Goal: Task Accomplishment & Management: Use online tool/utility

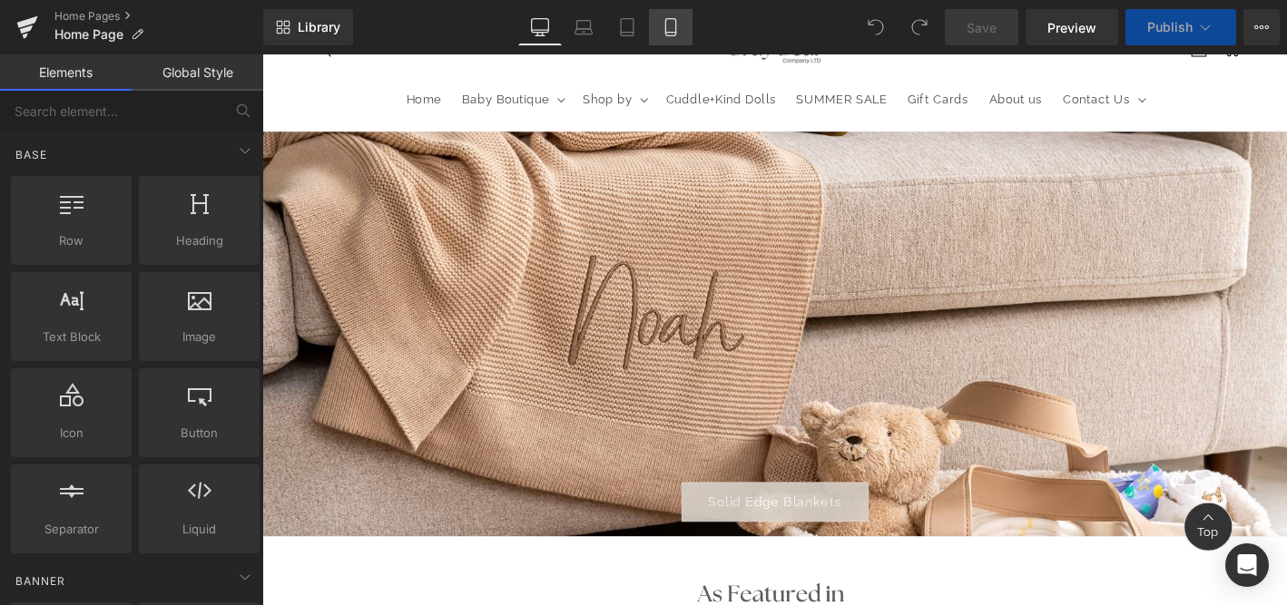
scroll to position [103, 0]
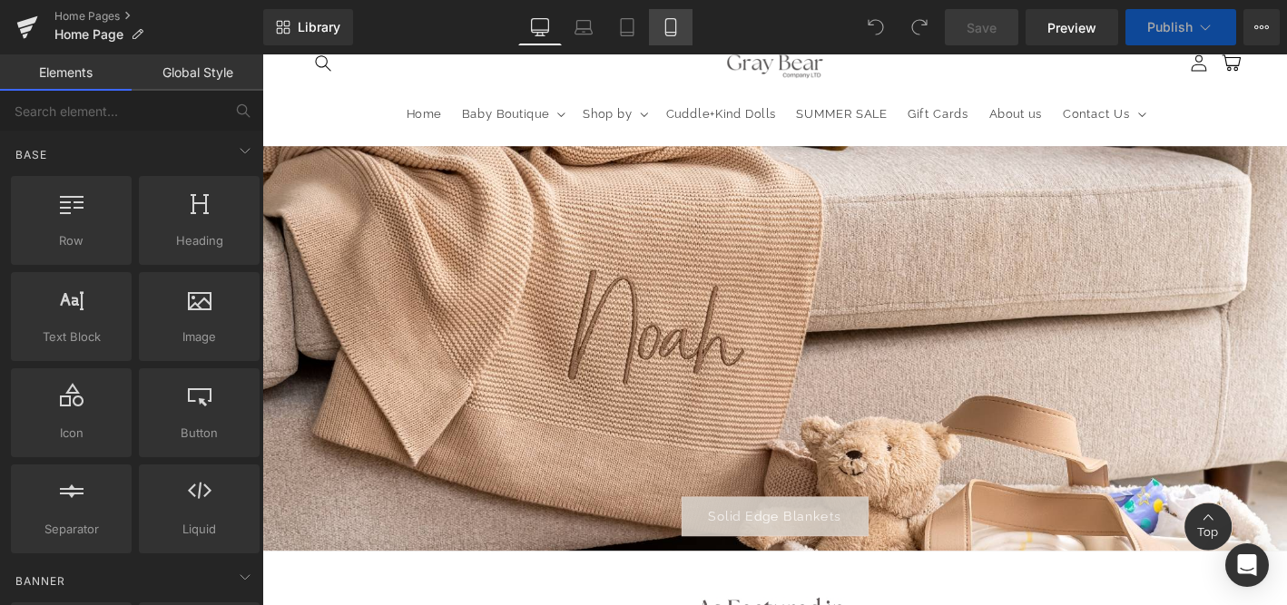
click at [666, 31] on icon at bounding box center [670, 27] width 10 height 17
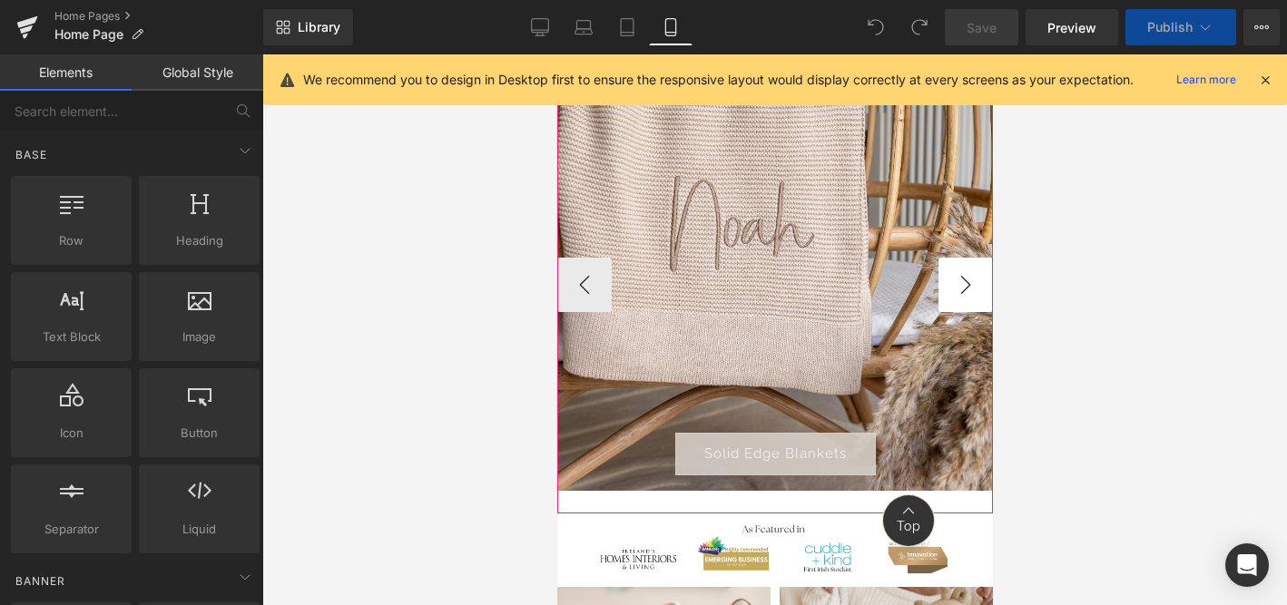
scroll to position [86, 0]
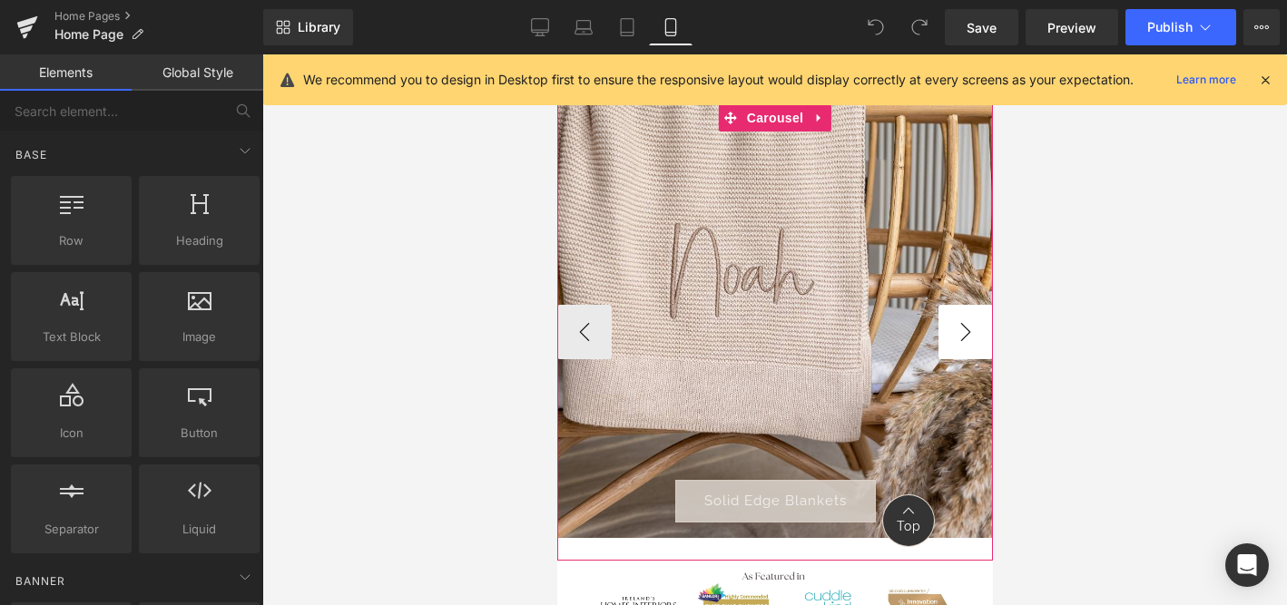
click at [961, 338] on button "›" at bounding box center [965, 332] width 54 height 54
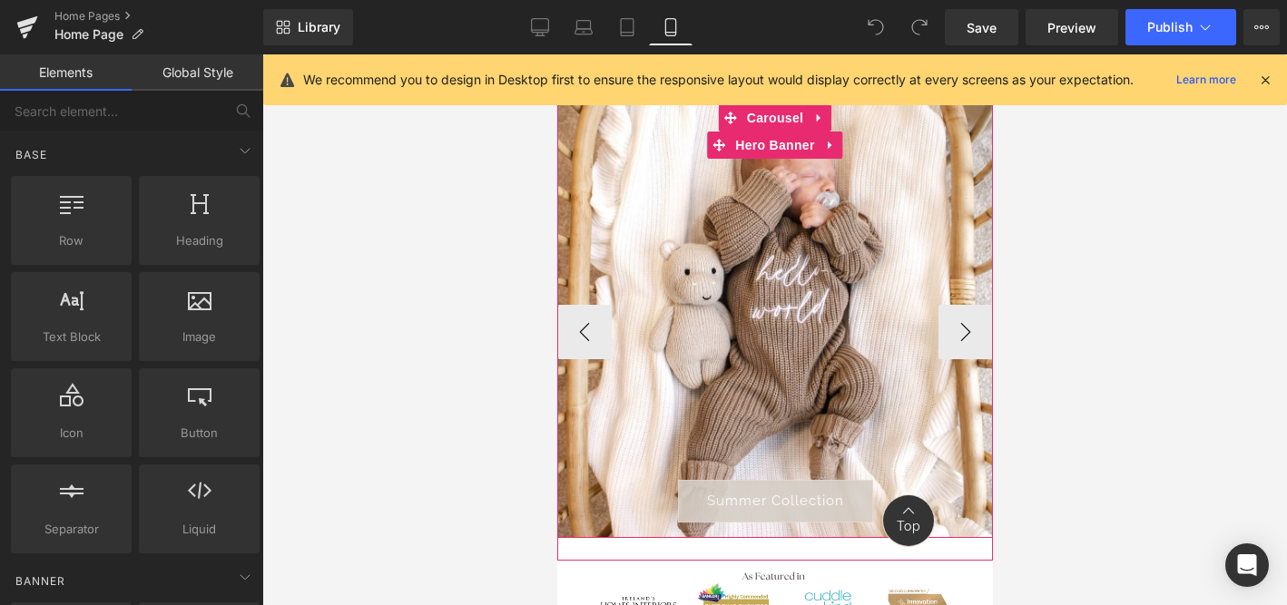
click at [782, 416] on div at bounding box center [774, 321] width 436 height 434
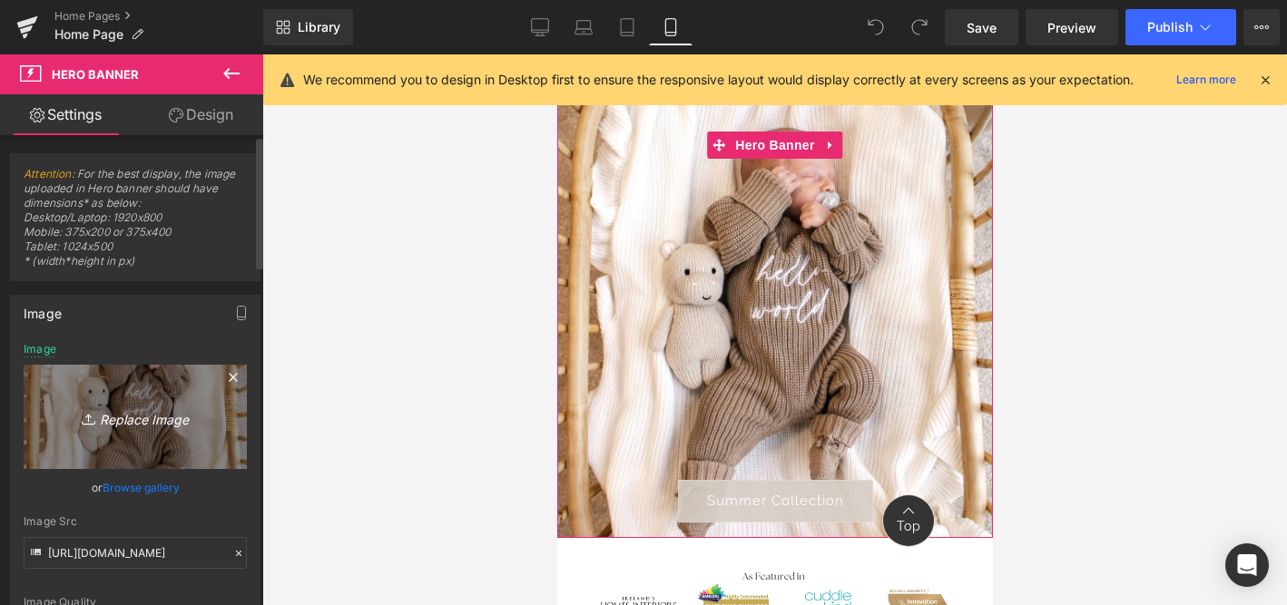
click at [160, 422] on icon "Replace Image" at bounding box center [135, 417] width 145 height 23
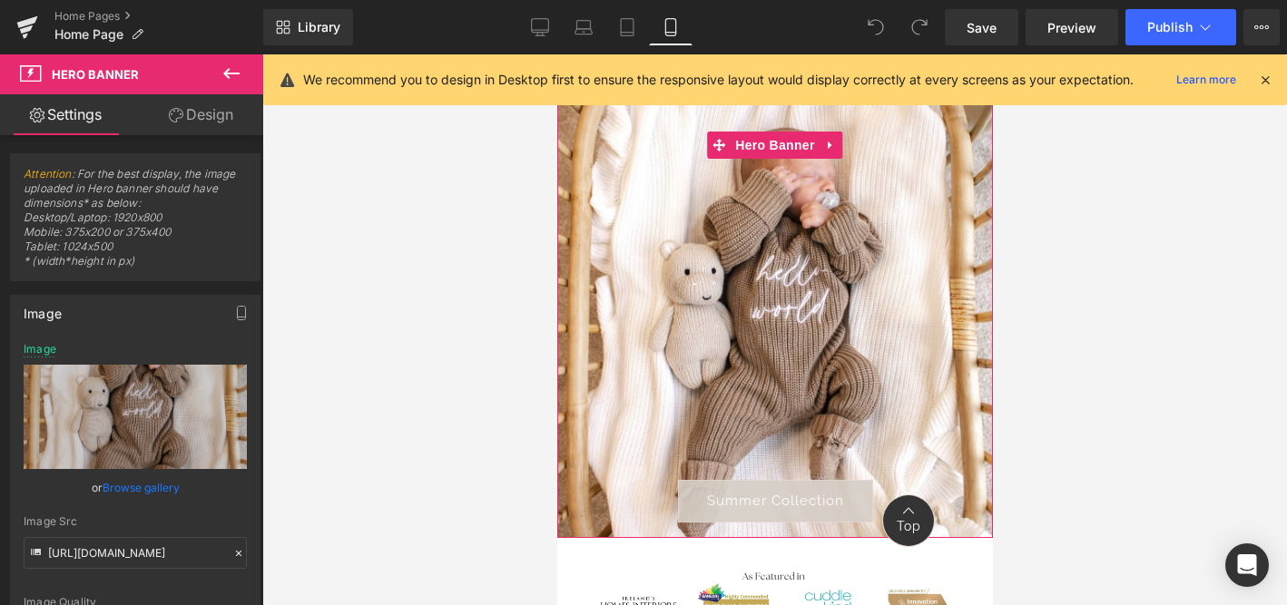
type input "C:\fakepath\02D5488C-B24F-4CF4-AFED-78853B30035E.JPG"
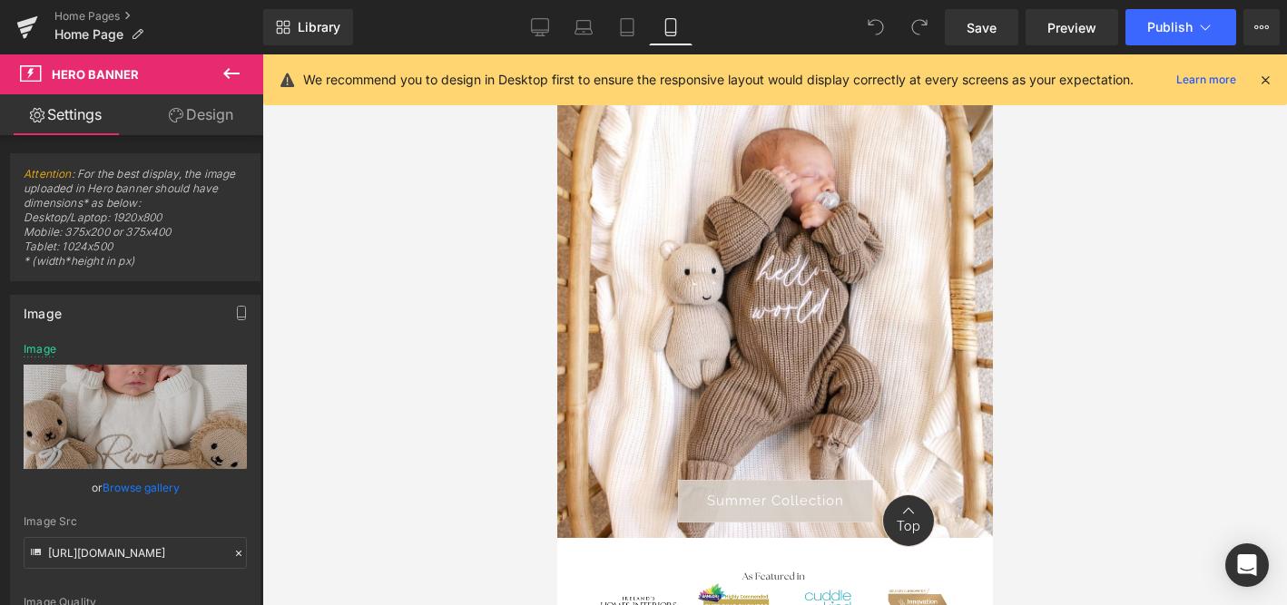
type input "[URL][DOMAIN_NAME]"
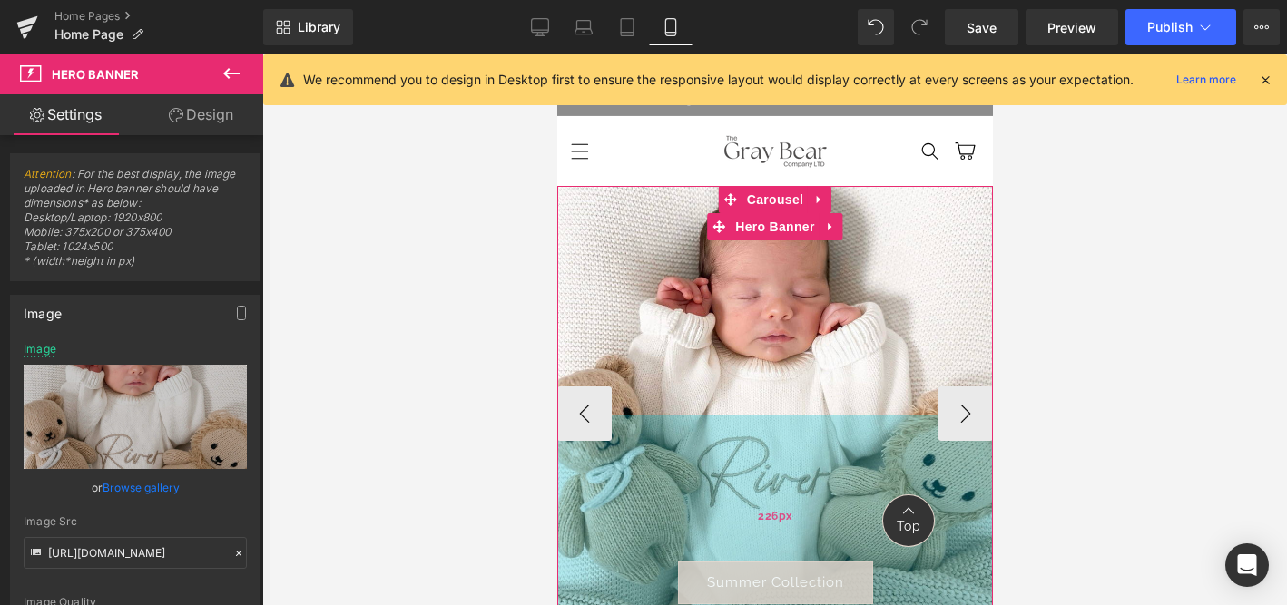
scroll to position [0, 0]
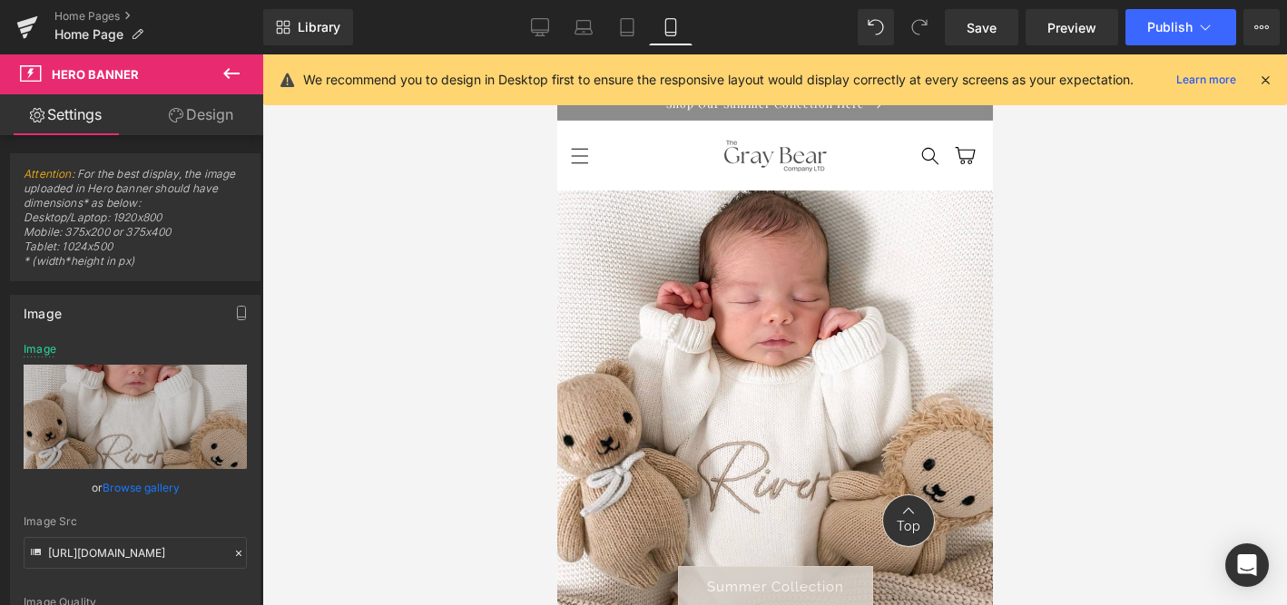
click at [1266, 78] on icon at bounding box center [1265, 80] width 16 height 16
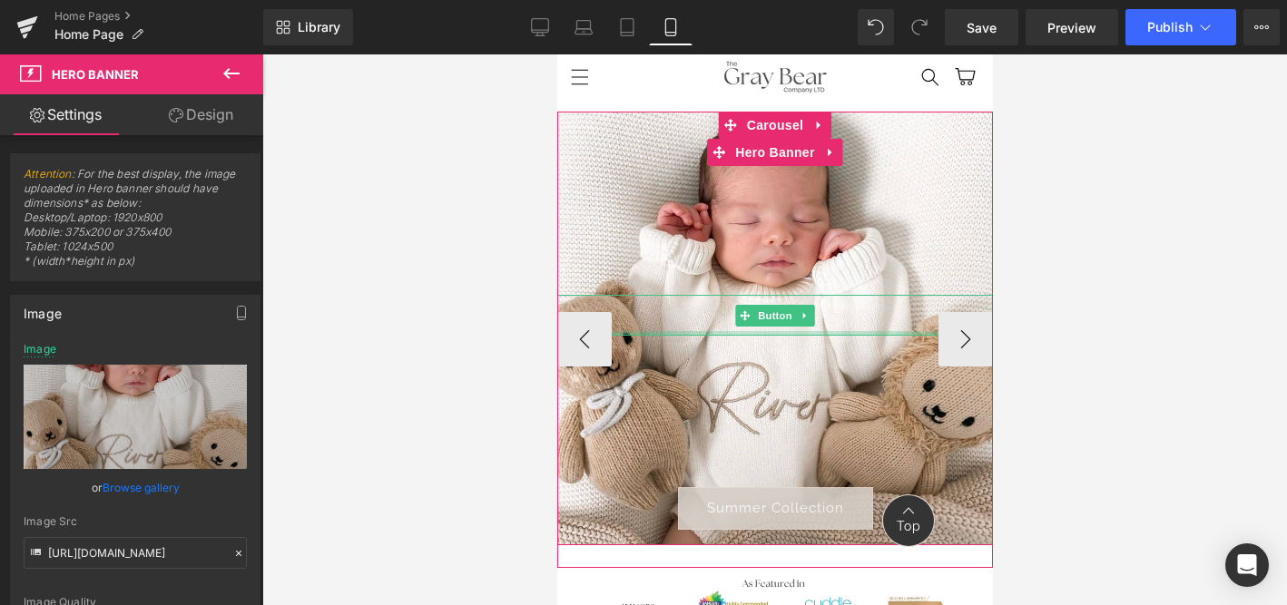
scroll to position [110, 0]
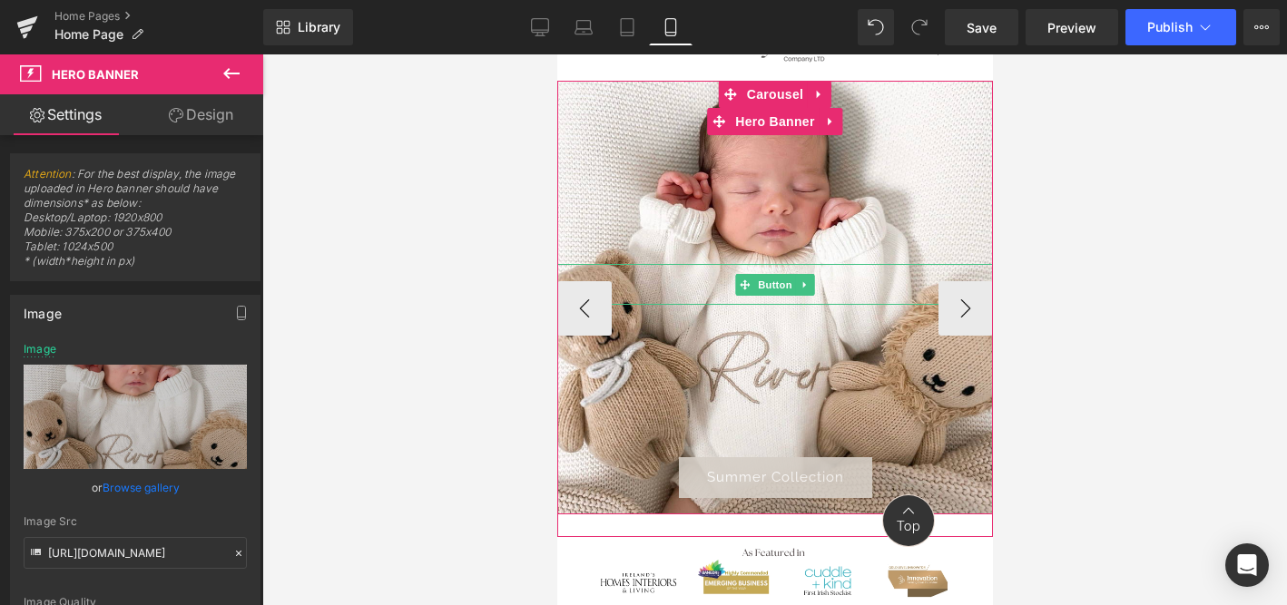
click at [732, 473] on span "Summer Collection" at bounding box center [774, 477] width 137 height 16
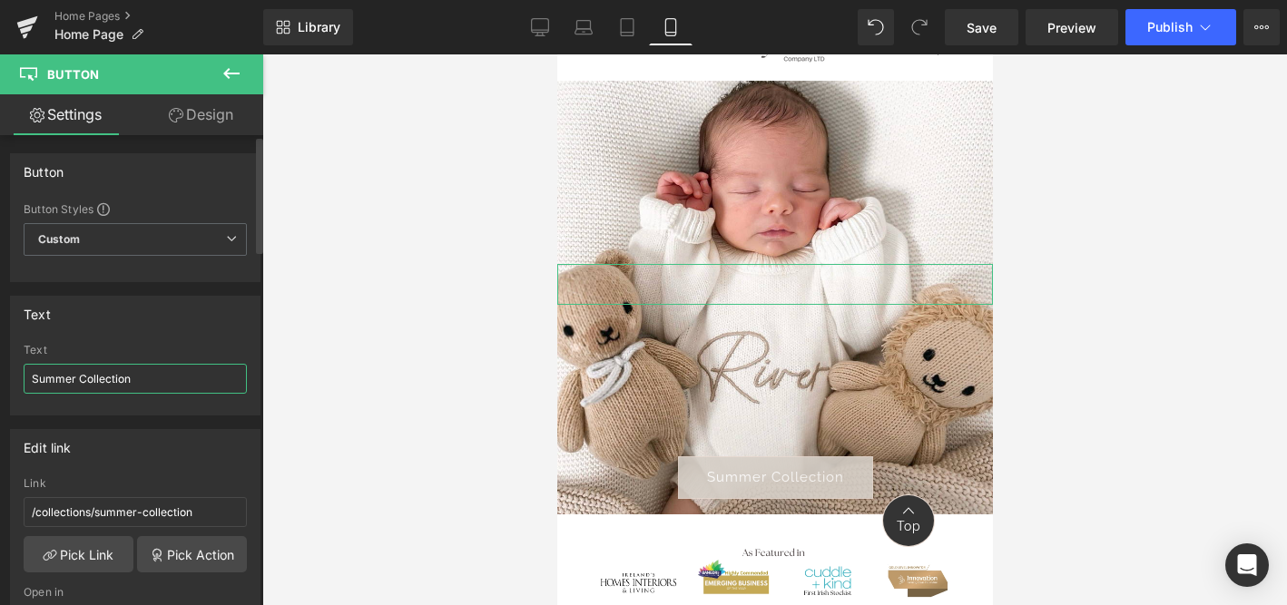
click at [144, 380] on input "Summer Collection" at bounding box center [135, 379] width 223 height 30
click at [49, 381] on input "Summer Collection" at bounding box center [135, 379] width 223 height 30
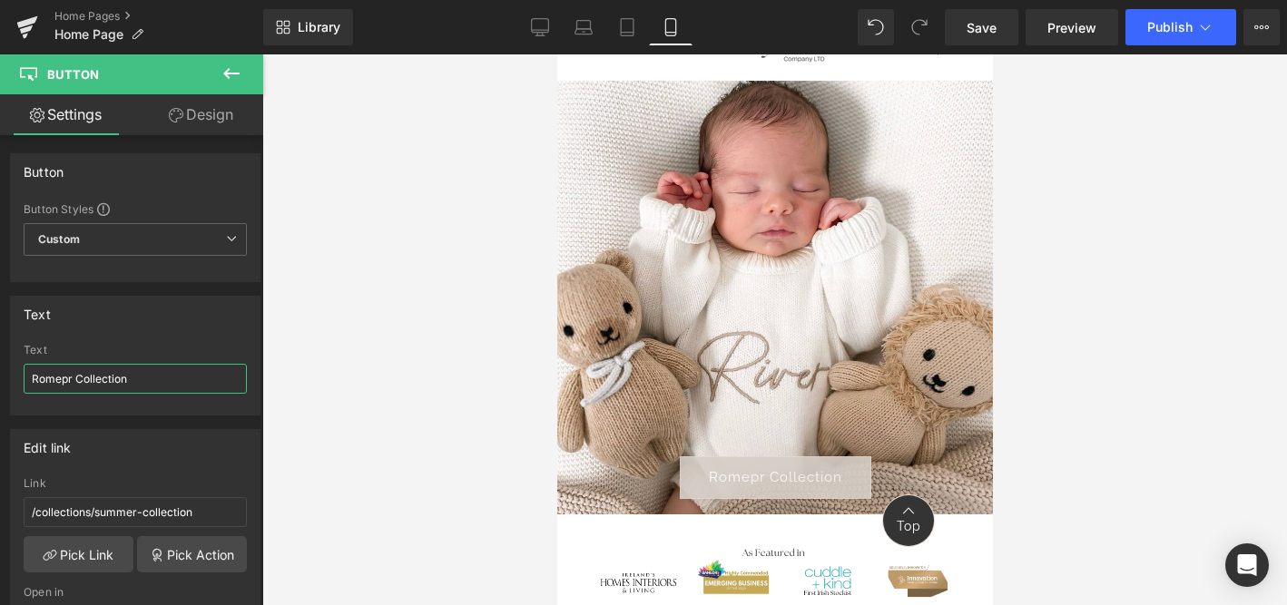
drag, startPoint x: 142, startPoint y: 380, endPoint x: -9, endPoint y: 376, distance: 150.7
click at [0, 376] on html "You are previewing how the will restyle your page. You can not edit Elements in…" at bounding box center [643, 302] width 1287 height 605
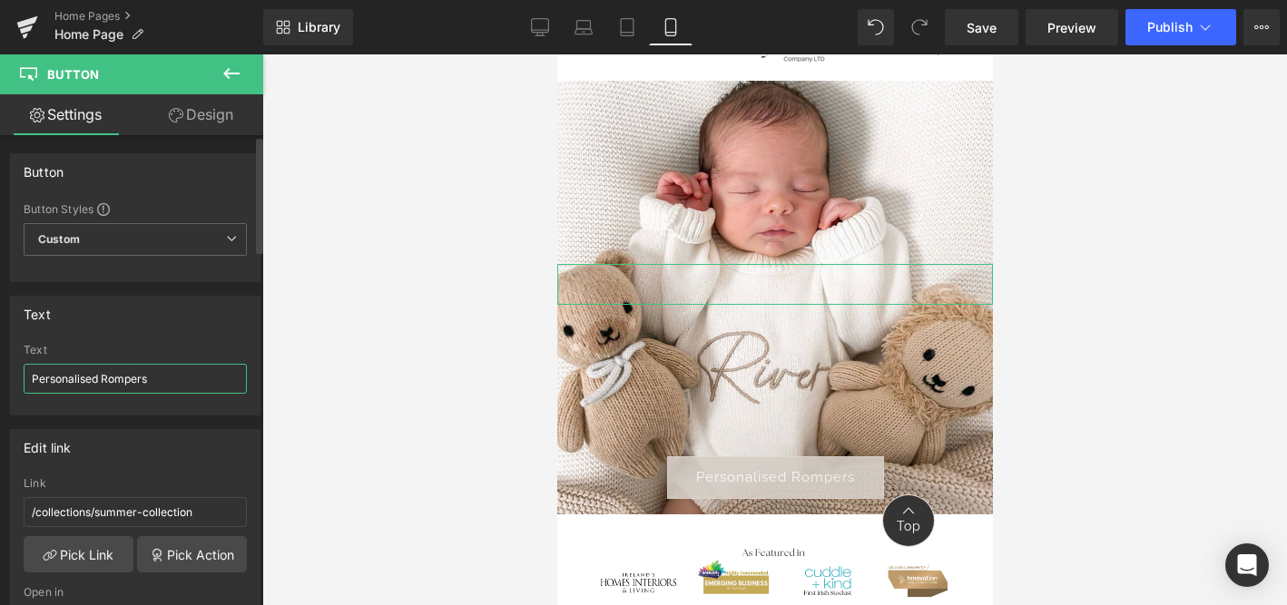
type input "Personalised Rompers"
click at [137, 457] on div "Edit link" at bounding box center [135, 447] width 249 height 34
click at [80, 557] on link "Pick Link" at bounding box center [79, 554] width 110 height 36
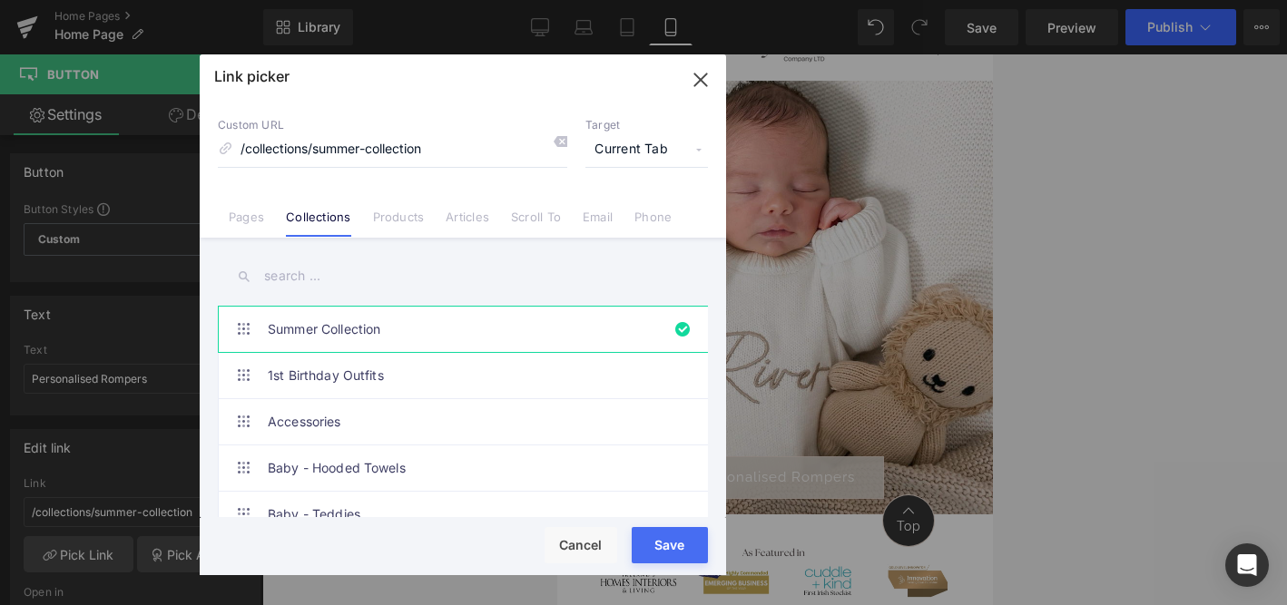
click at [306, 279] on input "text" at bounding box center [463, 276] width 490 height 41
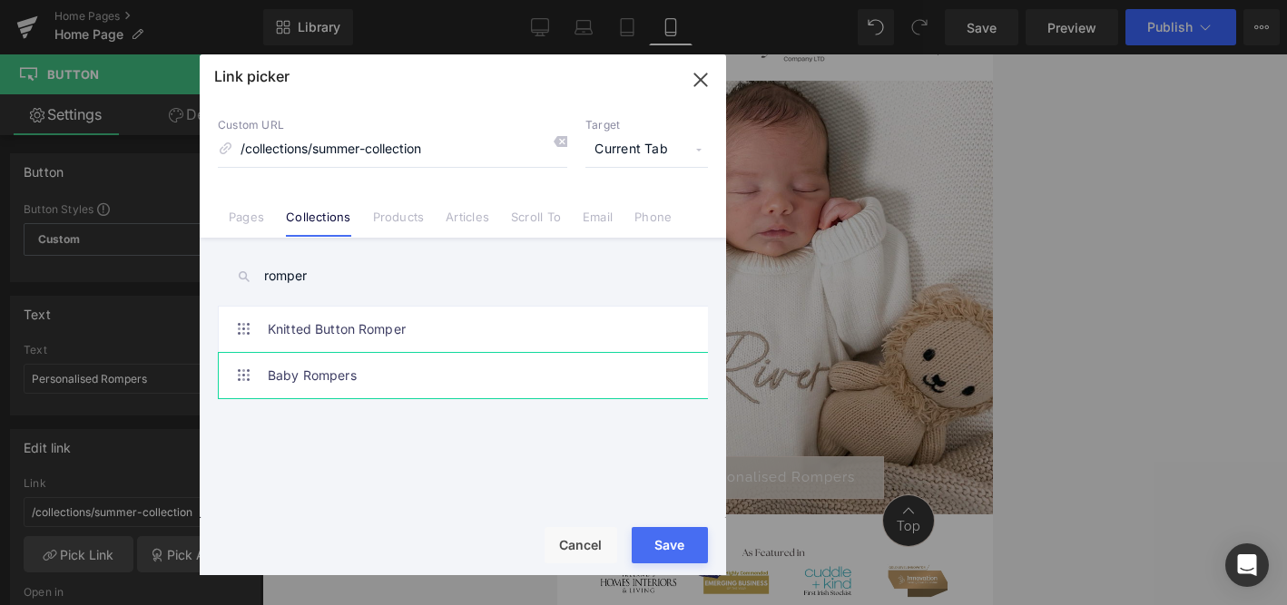
type input "romper"
click at [361, 371] on link "Baby Rompers" at bounding box center [467, 375] width 399 height 45
type input "/collections/baby-rompers"
click at [659, 545] on button "Save" at bounding box center [670, 545] width 76 height 36
type input "/collections/baby-rompers"
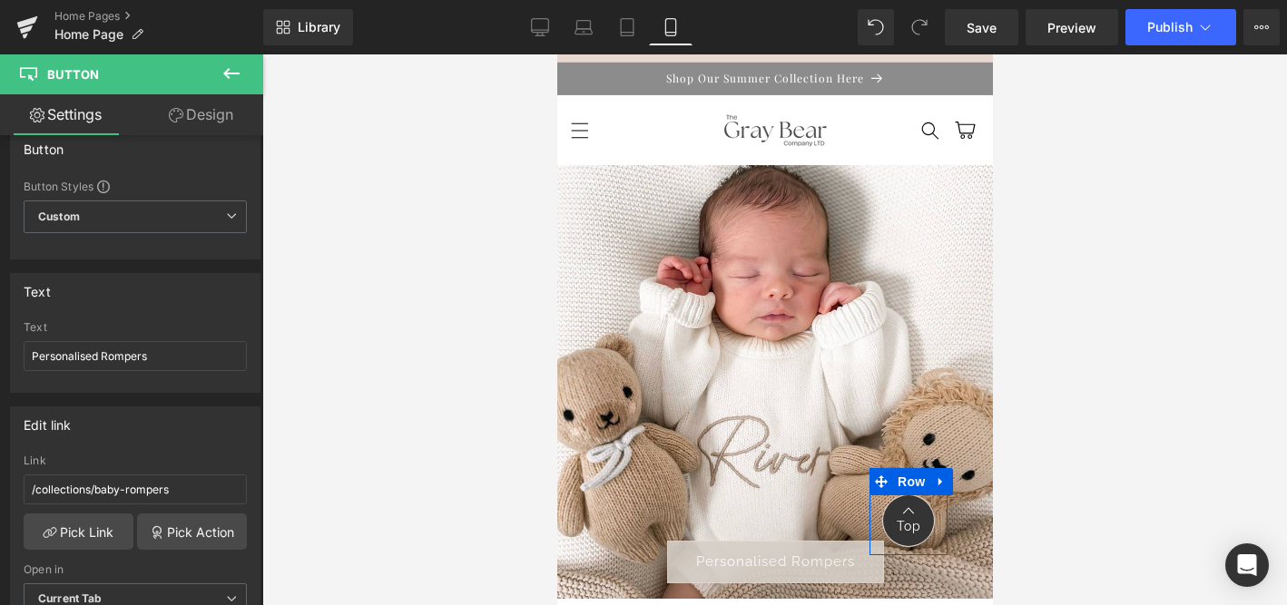
scroll to position [34, 0]
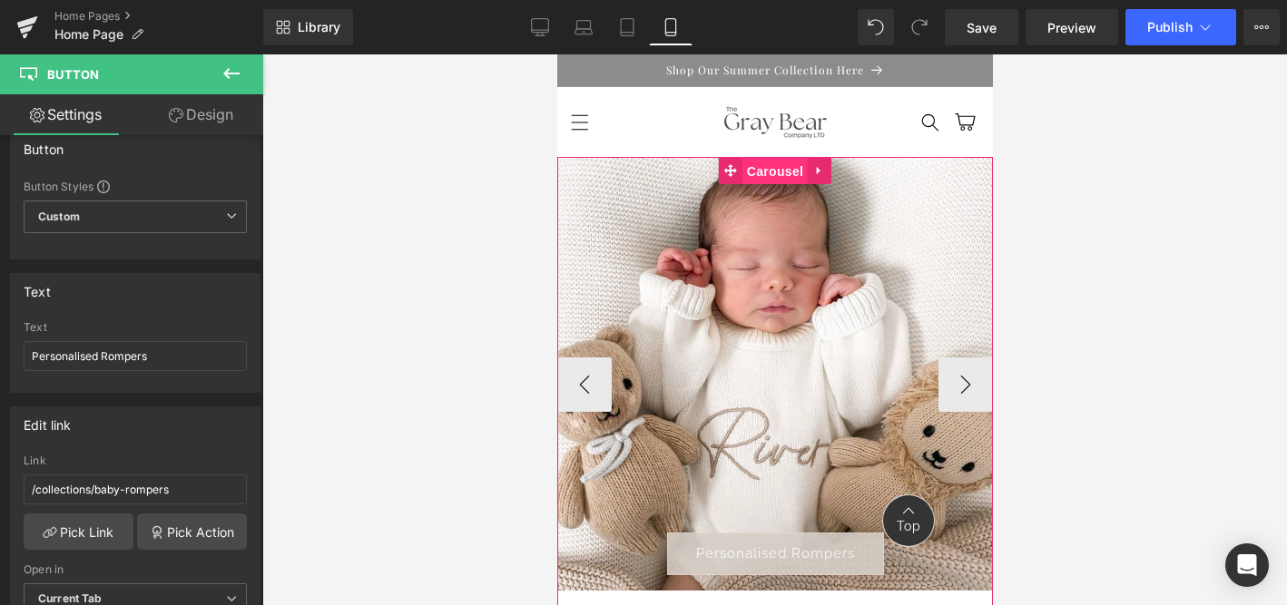
click at [774, 162] on span "Carousel" at bounding box center [773, 171] width 65 height 27
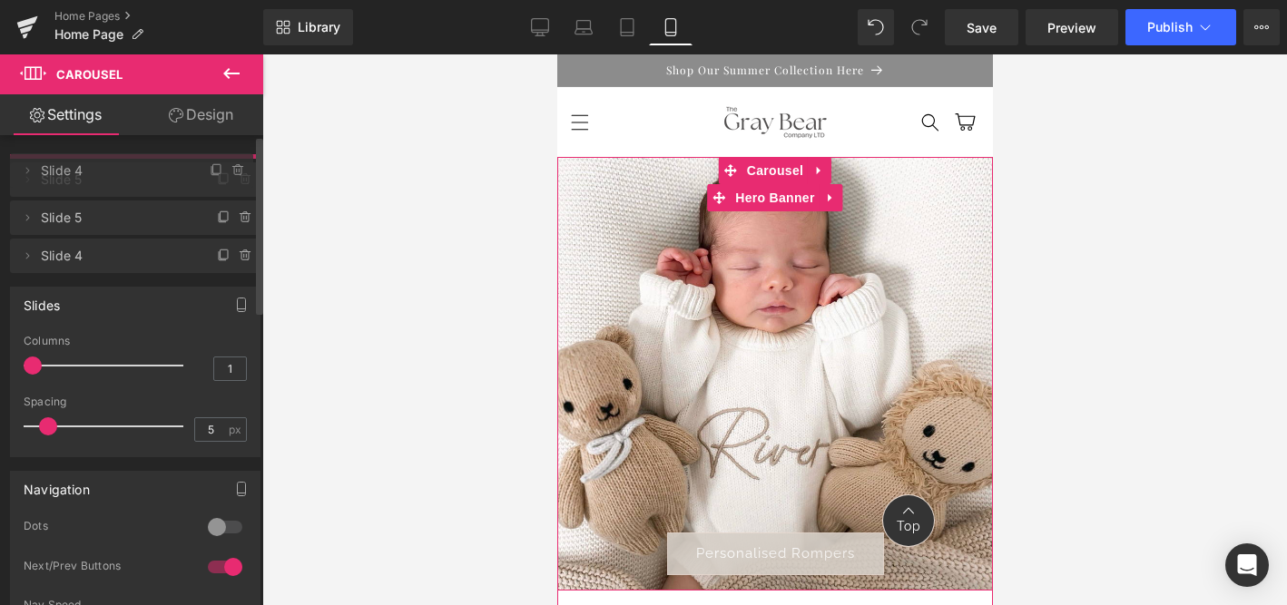
drag, startPoint x: 95, startPoint y: 210, endPoint x: 98, endPoint y: 166, distance: 43.6
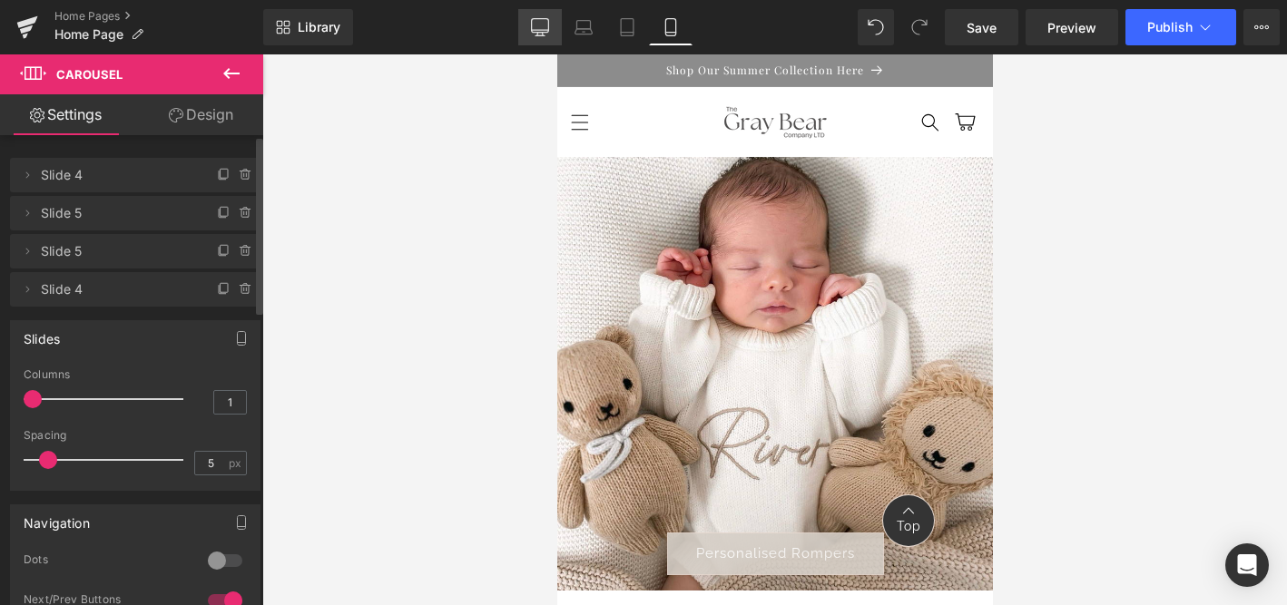
click at [545, 28] on icon at bounding box center [540, 27] width 18 height 18
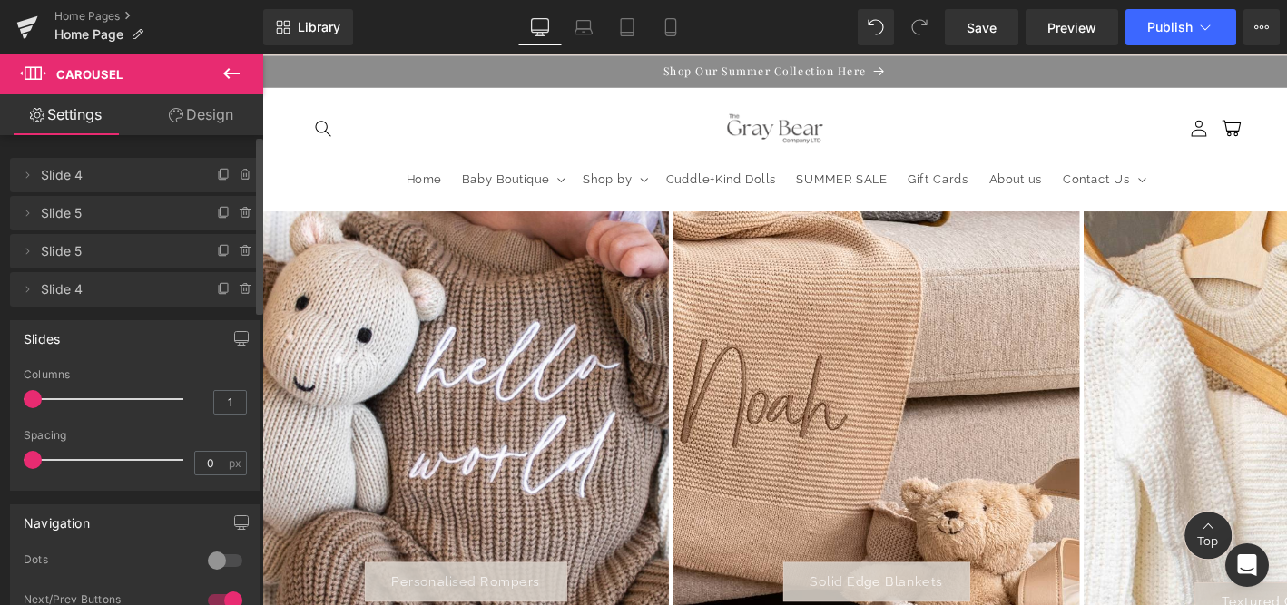
scroll to position [83, 0]
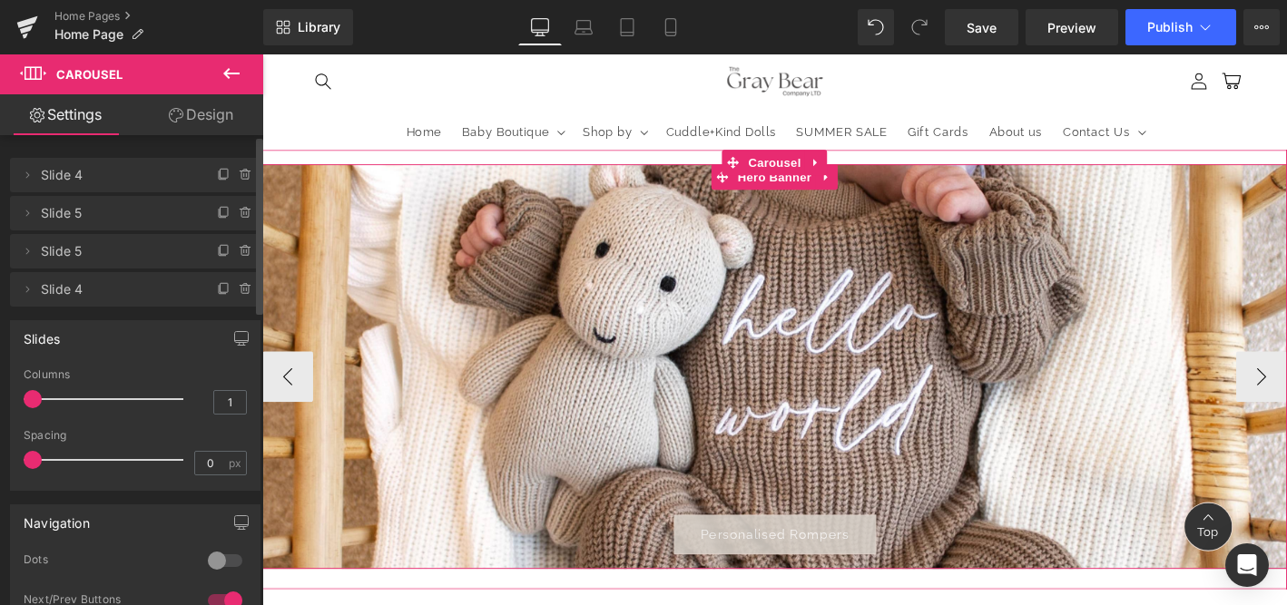
click at [854, 501] on div at bounding box center [811, 389] width 1098 height 434
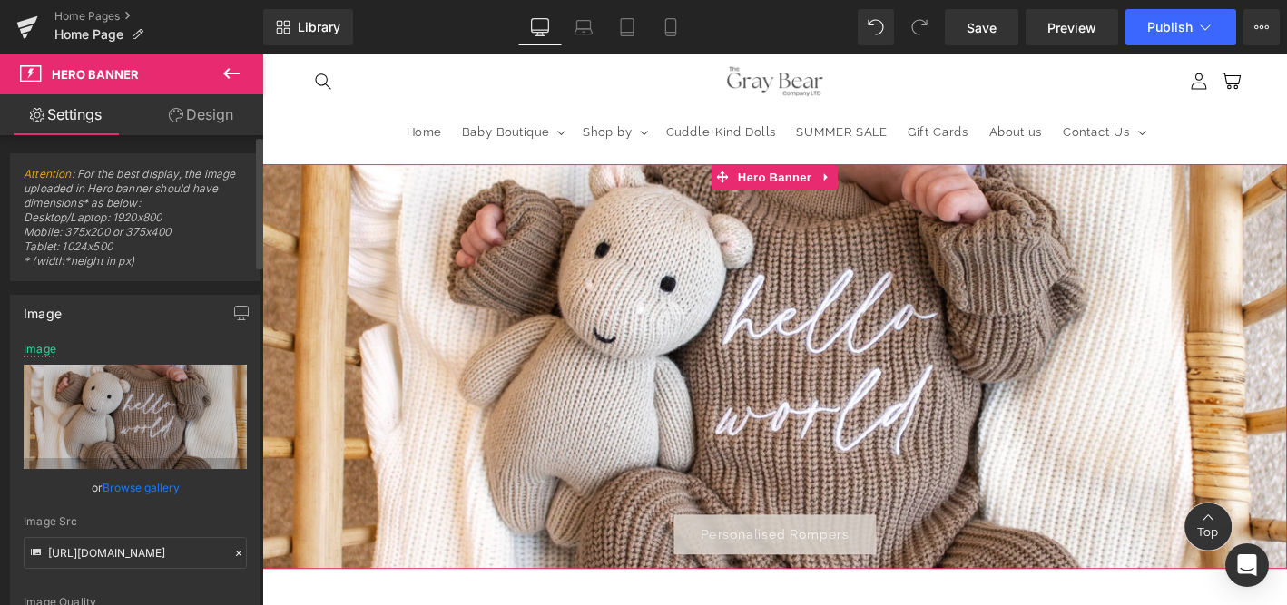
click at [130, 484] on link "Browse gallery" at bounding box center [141, 488] width 77 height 32
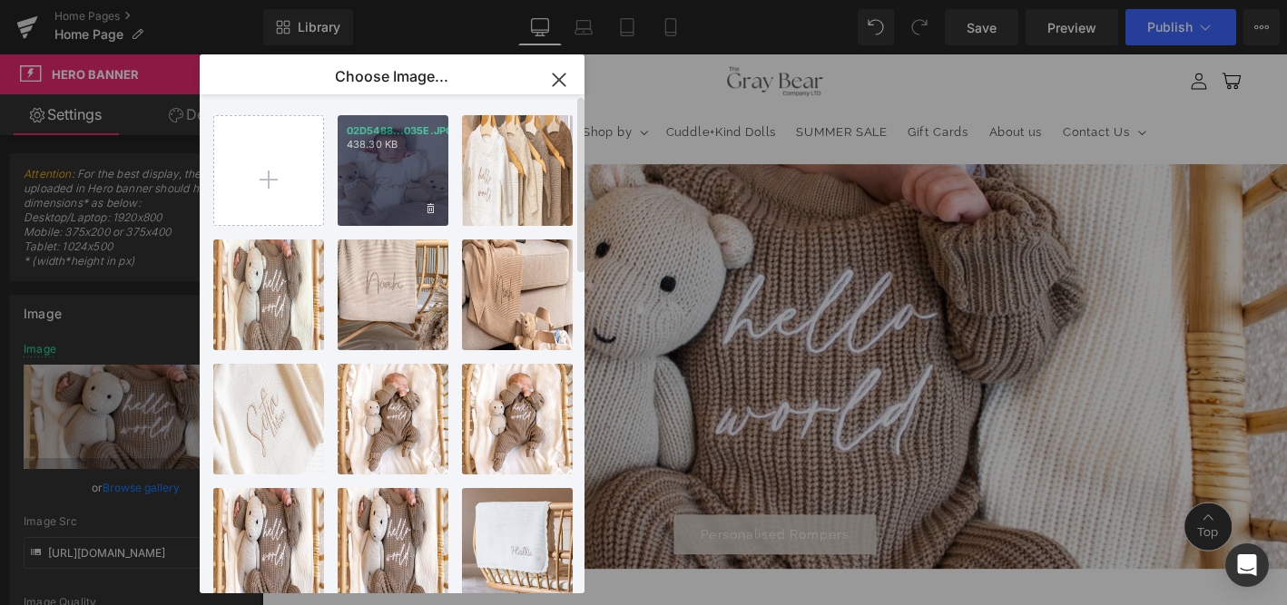
click at [397, 178] on div "02D5488...035E.JPG 438.30 KB" at bounding box center [393, 170] width 111 height 111
type input "[URL][DOMAIN_NAME]"
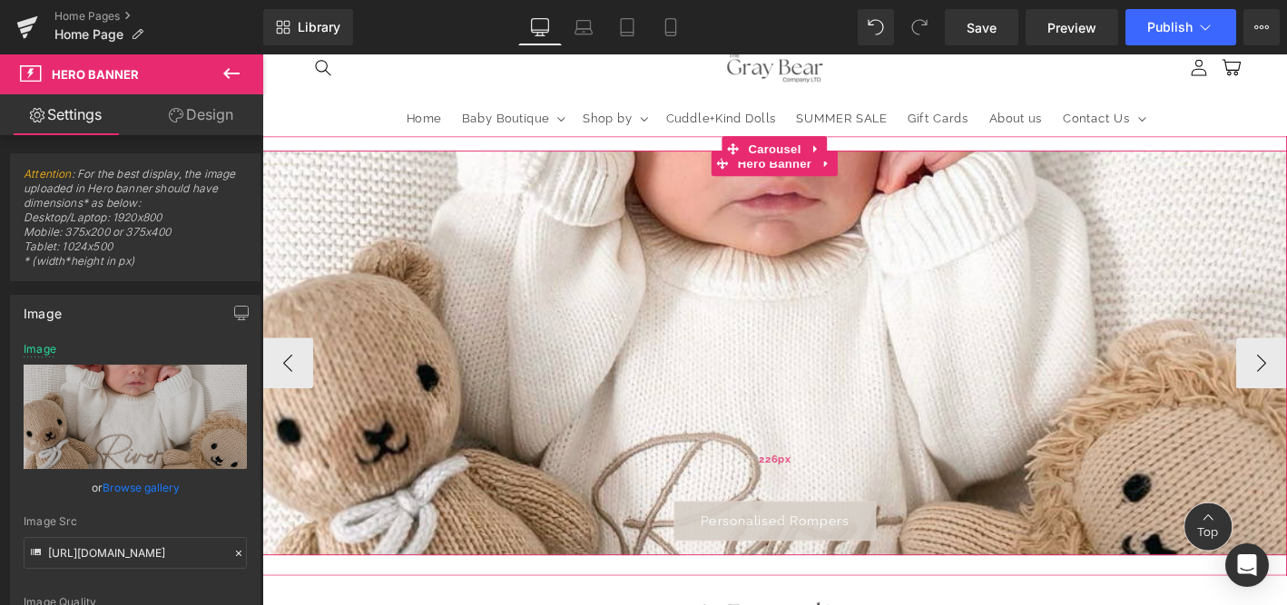
scroll to position [103, 0]
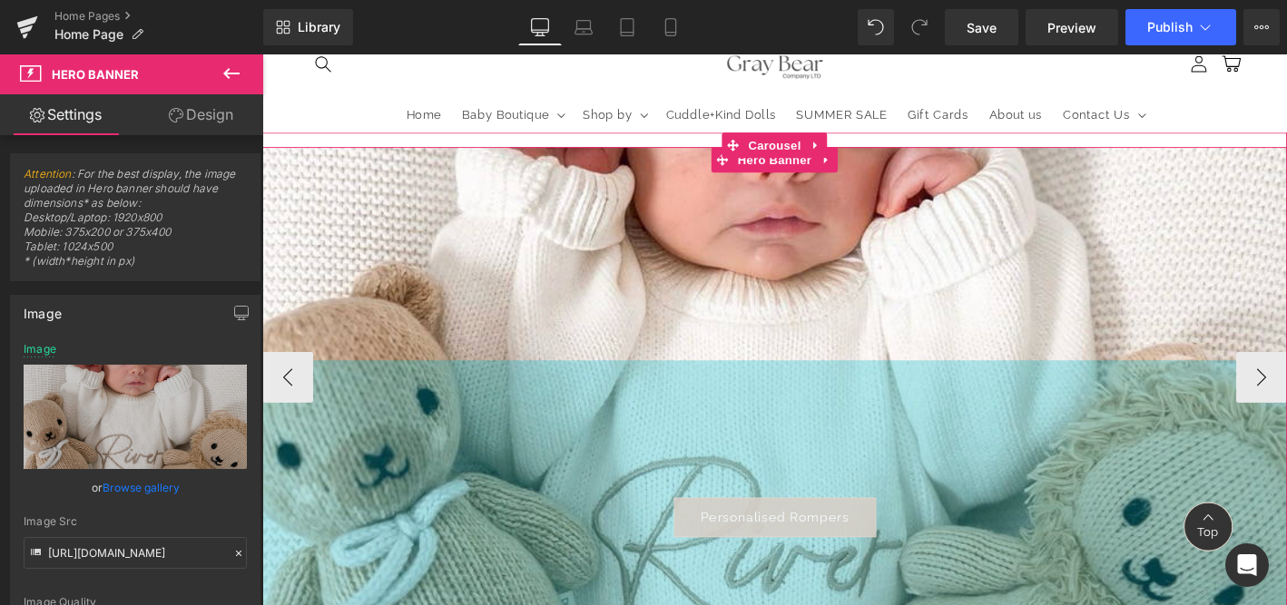
drag, startPoint x: 655, startPoint y: 584, endPoint x: 651, endPoint y: 643, distance: 59.2
click at [651, 604] on div "Personalised Rompers Button Hero Banner 202px 291px Solid Edge Blankets Button …" at bounding box center [811, 392] width 1098 height 508
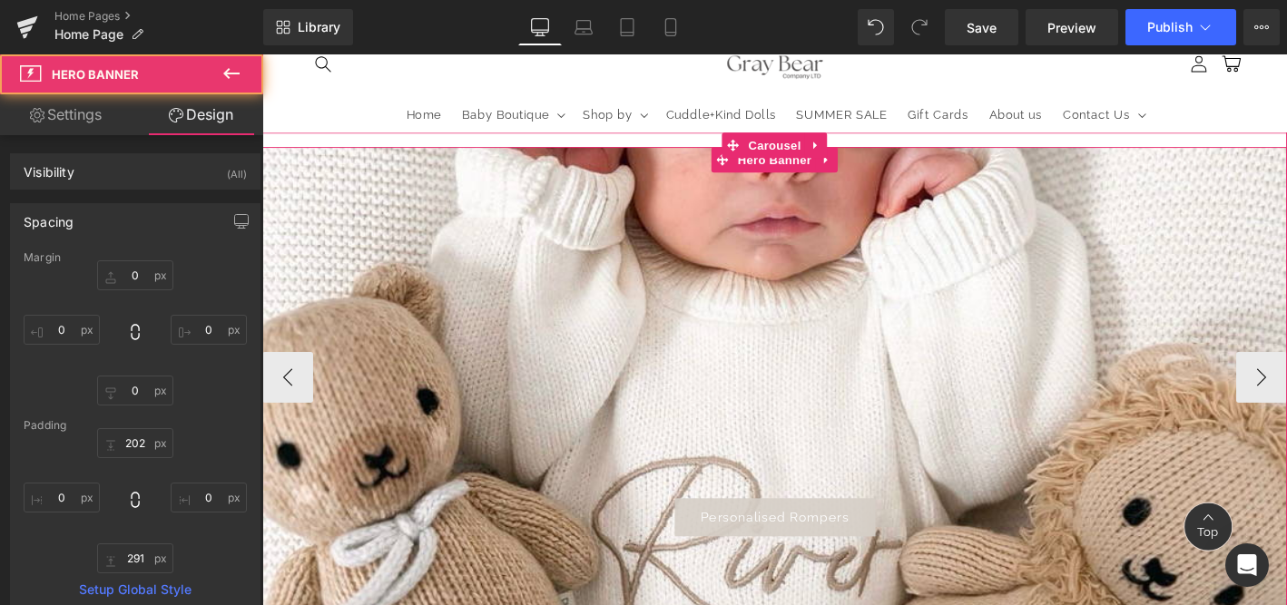
scroll to position [309, 0]
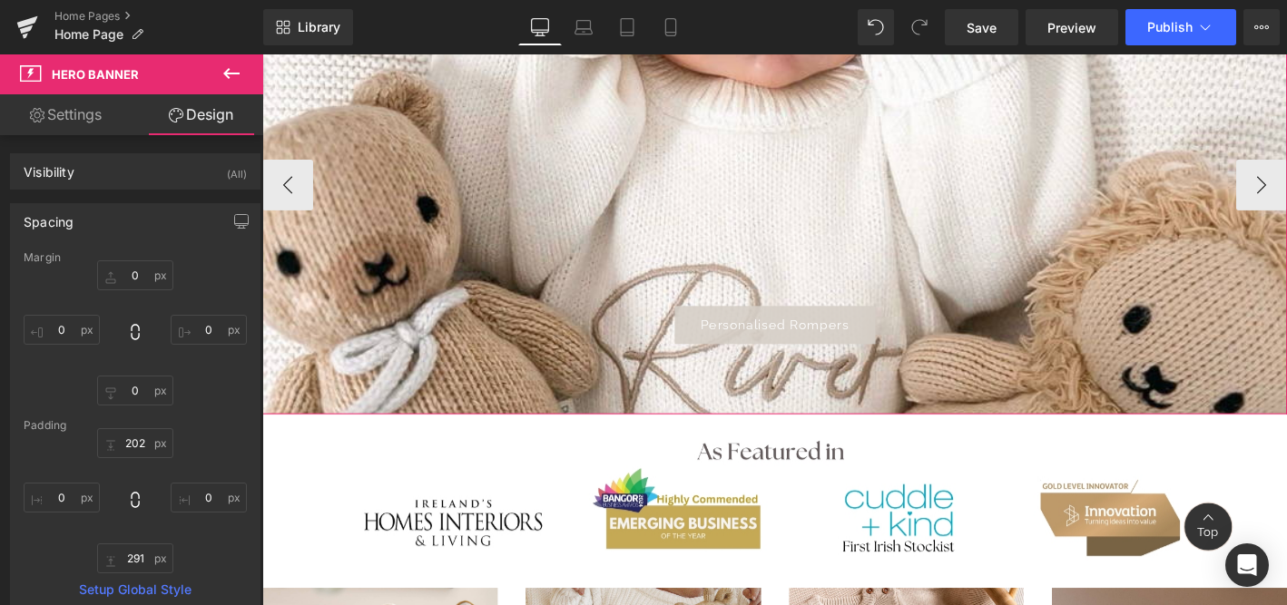
click at [821, 343] on span "Personalised Rompers" at bounding box center [811, 344] width 159 height 16
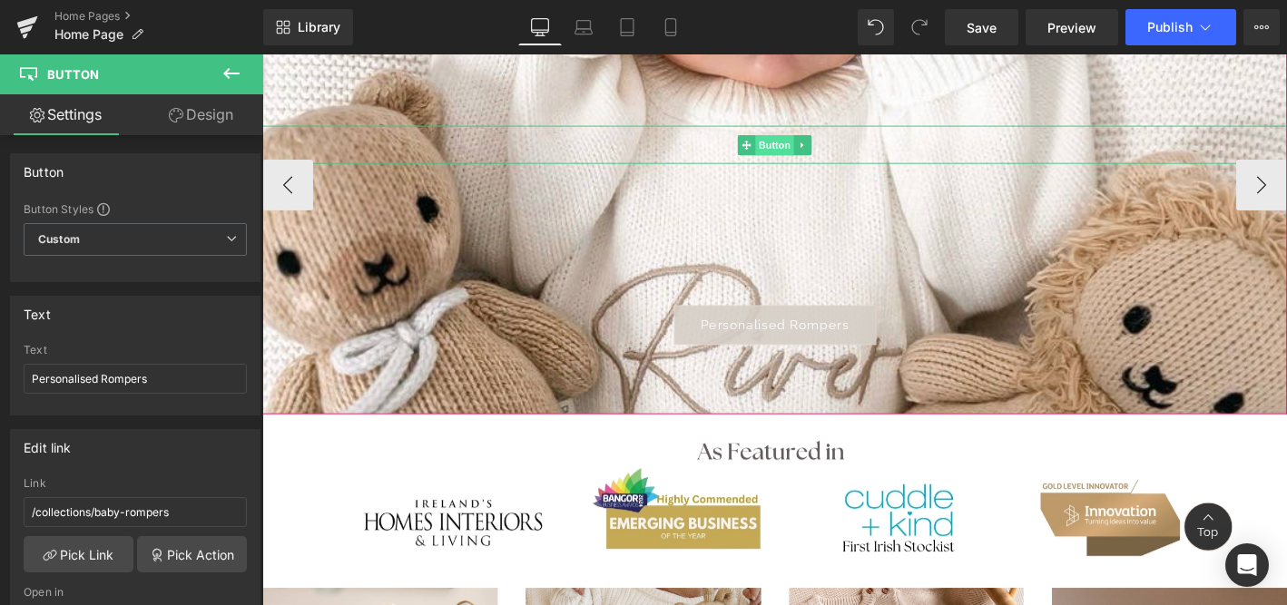
click at [804, 156] on span "Button" at bounding box center [812, 152] width 42 height 22
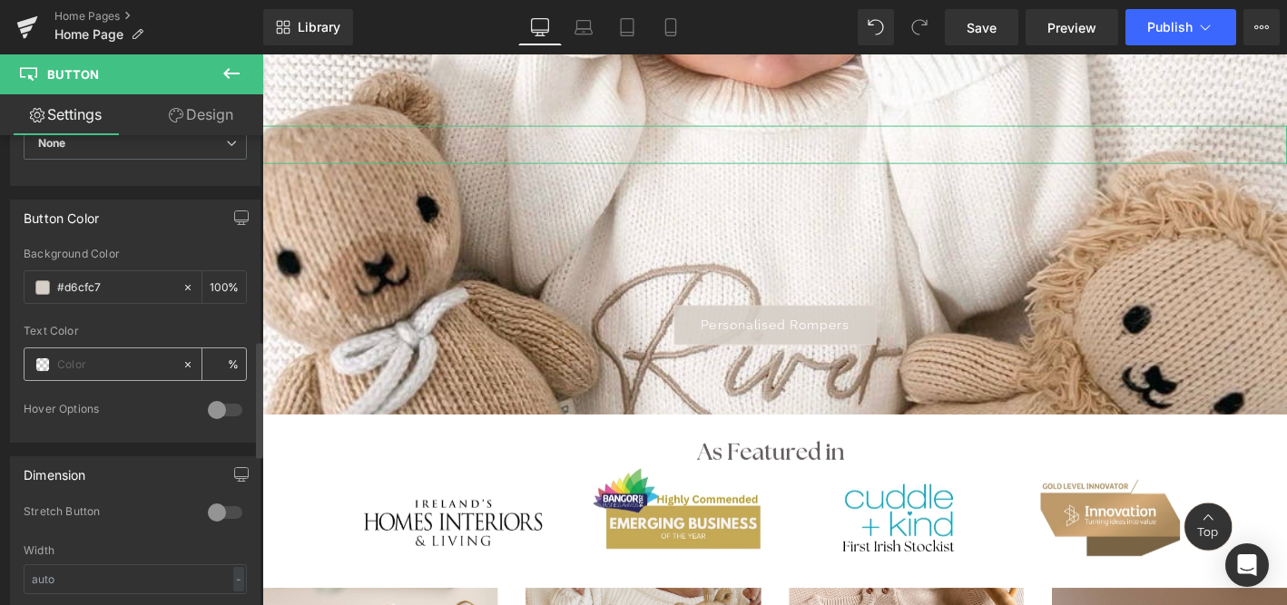
scroll to position [822, 0]
click at [50, 287] on div "#d6cfc7" at bounding box center [103, 288] width 157 height 32
click at [41, 287] on span at bounding box center [42, 288] width 15 height 15
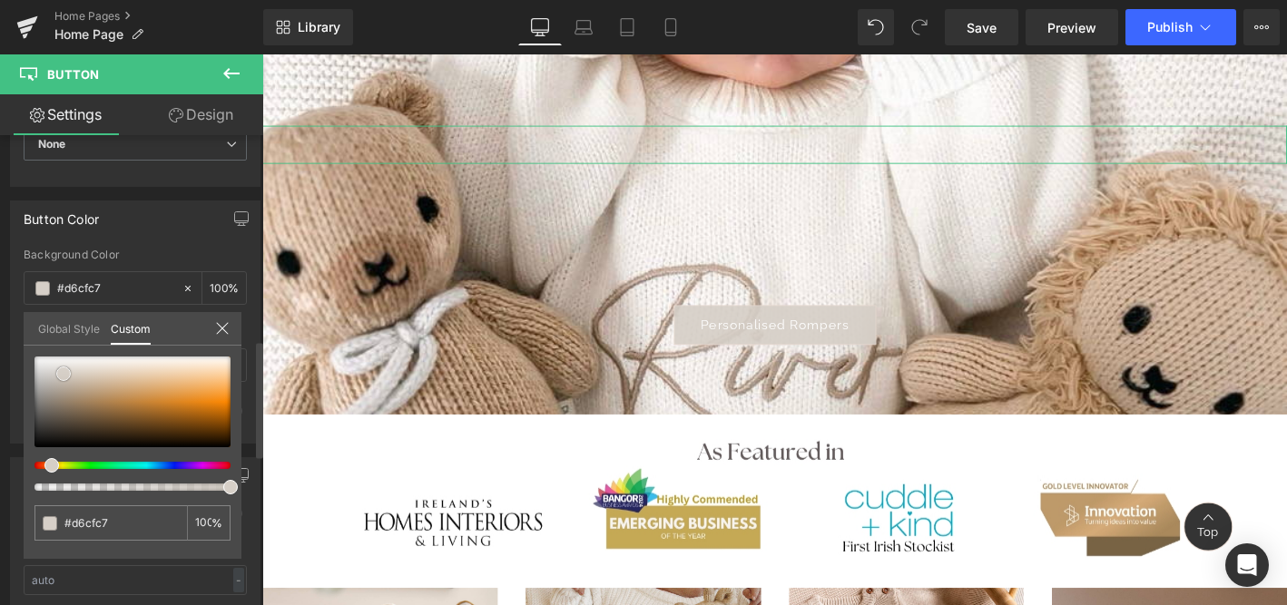
type input "#d3ccc4"
type input "#d1c9c1"
type input "#cfc6be"
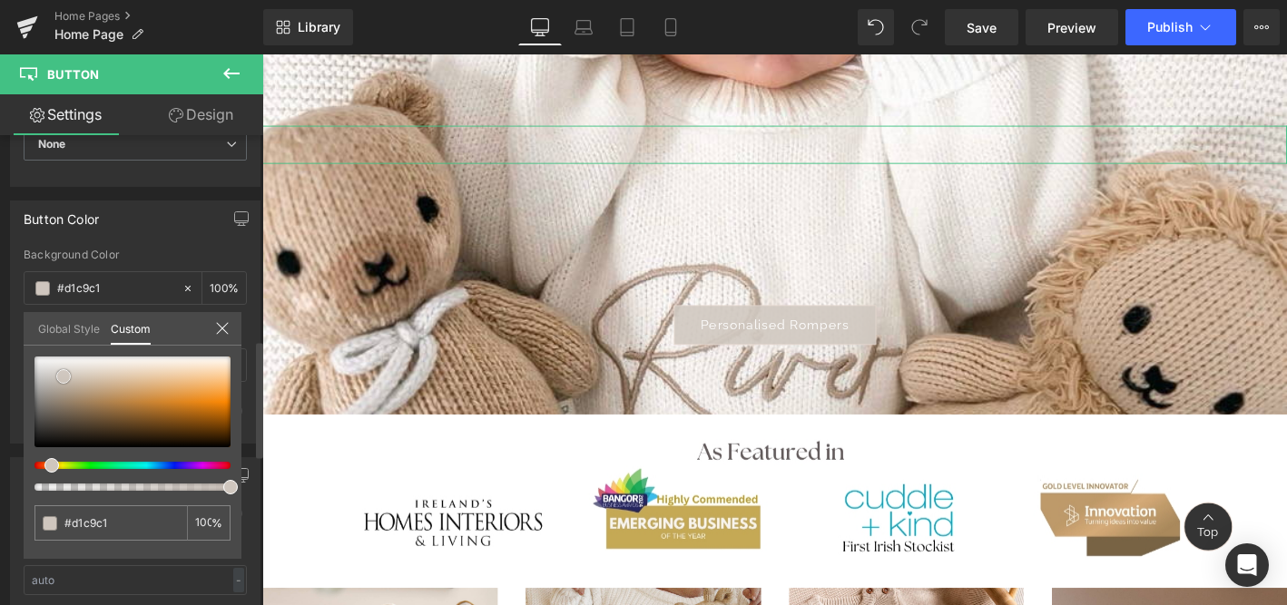
type input "#cfc6be"
type input "#cdc3bb"
type input "#cac0b8"
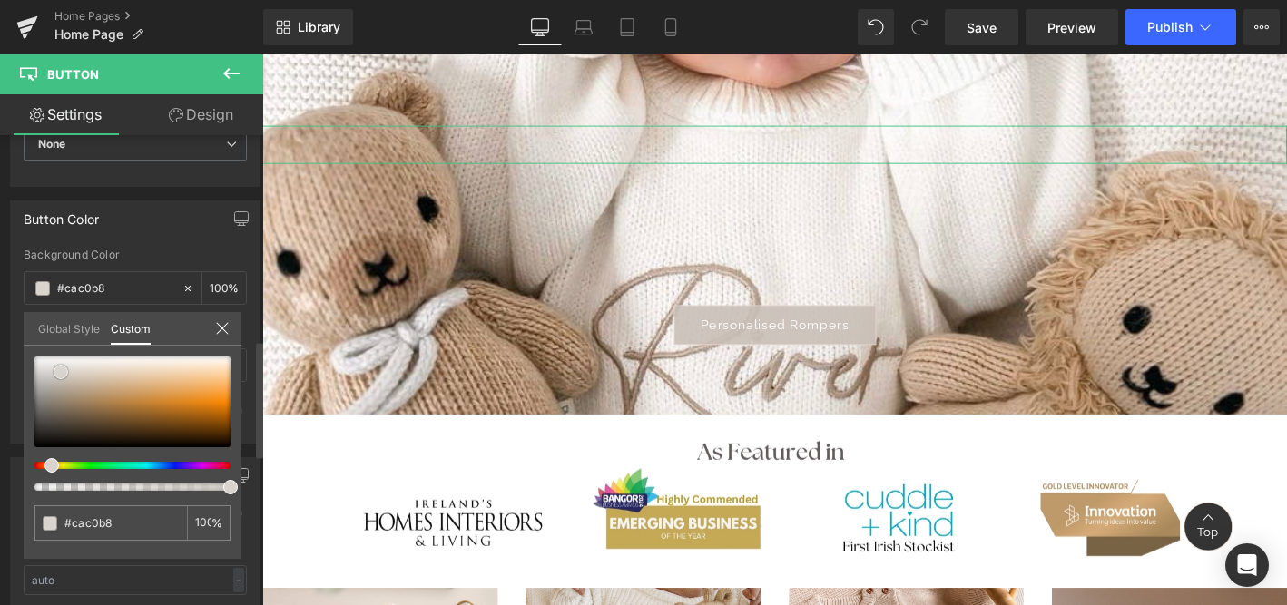
type input "#cfc6be"
type input "#e1deda"
type input "#e4e1dc"
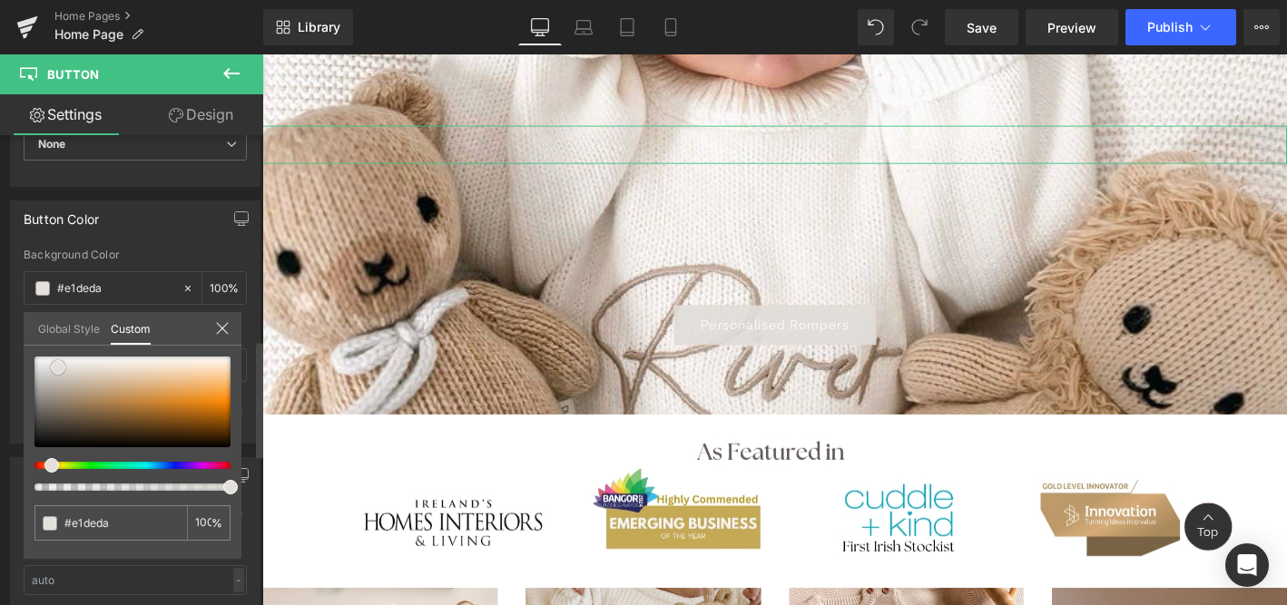
type input "#e4e1dc"
type input "#e2ded9"
type input "#dfdbd6"
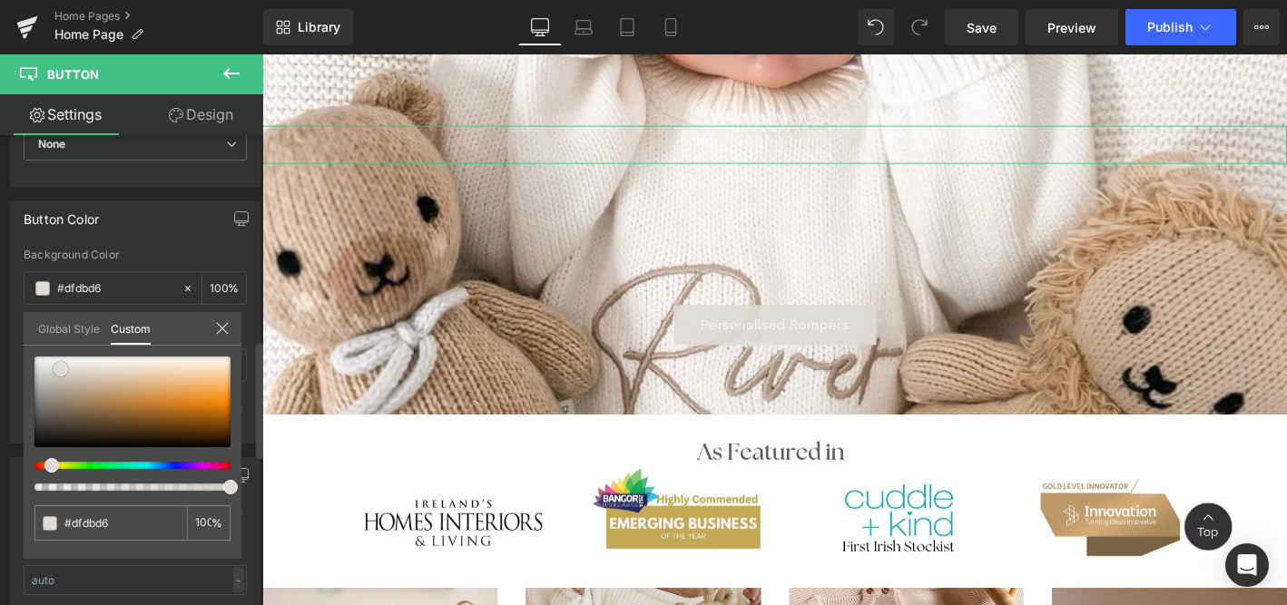
type input "#e0dbd6"
type input "#e0dbd5"
type input "#e1dbd5"
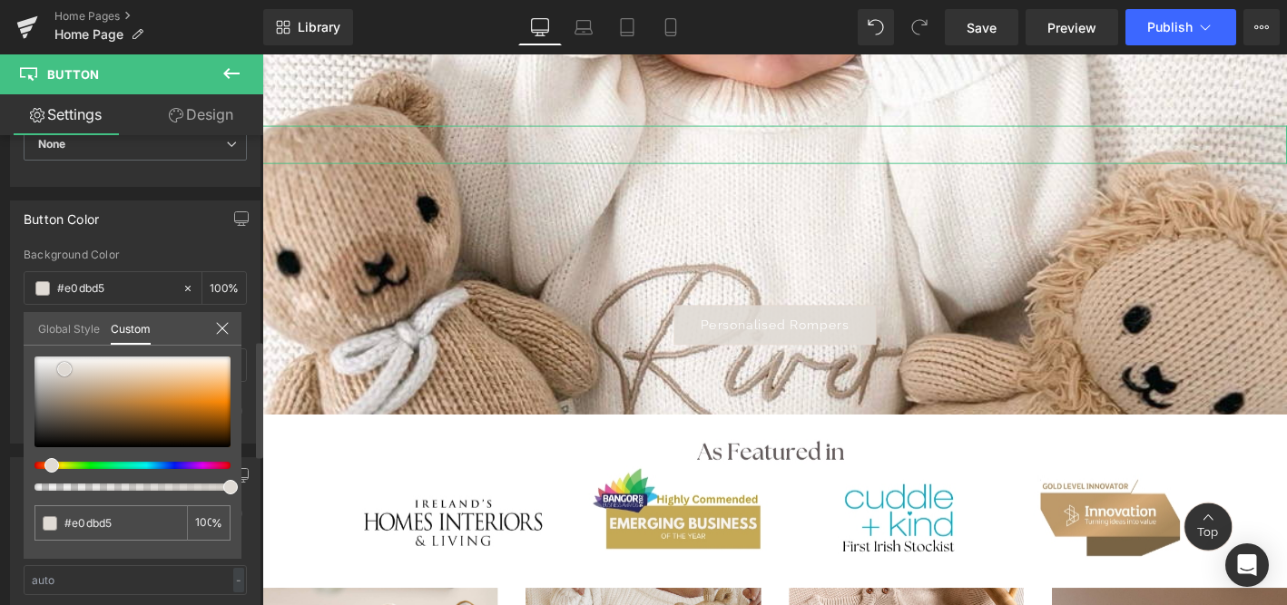
type input "#e1dbd5"
type input "#e1dbd4"
type input "#e2dbd4"
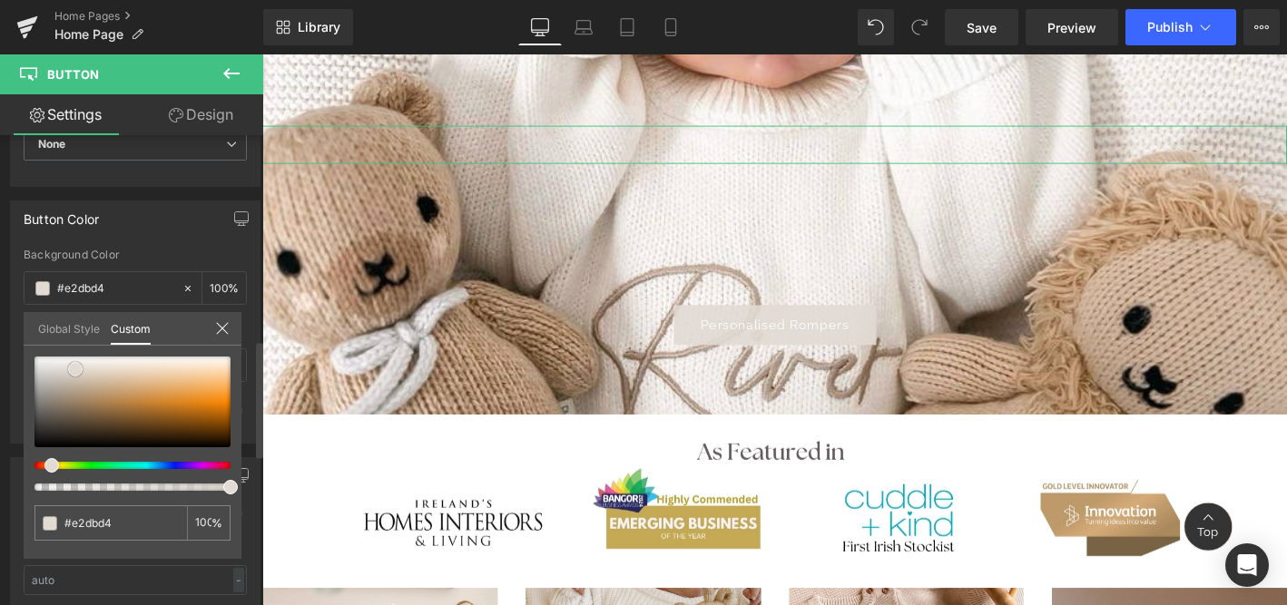
type input "#e2dbd3"
type input "#e3dbd3"
type input "#e1d8cf"
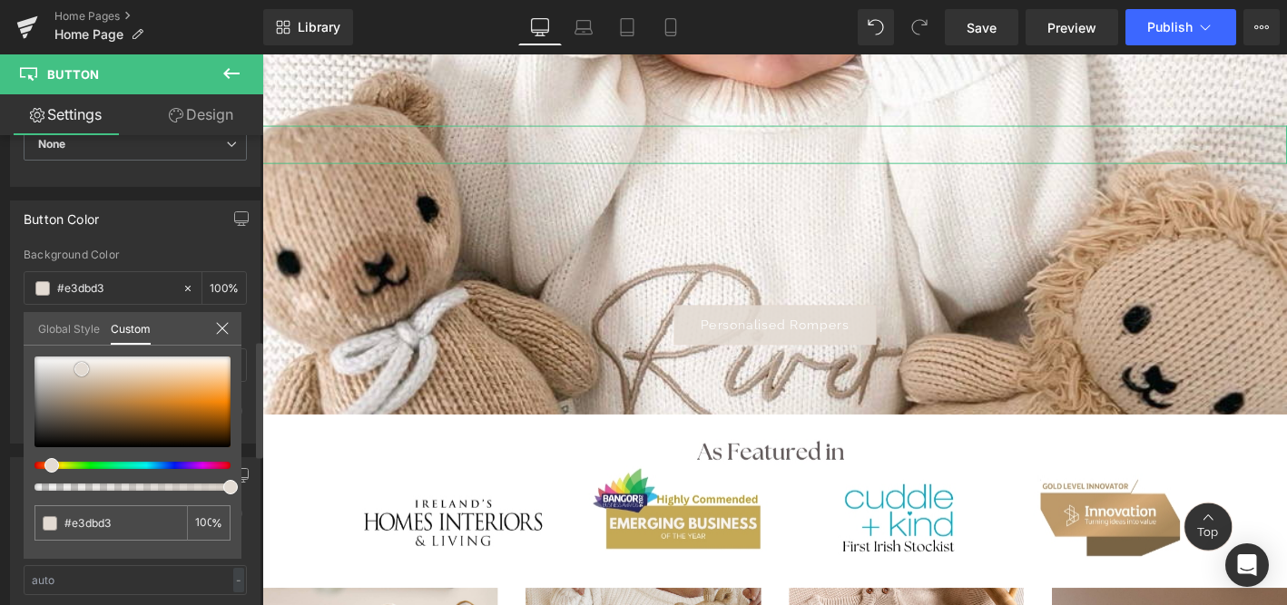
type input "#e1d8cf"
type input "#e2d8cf"
type input "#e2d8ce"
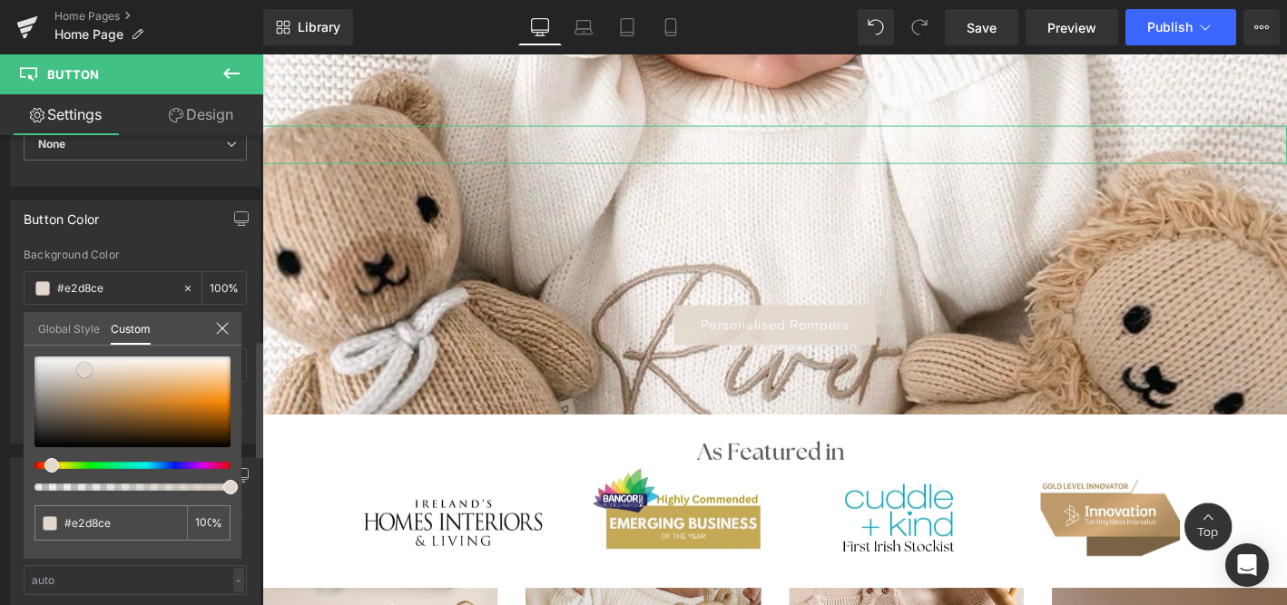
drag, startPoint x: 62, startPoint y: 375, endPoint x: 83, endPoint y: 371, distance: 21.2
click at [83, 371] on span at bounding box center [84, 370] width 15 height 15
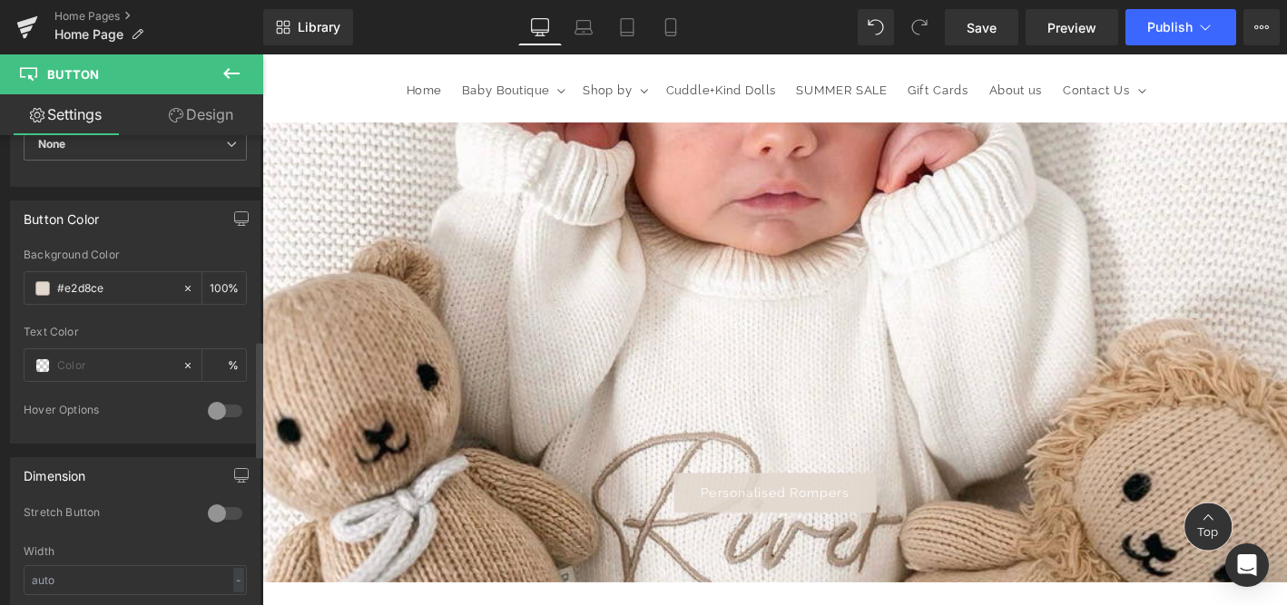
scroll to position [131, 0]
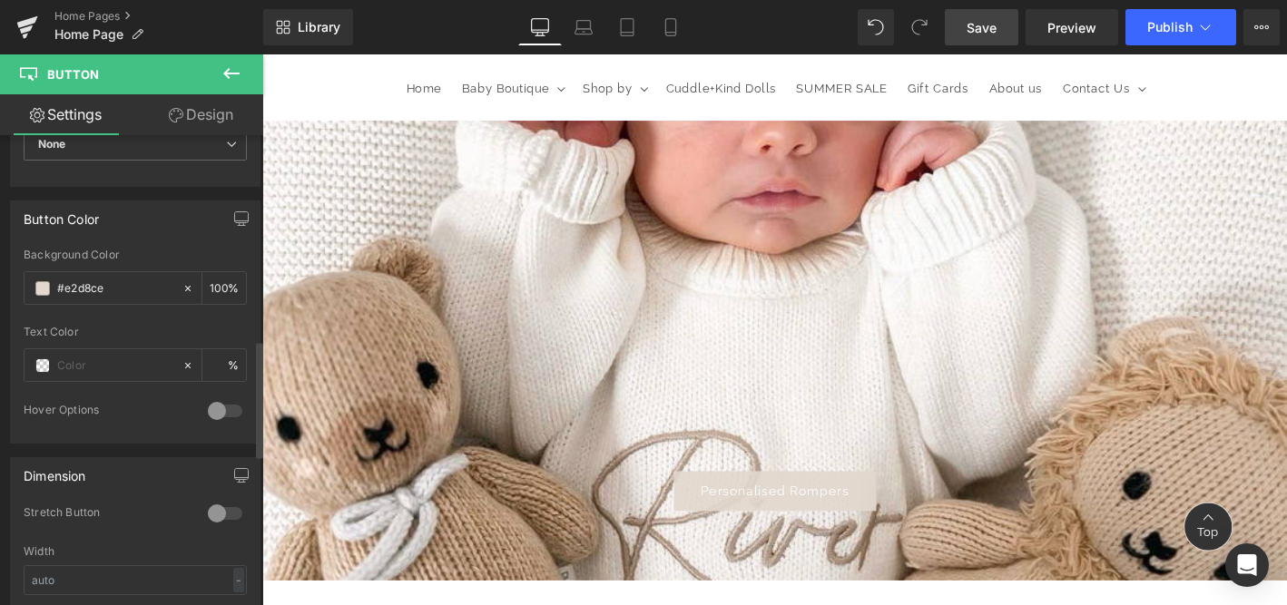
drag, startPoint x: 989, startPoint y: 30, endPoint x: 438, endPoint y: 96, distance: 554.9
click at [989, 30] on span "Save" at bounding box center [982, 27] width 30 height 19
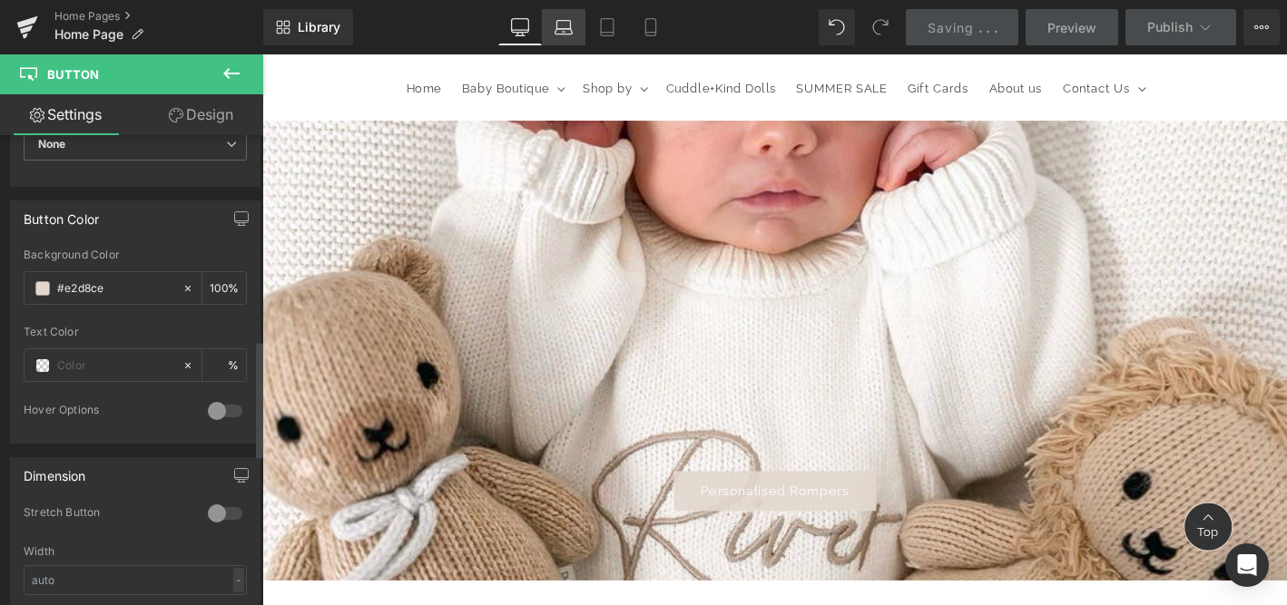
click at [561, 30] on icon at bounding box center [564, 27] width 18 height 18
type input "100"
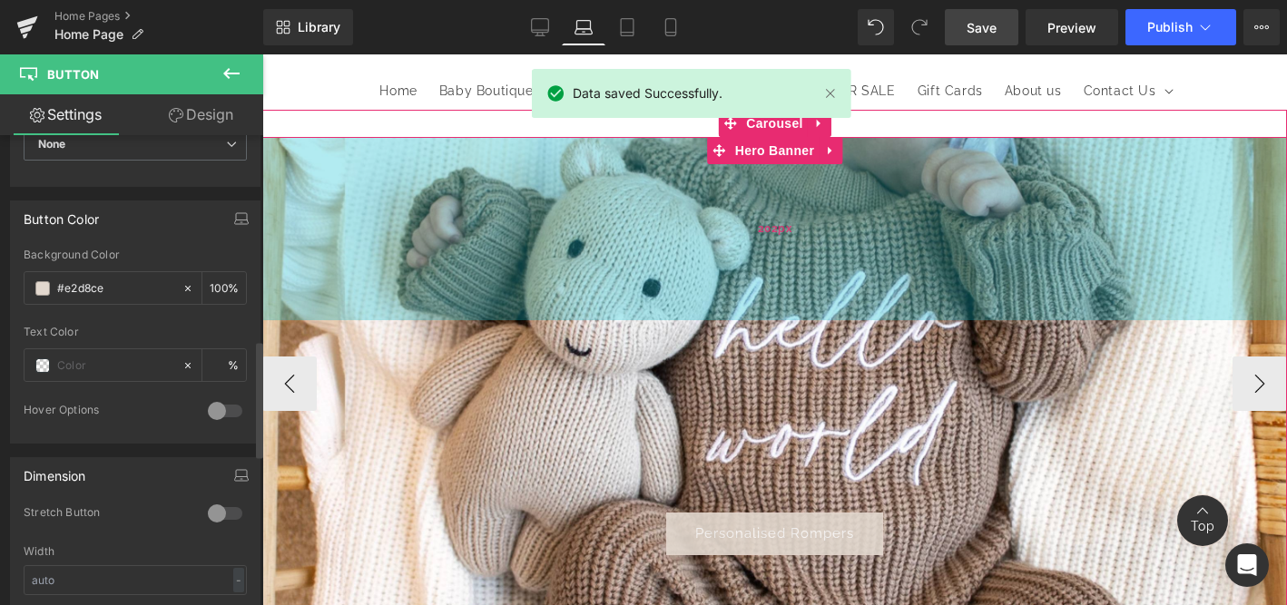
click at [702, 258] on div "202px" at bounding box center [774, 228] width 1025 height 183
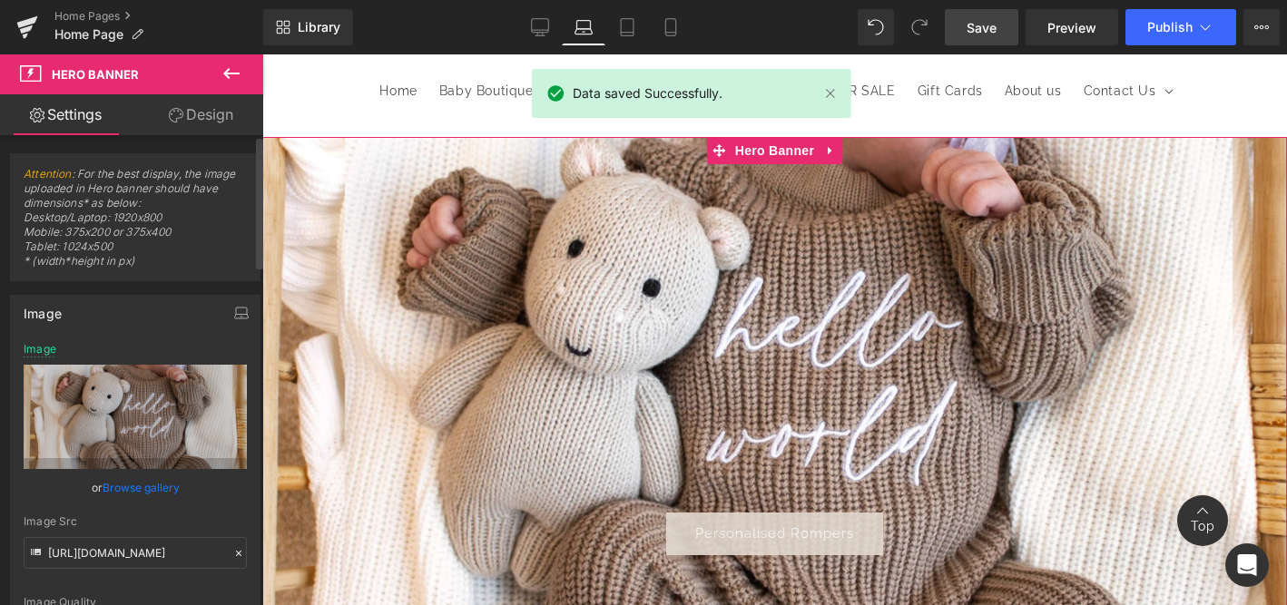
click at [143, 485] on link "Browse gallery" at bounding box center [141, 488] width 77 height 32
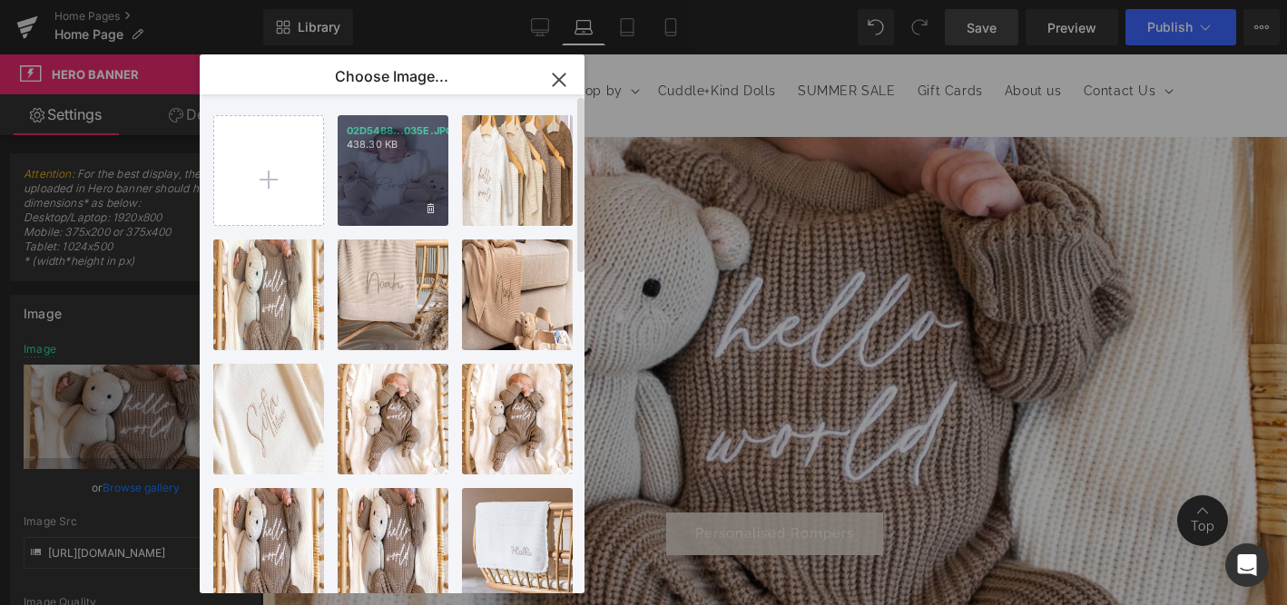
click at [380, 185] on div "02D5488...035E.JPG 438.30 KB" at bounding box center [393, 170] width 111 height 111
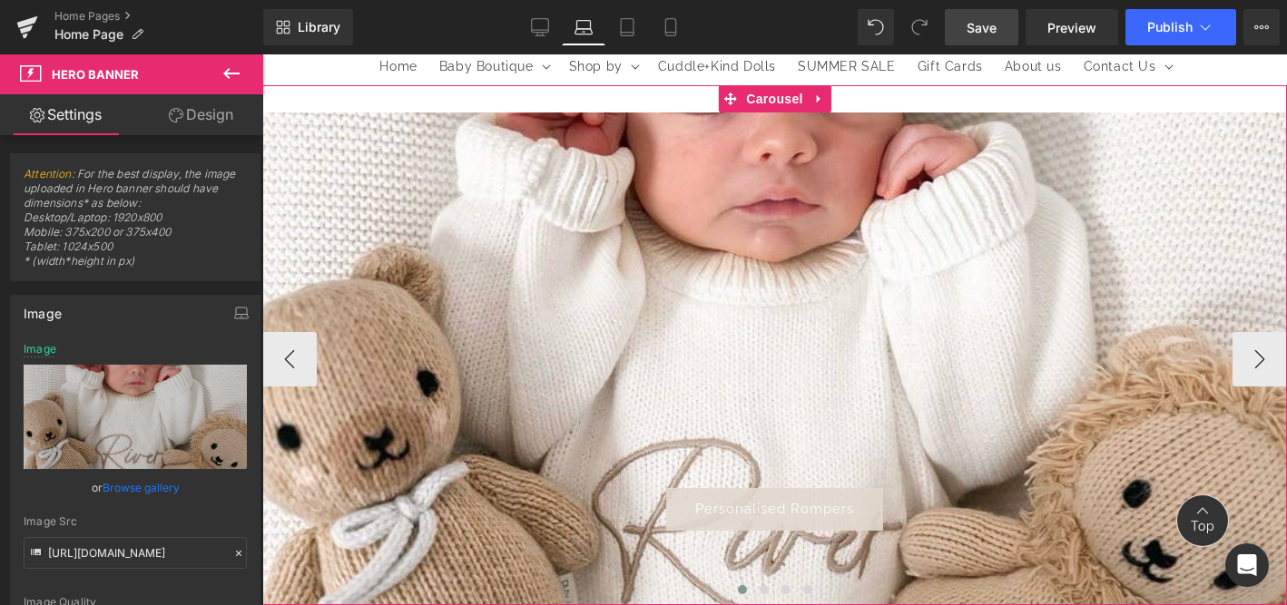
scroll to position [133, 0]
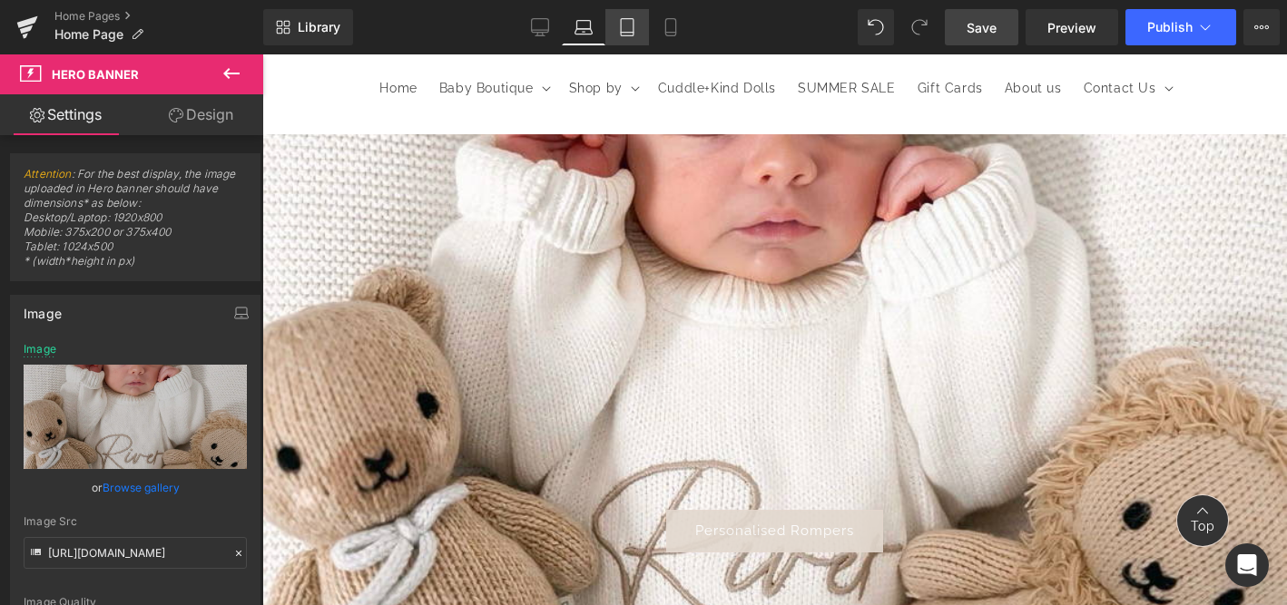
click at [627, 25] on icon at bounding box center [627, 27] width 18 height 18
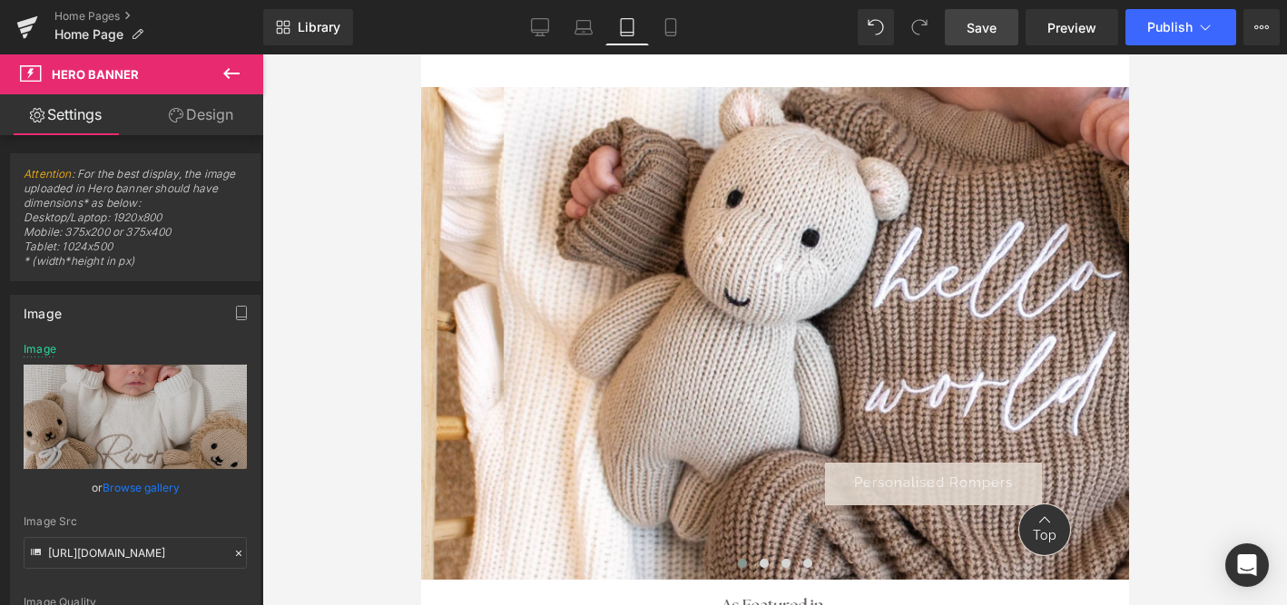
scroll to position [85, 0]
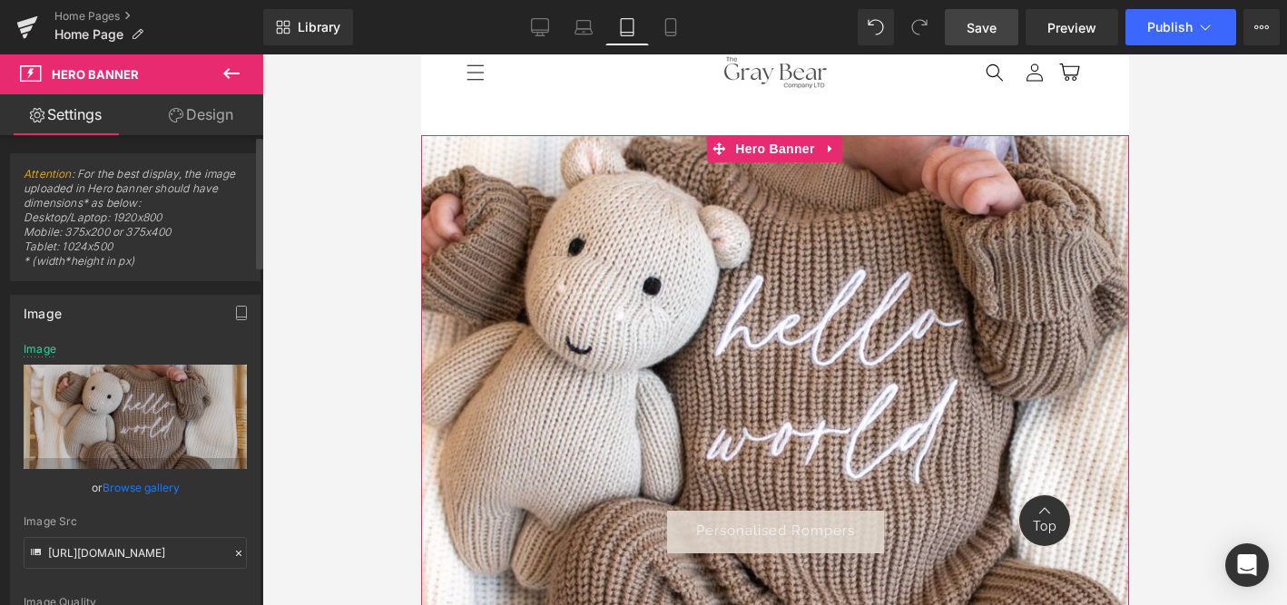
click at [151, 489] on link "Browse gallery" at bounding box center [141, 488] width 77 height 32
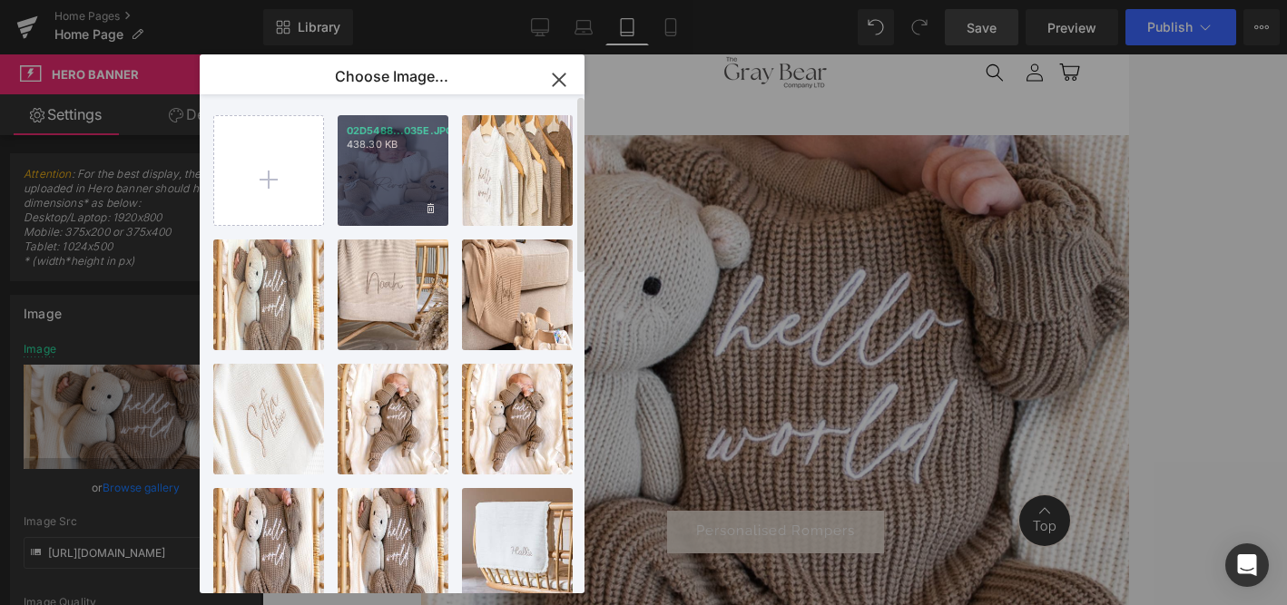
click at [358, 178] on div "02D5488...035E.JPG 438.30 KB" at bounding box center [393, 170] width 111 height 111
type input "[URL][DOMAIN_NAME]"
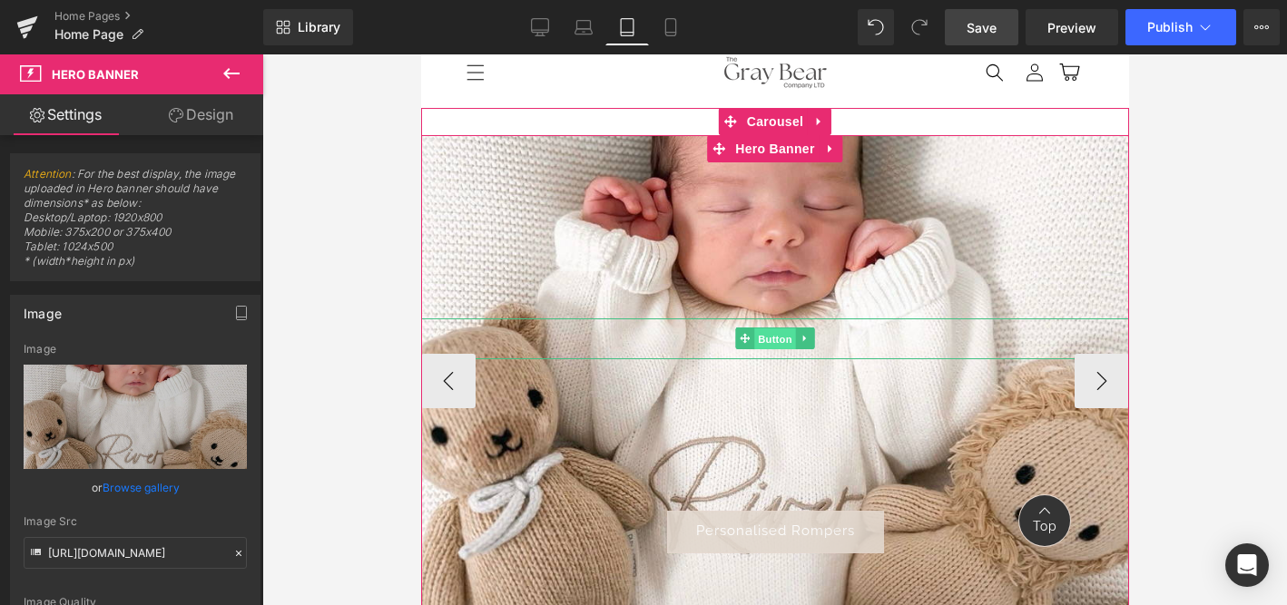
click at [774, 338] on span "Button" at bounding box center [774, 340] width 42 height 22
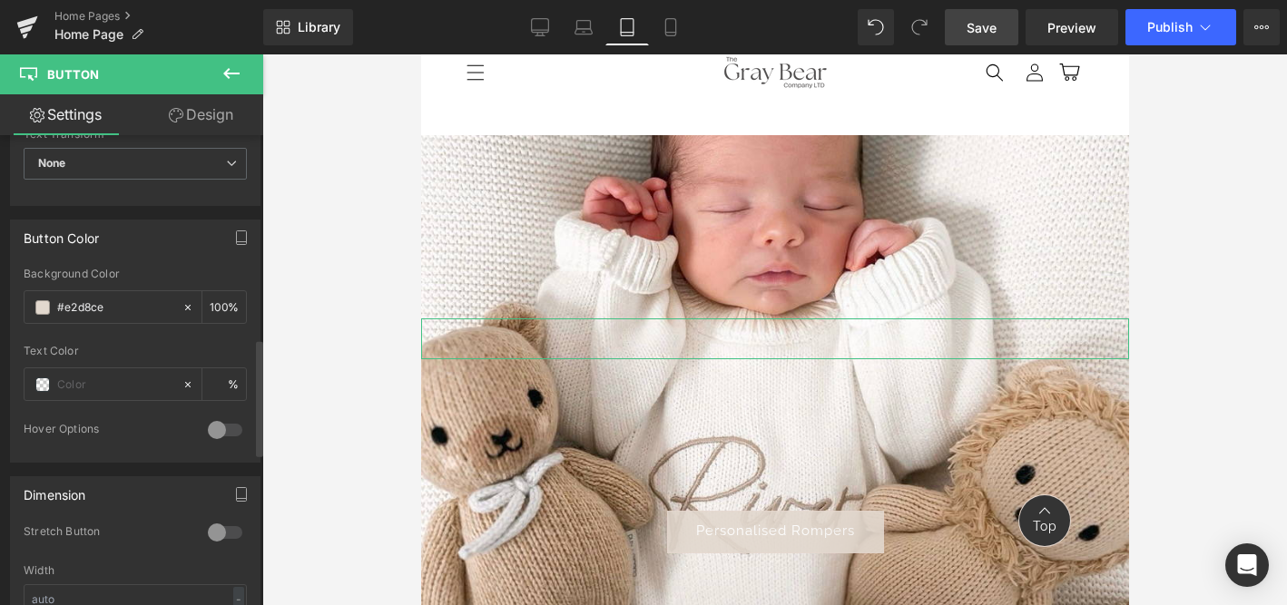
scroll to position [770, 0]
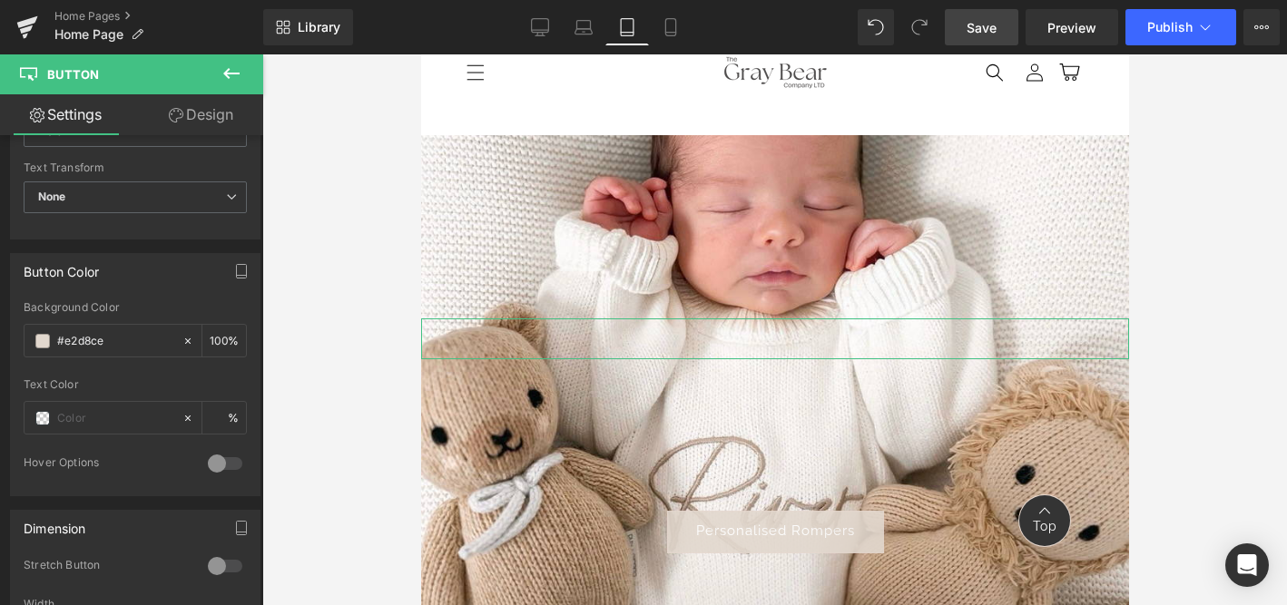
click at [204, 122] on link "Design" at bounding box center [201, 114] width 132 height 41
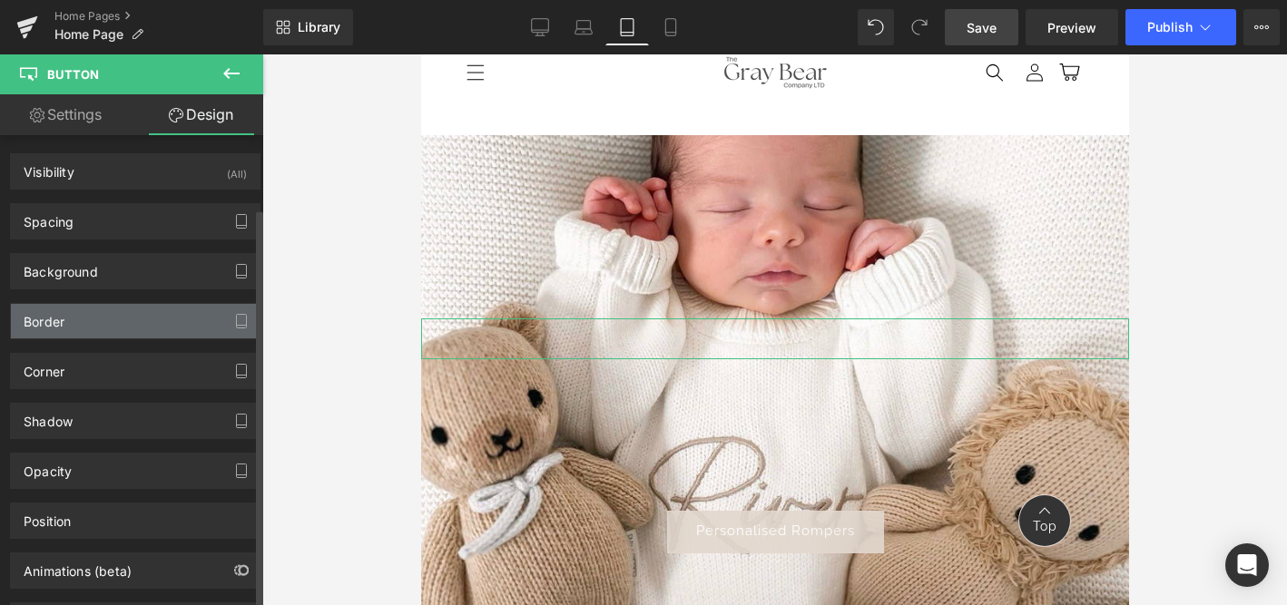
scroll to position [85, 0]
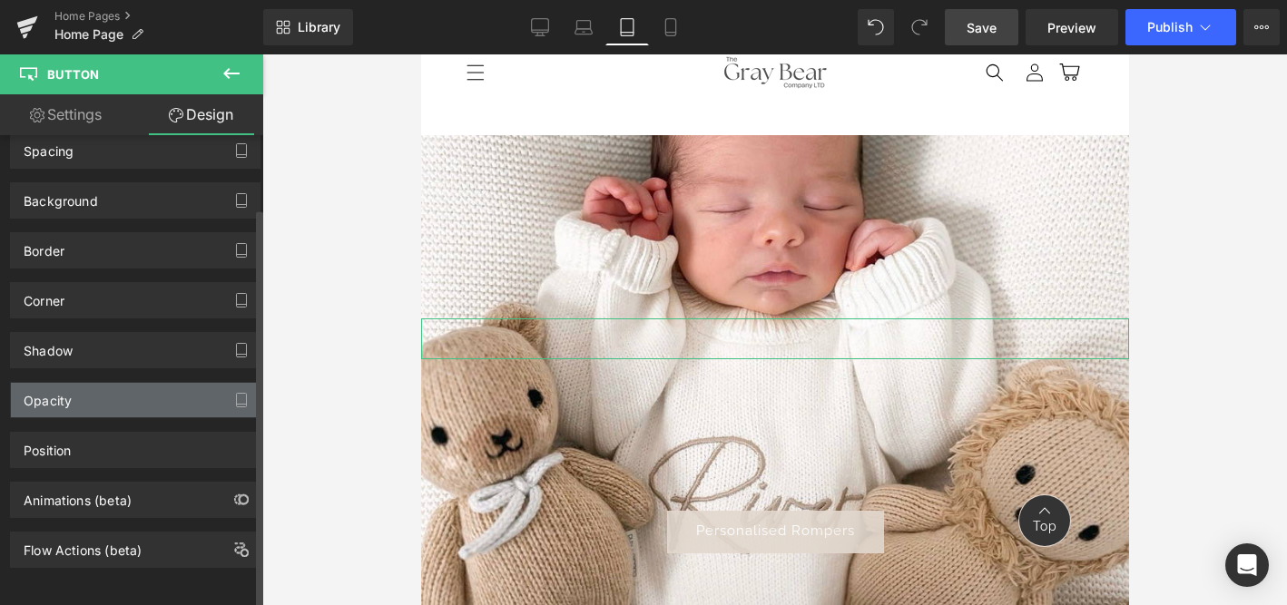
click at [113, 389] on div "Opacity" at bounding box center [135, 400] width 249 height 34
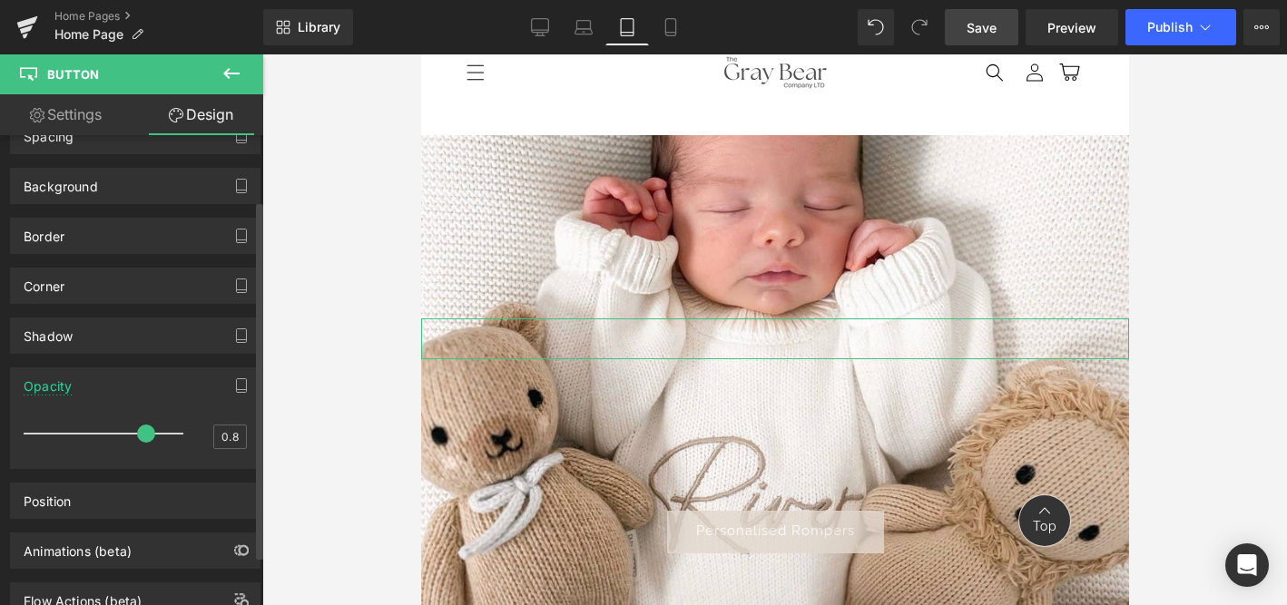
drag, startPoint x: 158, startPoint y: 435, endPoint x: 133, endPoint y: 439, distance: 25.8
click at [137, 439] on span at bounding box center [146, 434] width 18 height 18
click at [257, 531] on b at bounding box center [257, 382] width 11 height 356
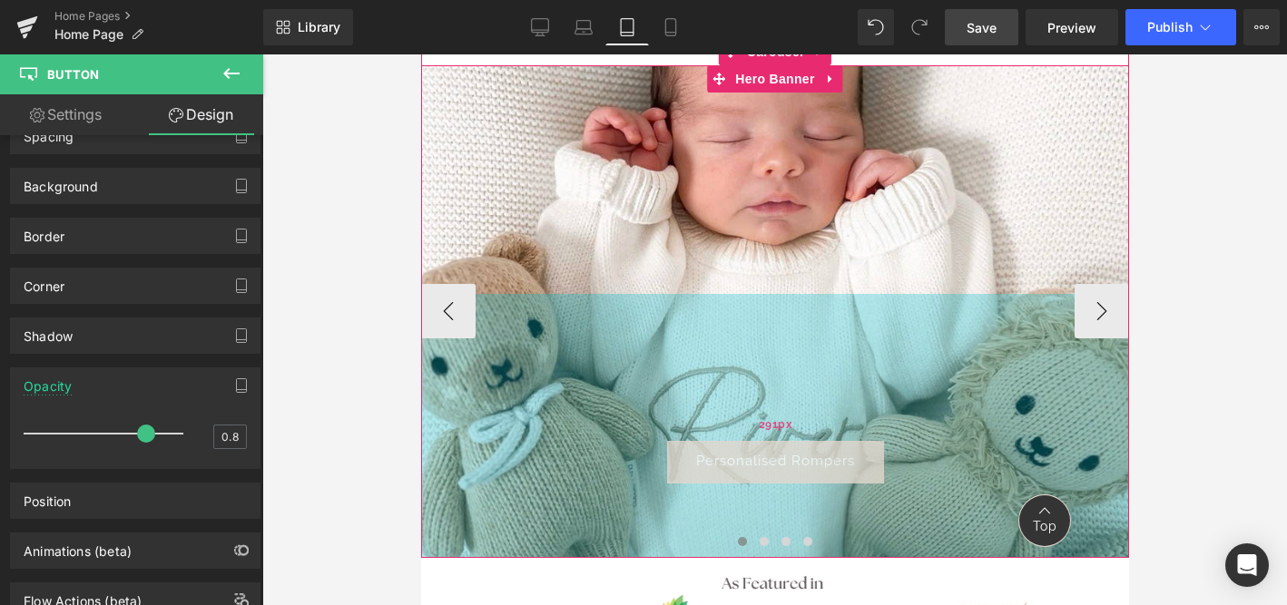
scroll to position [0, 0]
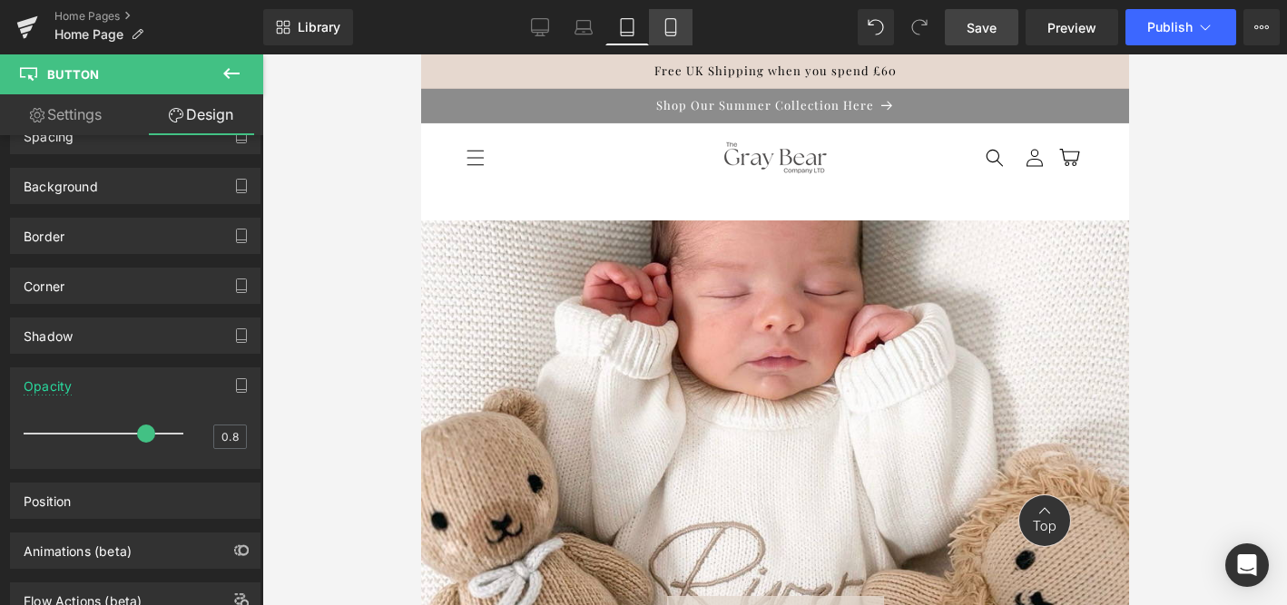
click at [673, 26] on icon at bounding box center [671, 27] width 18 height 18
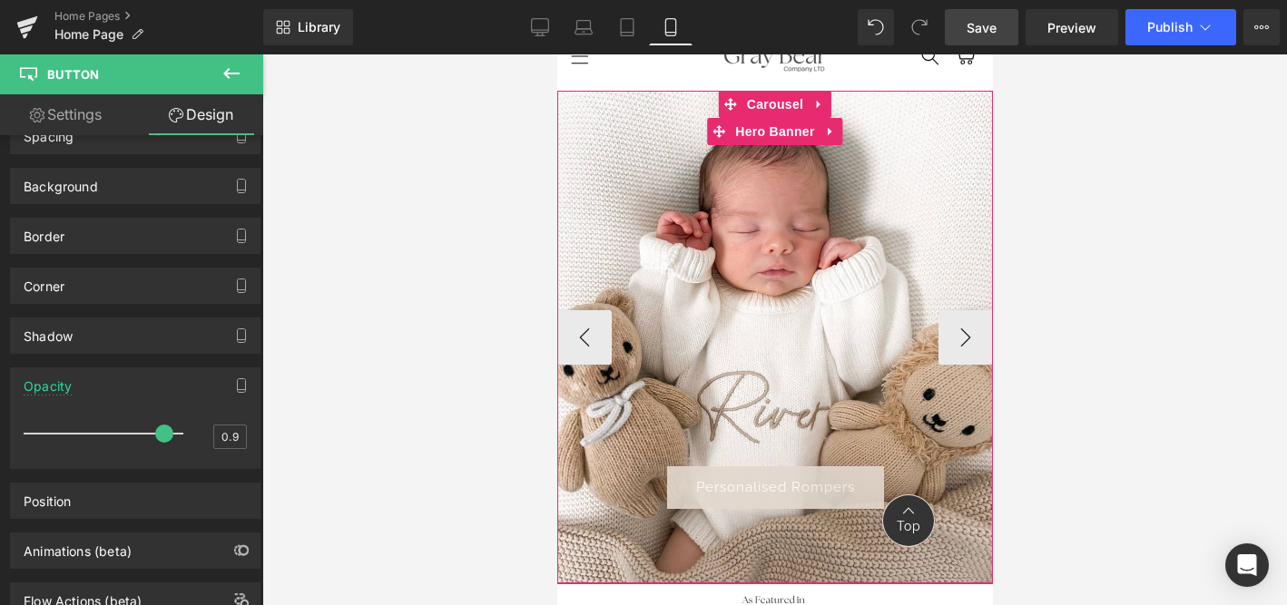
scroll to position [99, 0]
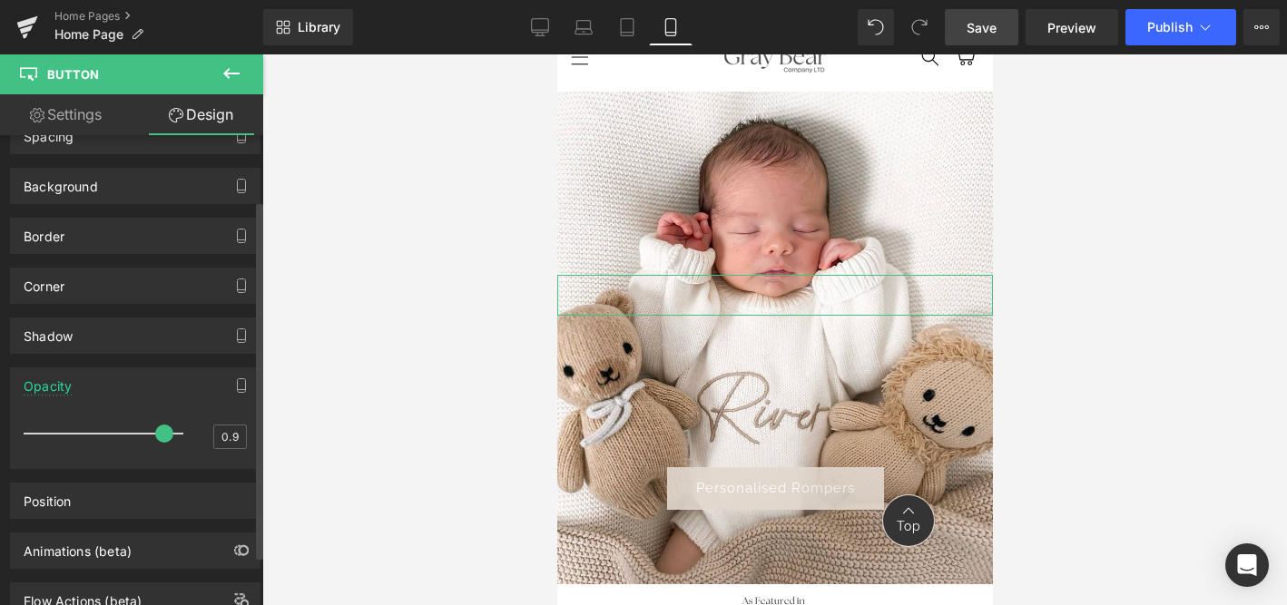
type input "0.8"
drag, startPoint x: 161, startPoint y: 437, endPoint x: 148, endPoint y: 437, distance: 12.7
click at [148, 437] on span at bounding box center [146, 434] width 18 height 18
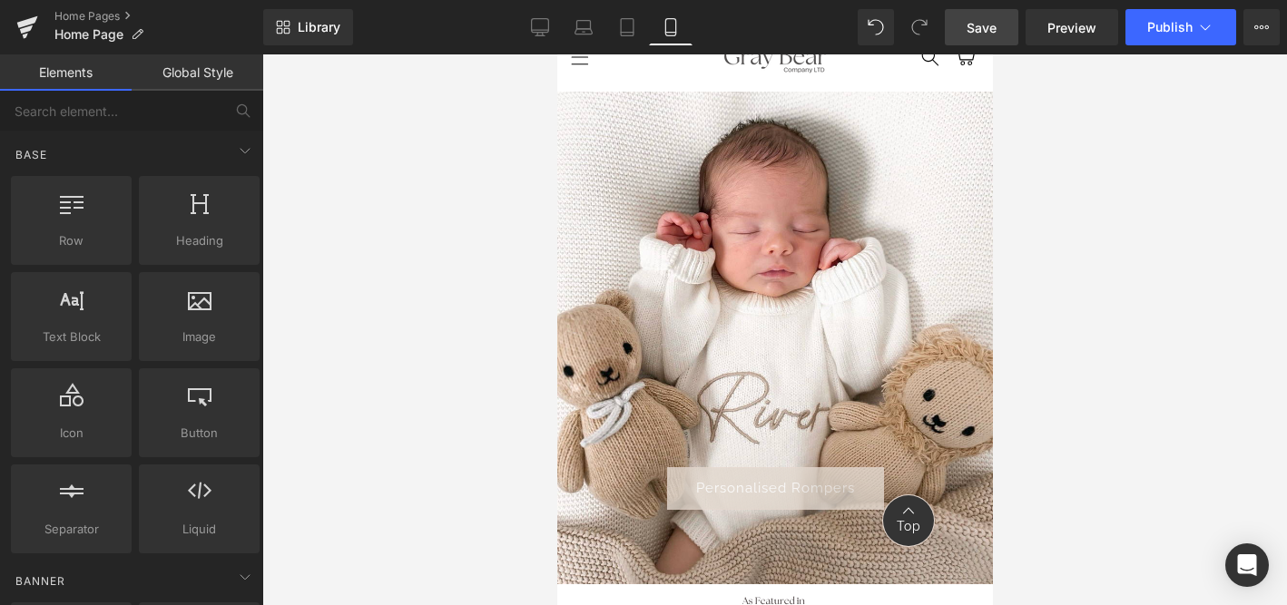
click at [303, 486] on div at bounding box center [774, 329] width 1025 height 551
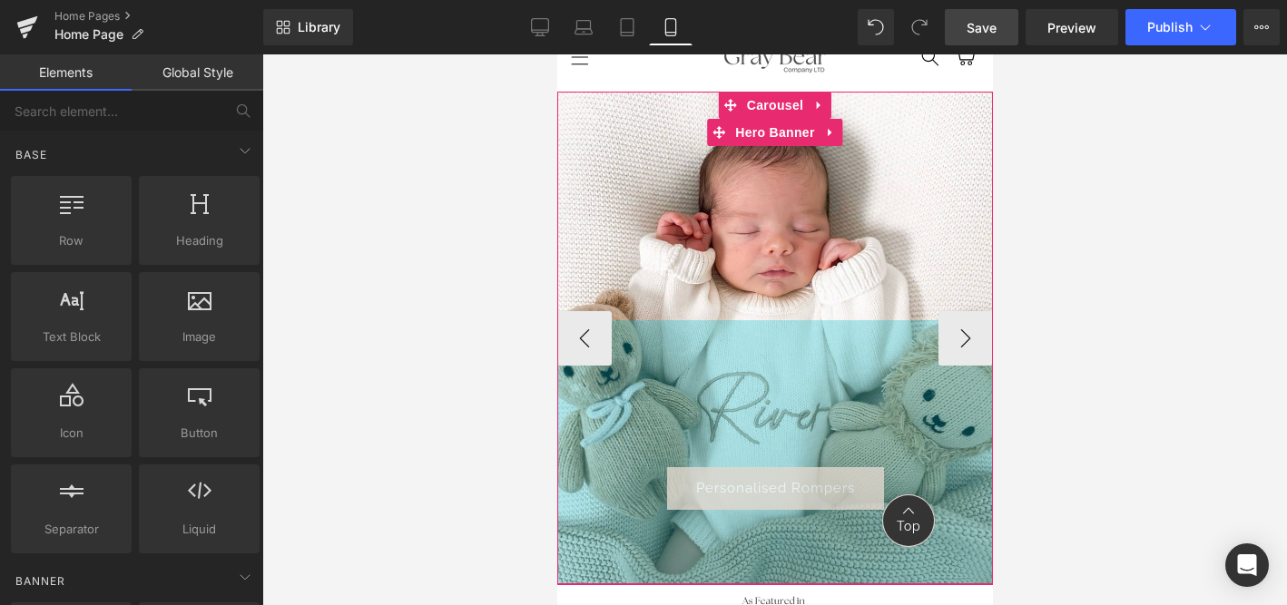
scroll to position [0, 0]
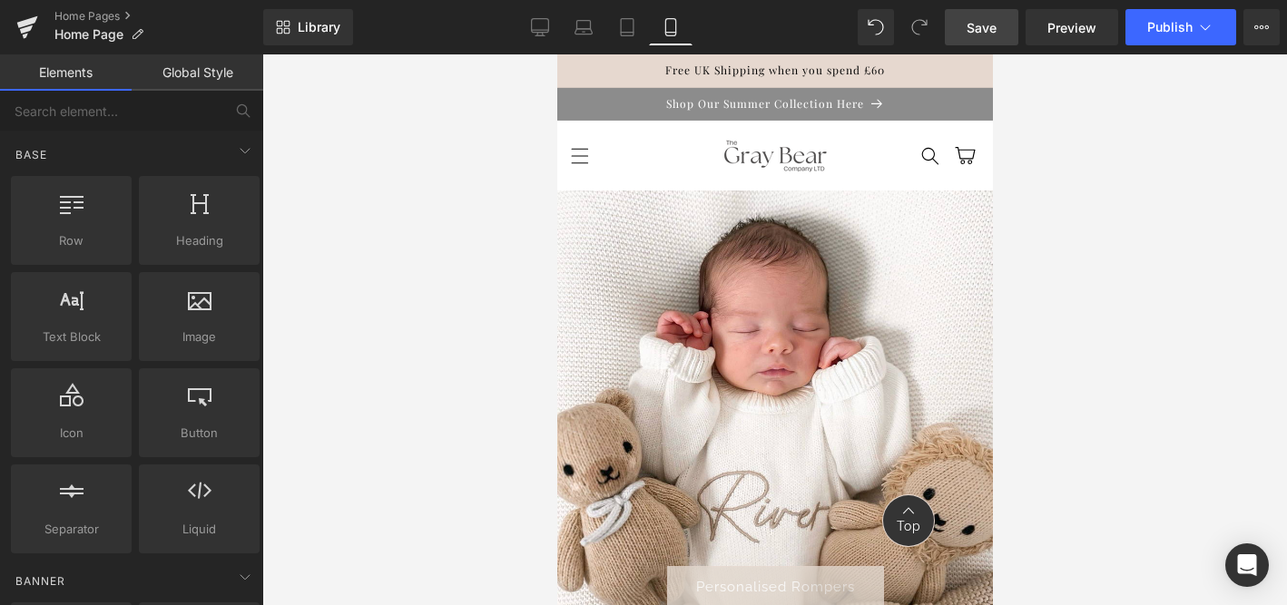
click at [987, 30] on span "Save" at bounding box center [982, 27] width 30 height 19
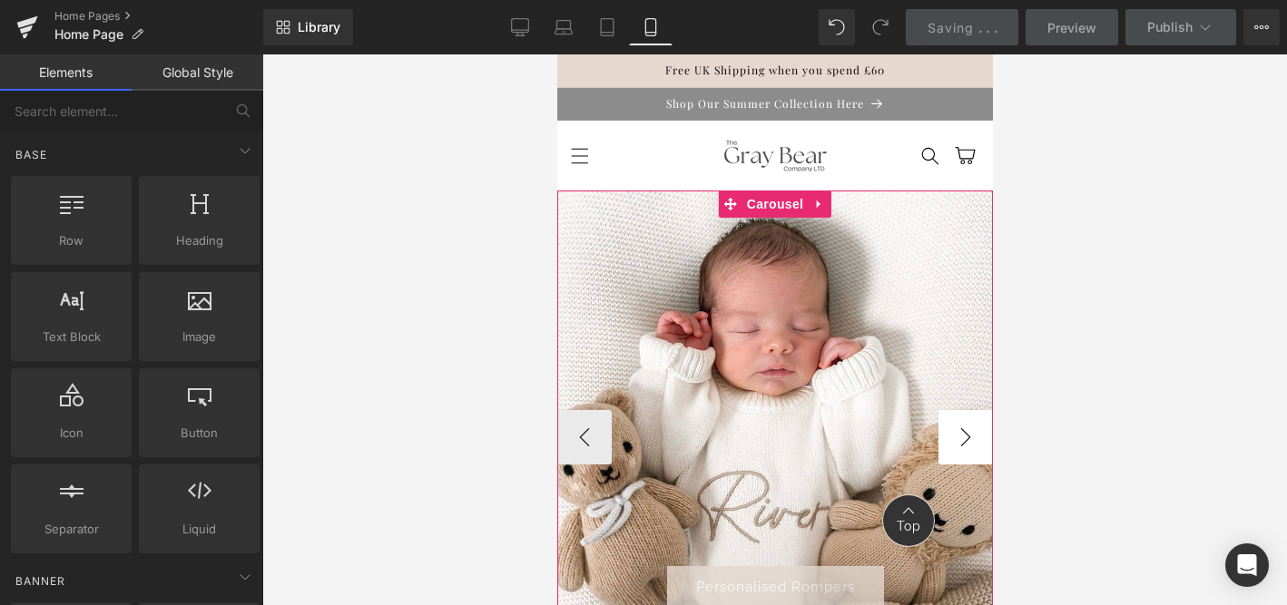
click at [965, 435] on button "›" at bounding box center [965, 437] width 54 height 54
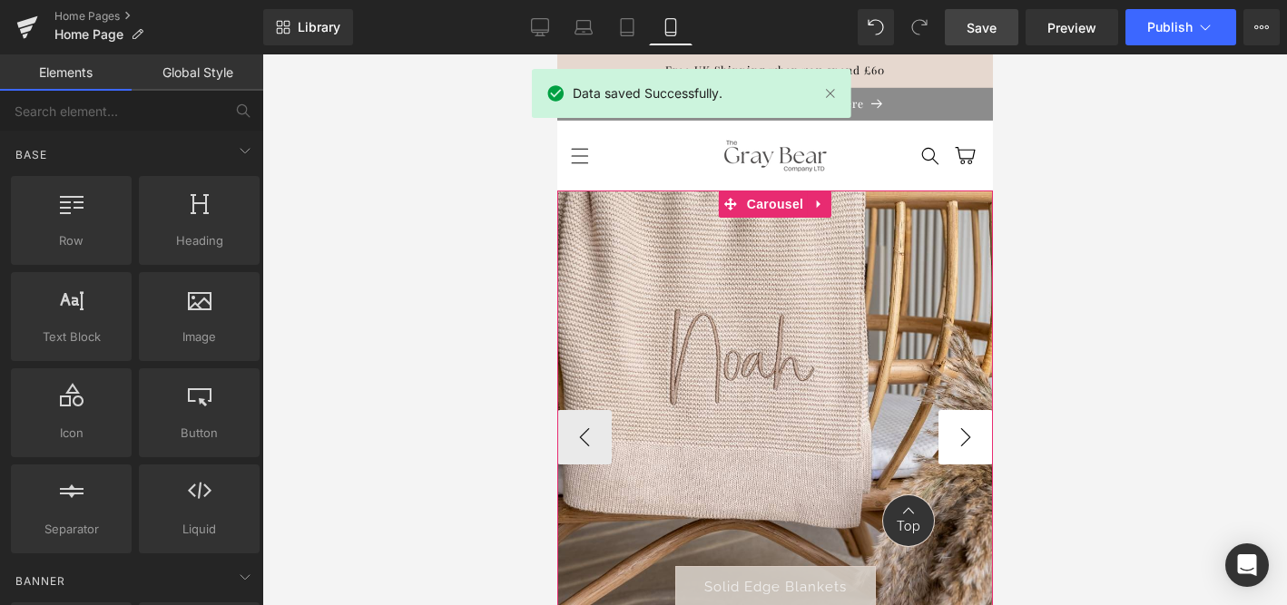
click at [965, 435] on button "›" at bounding box center [965, 437] width 54 height 54
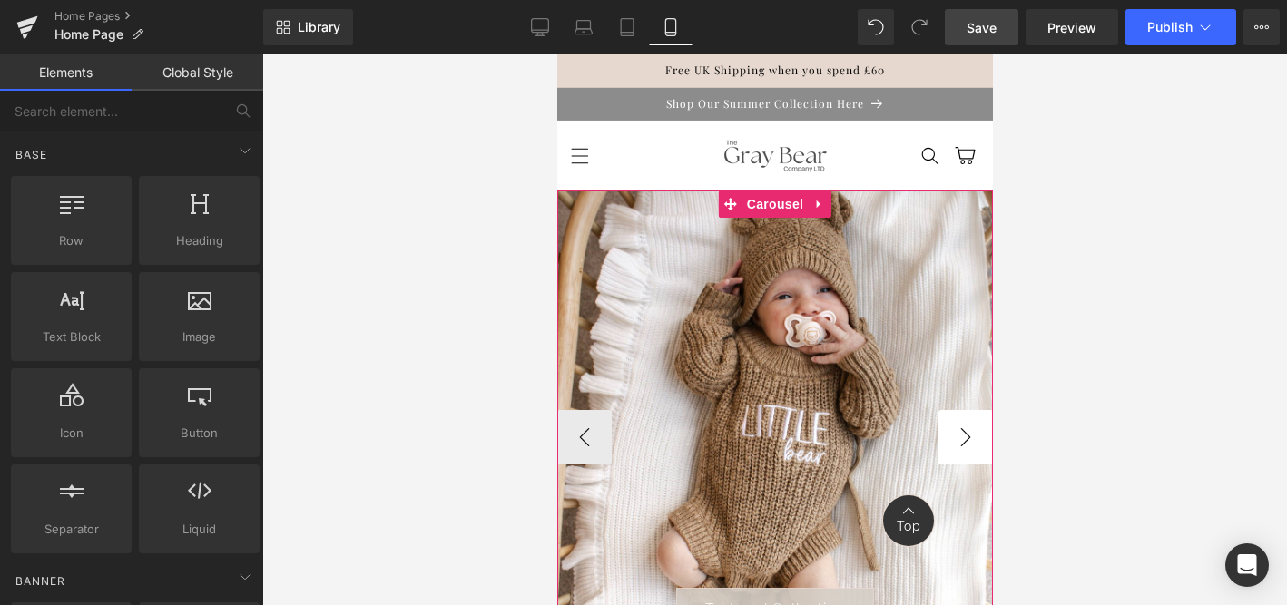
click at [965, 435] on button "›" at bounding box center [965, 437] width 54 height 54
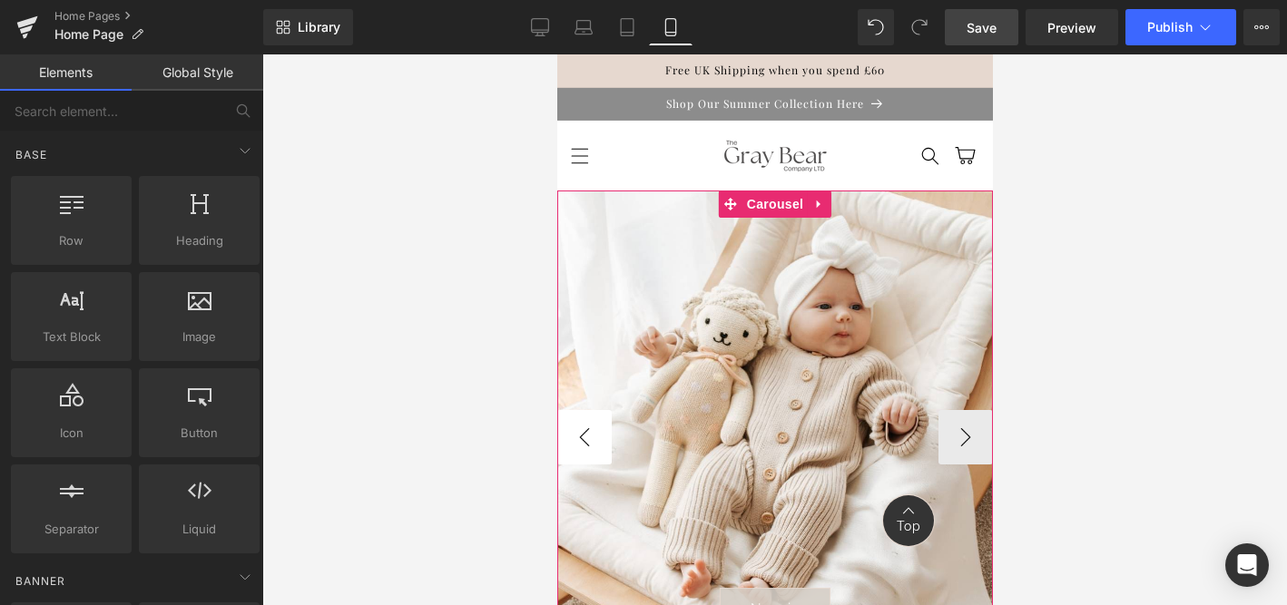
click at [582, 431] on button "‹" at bounding box center [583, 437] width 54 height 54
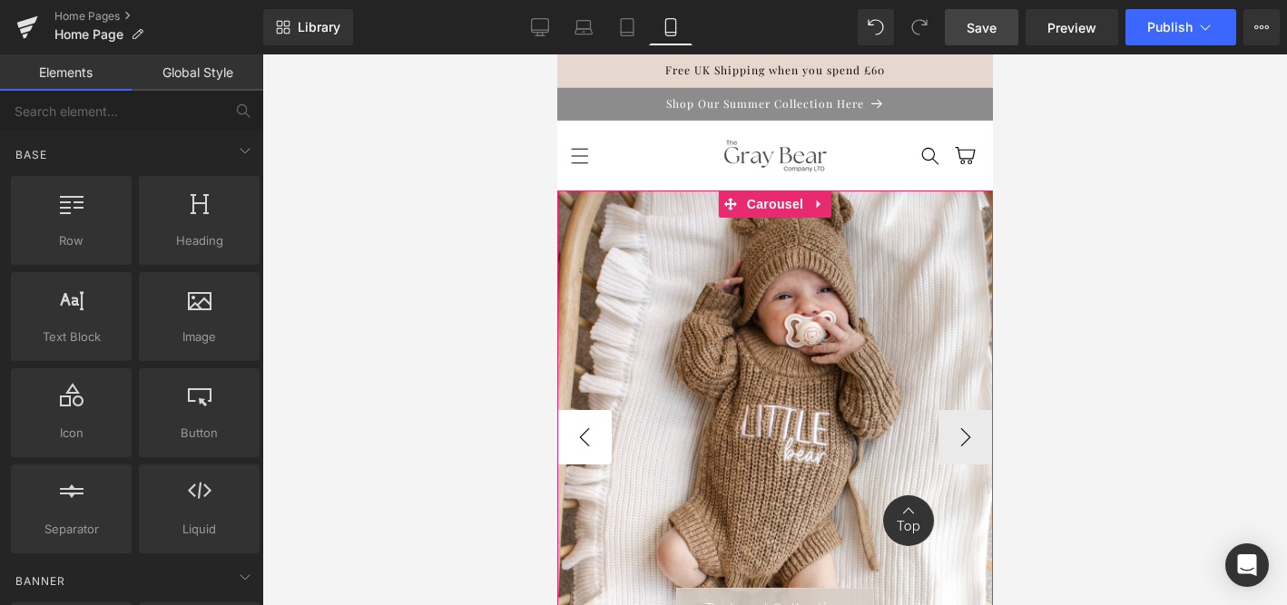
click at [582, 431] on button "‹" at bounding box center [583, 437] width 54 height 54
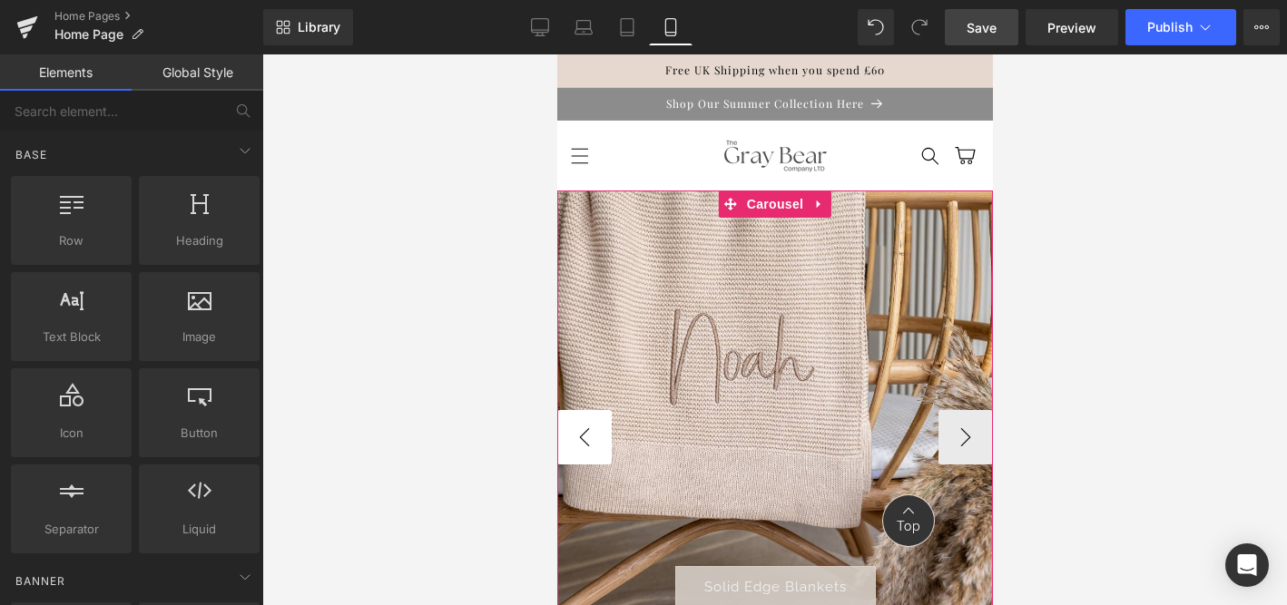
click at [582, 431] on button "‹" at bounding box center [583, 437] width 54 height 54
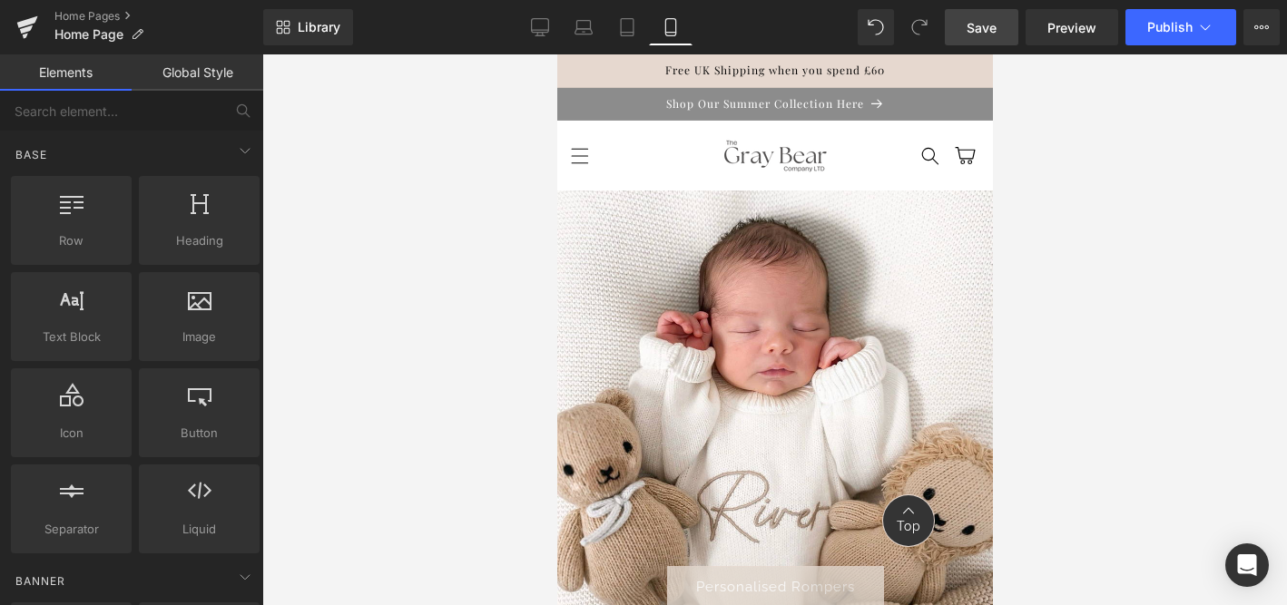
click at [977, 31] on span "Save" at bounding box center [982, 27] width 30 height 19
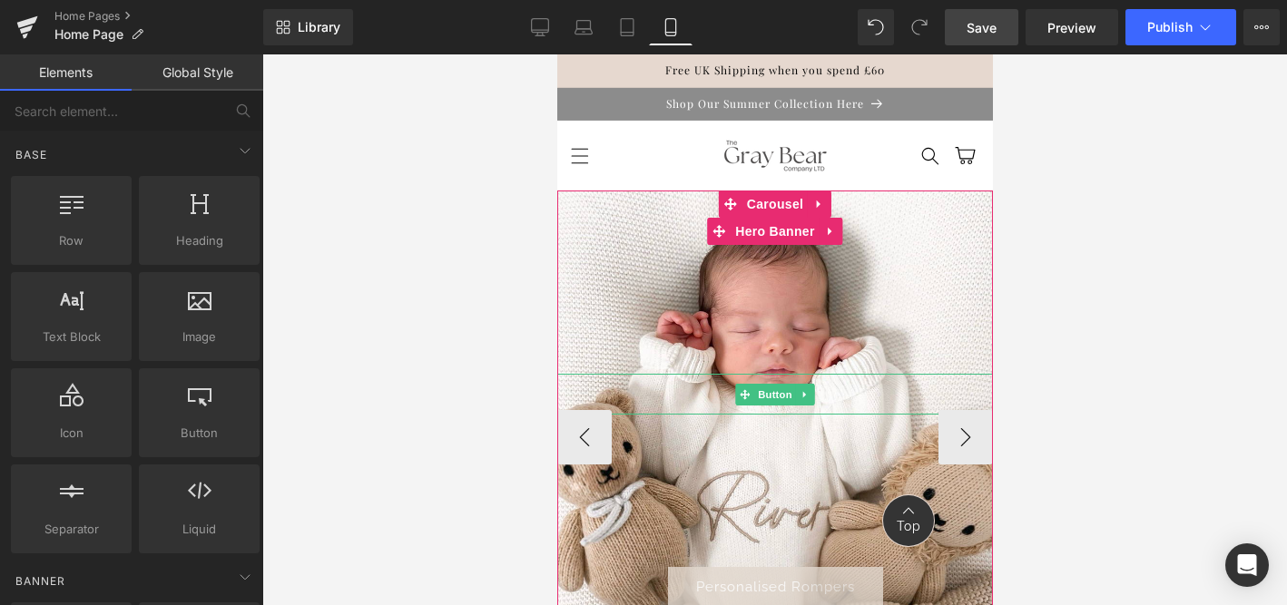
click at [778, 592] on span "Personalised Rompers" at bounding box center [774, 587] width 159 height 16
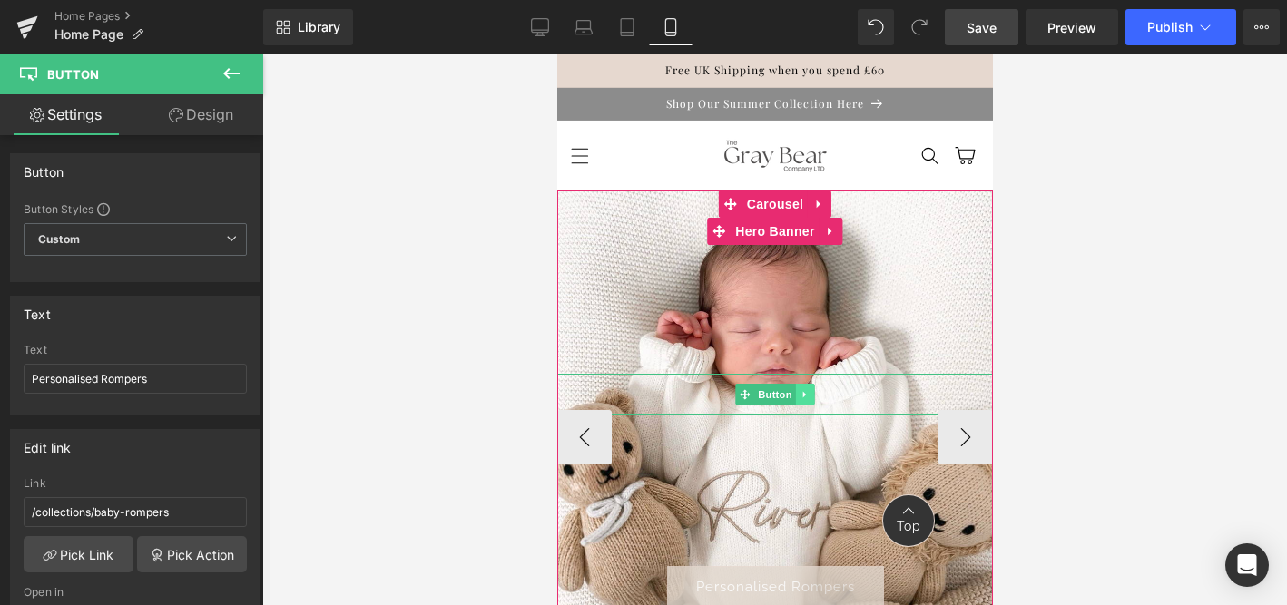
click at [795, 387] on link at bounding box center [804, 395] width 19 height 22
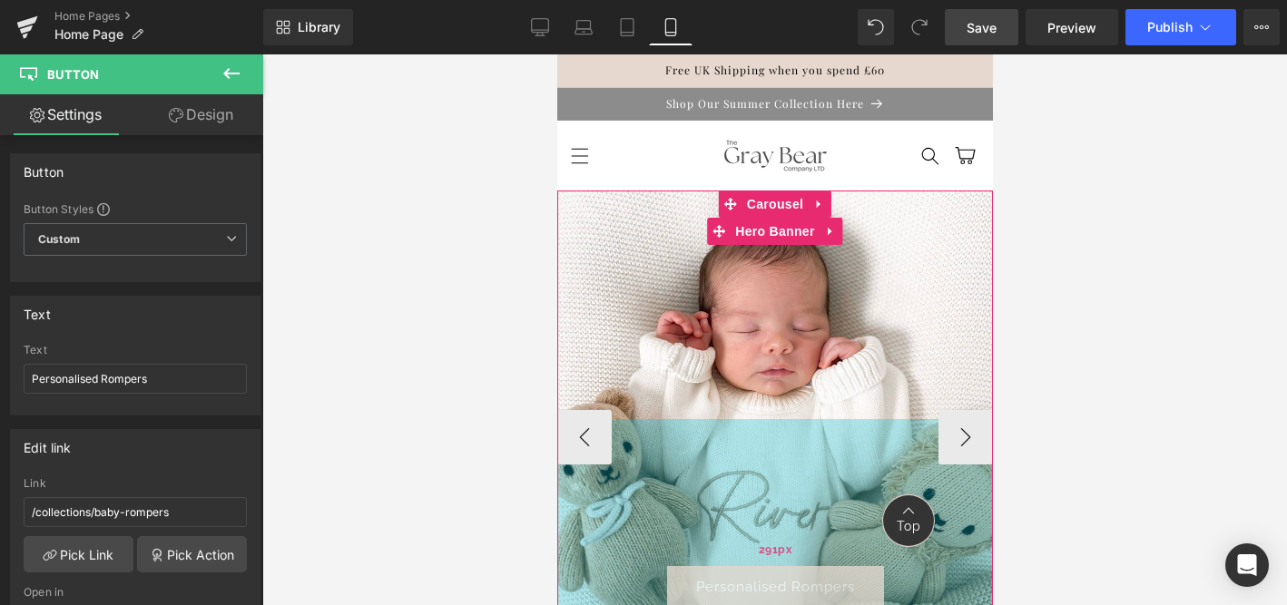
click at [816, 478] on div "291px" at bounding box center [774, 551] width 436 height 264
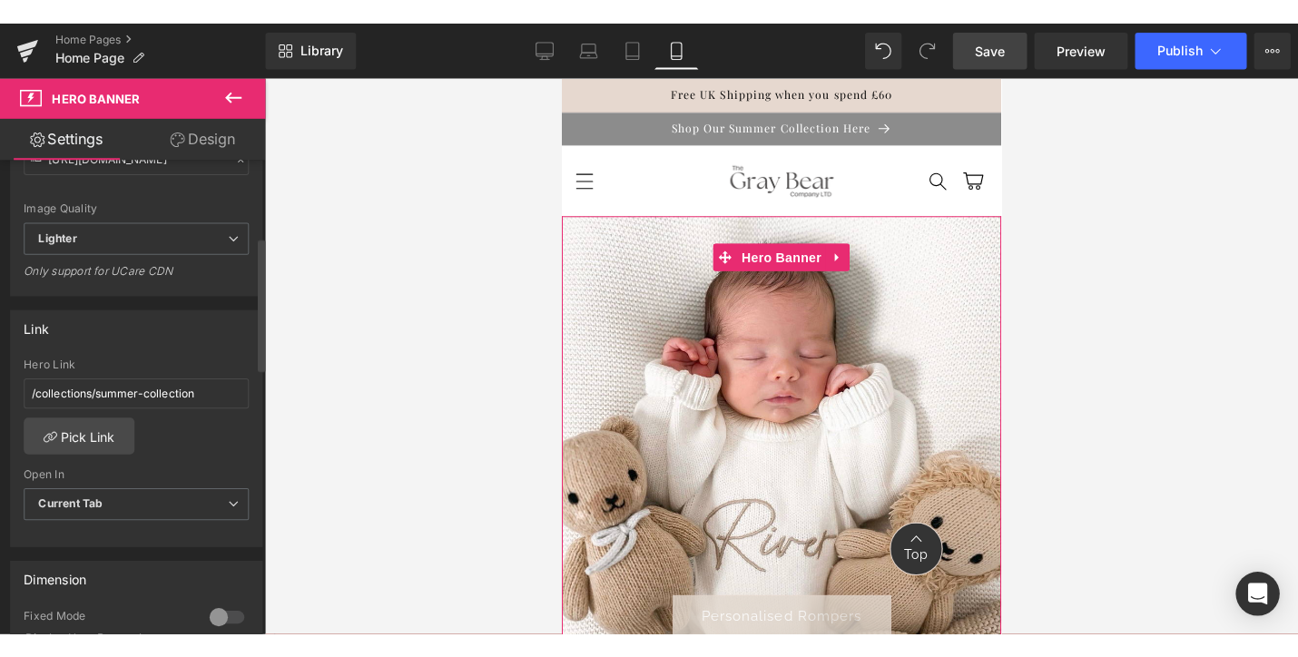
scroll to position [420, 0]
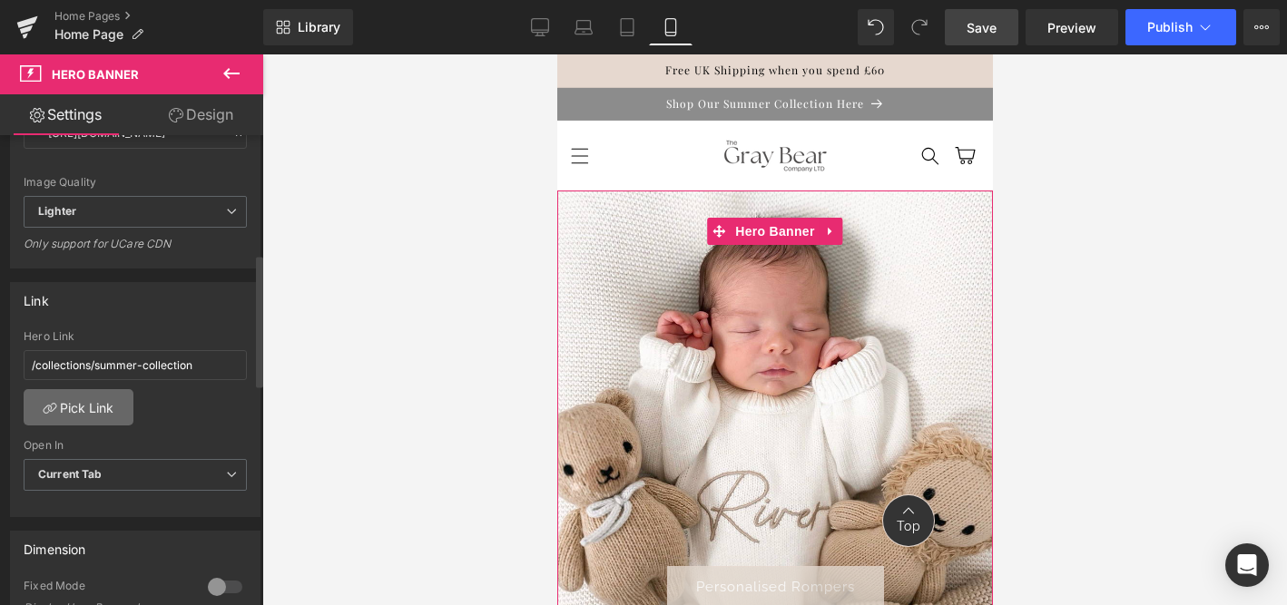
click at [97, 404] on link "Pick Link" at bounding box center [79, 407] width 110 height 36
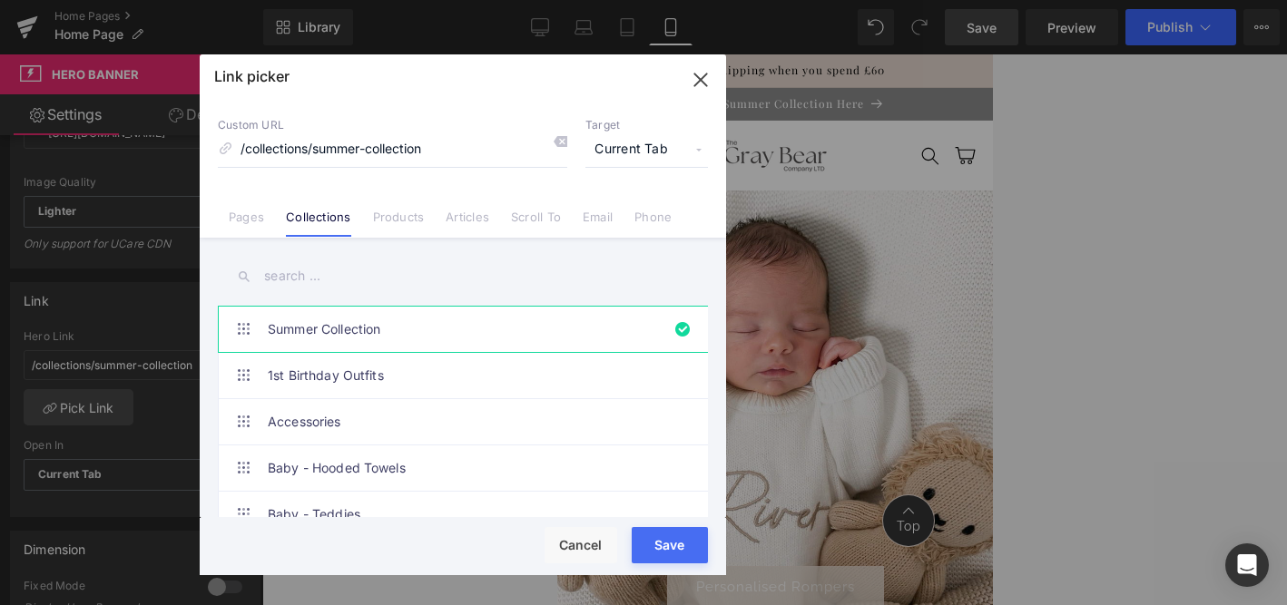
click at [311, 274] on input "text" at bounding box center [463, 276] width 490 height 41
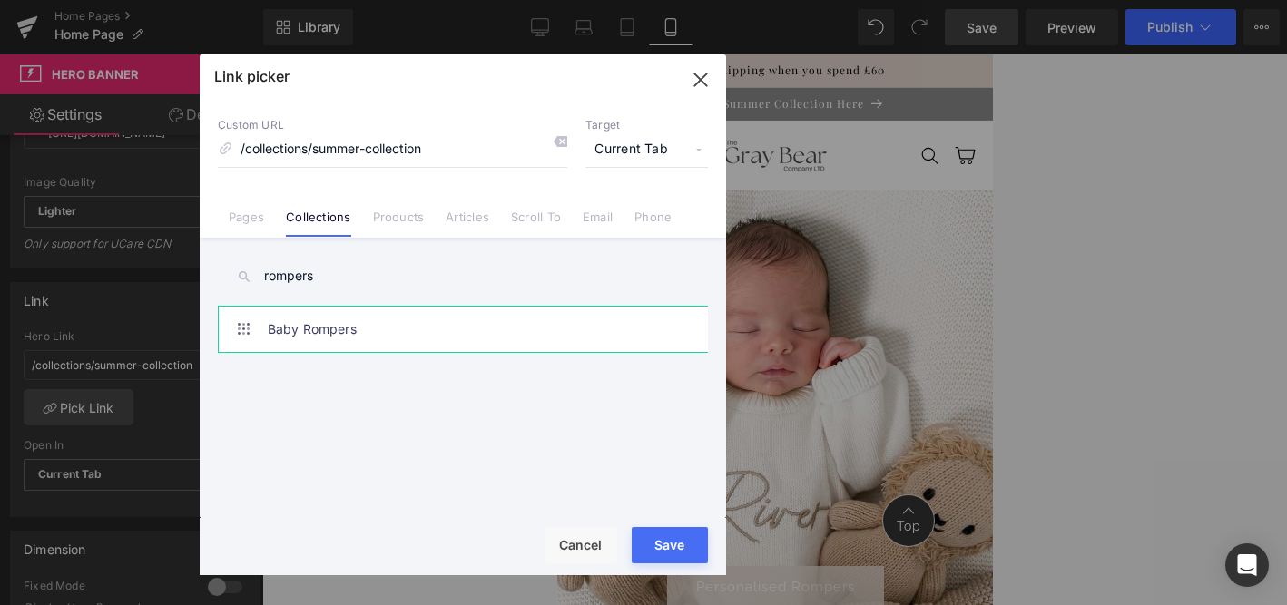
type input "rompers"
click at [333, 319] on link "Baby Rompers" at bounding box center [467, 329] width 399 height 45
type input "/collections/baby-rompers"
click at [670, 544] on button "Save" at bounding box center [670, 545] width 76 height 36
type input "/collections/baby-rompers"
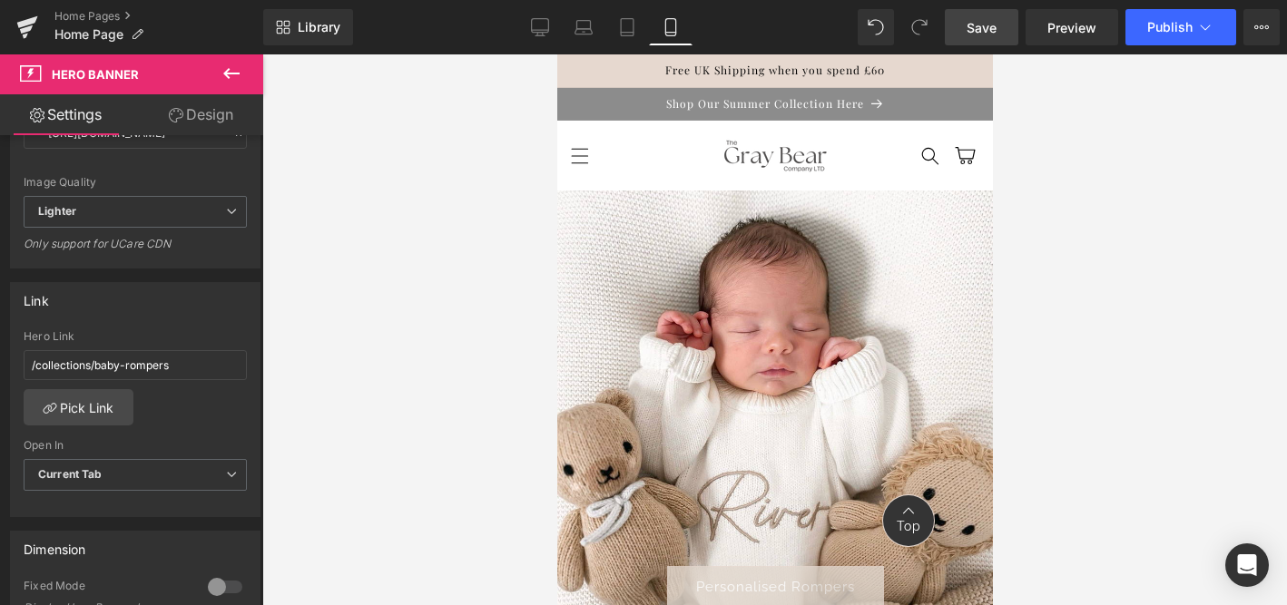
click at [1001, 33] on link "Save" at bounding box center [982, 27] width 74 height 36
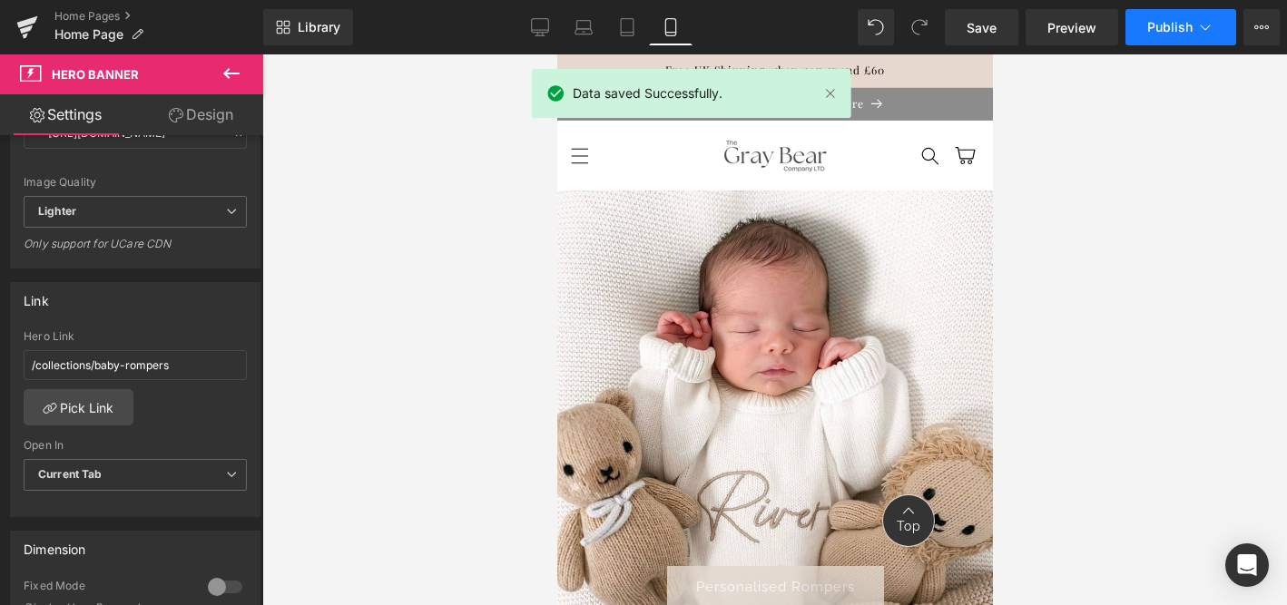
click at [1164, 31] on span "Publish" at bounding box center [1169, 27] width 45 height 15
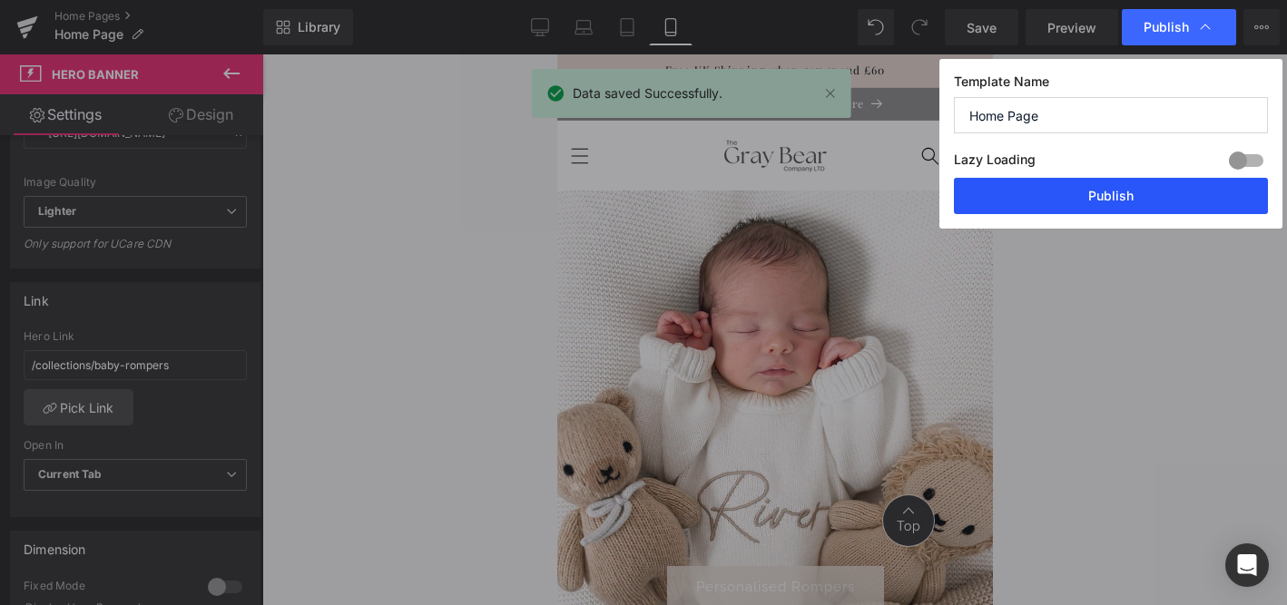
click at [1113, 194] on button "Publish" at bounding box center [1111, 196] width 314 height 36
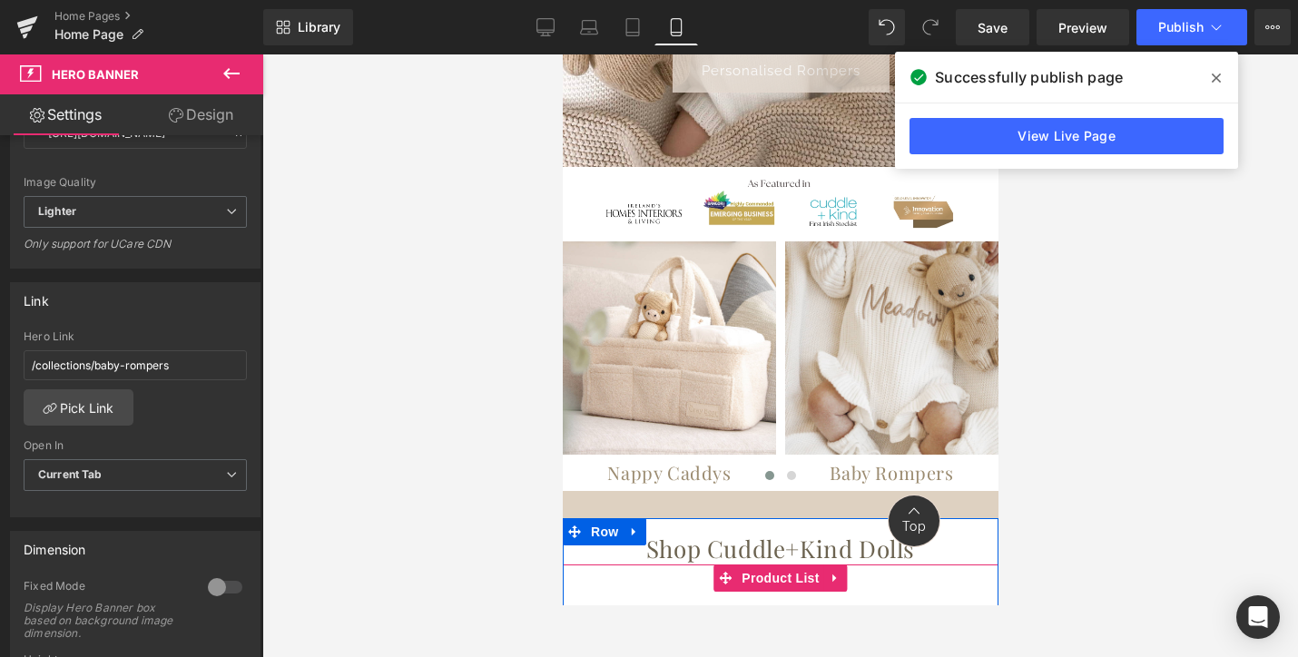
scroll to position [516, 0]
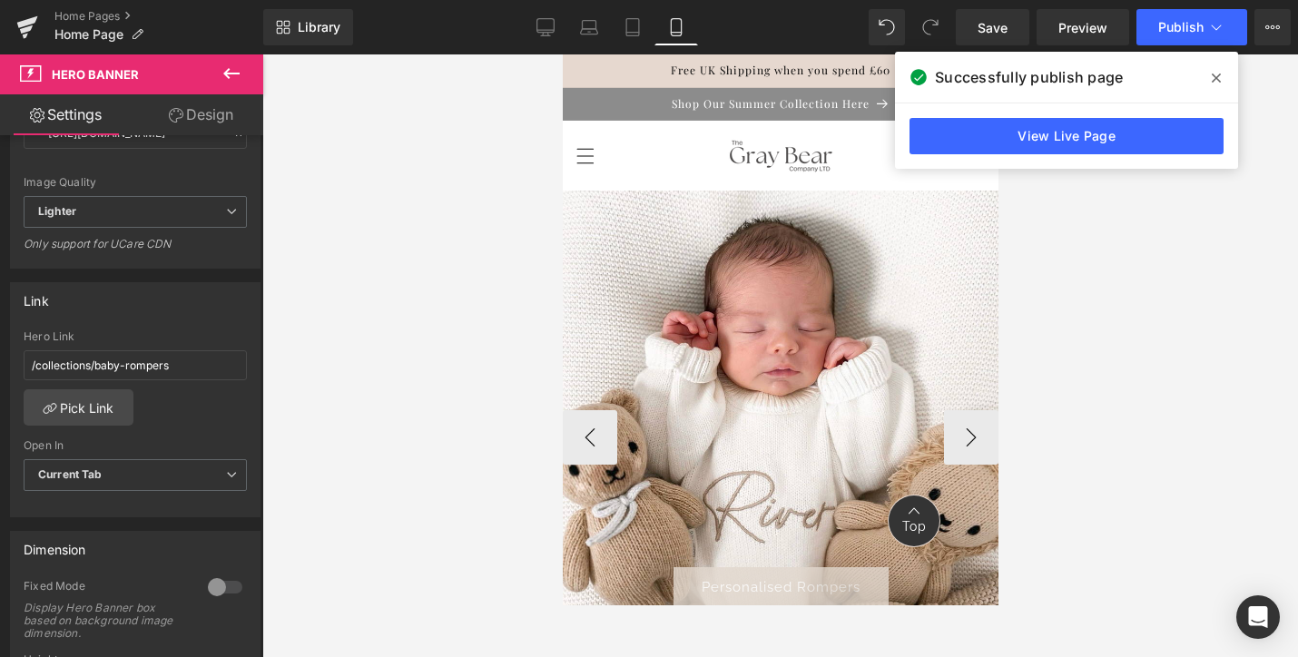
click at [768, 583] on span "Personalised Rompers" at bounding box center [780, 587] width 159 height 16
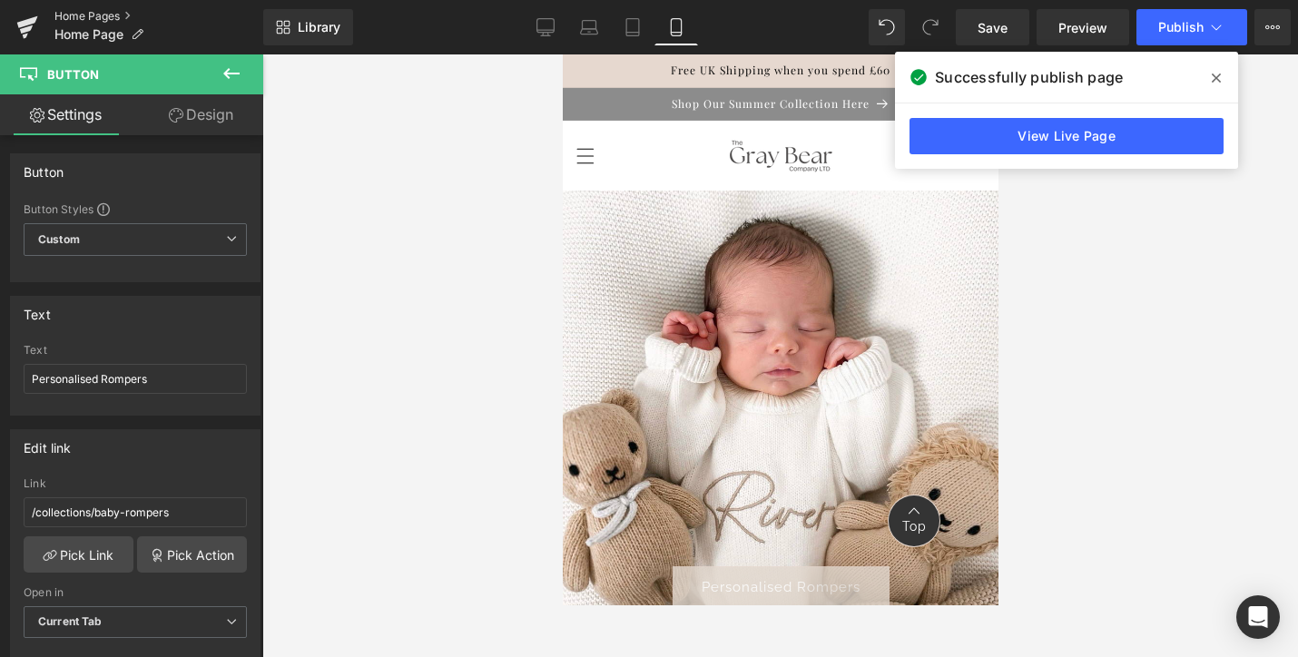
click at [111, 16] on link "Home Pages" at bounding box center [158, 16] width 209 height 15
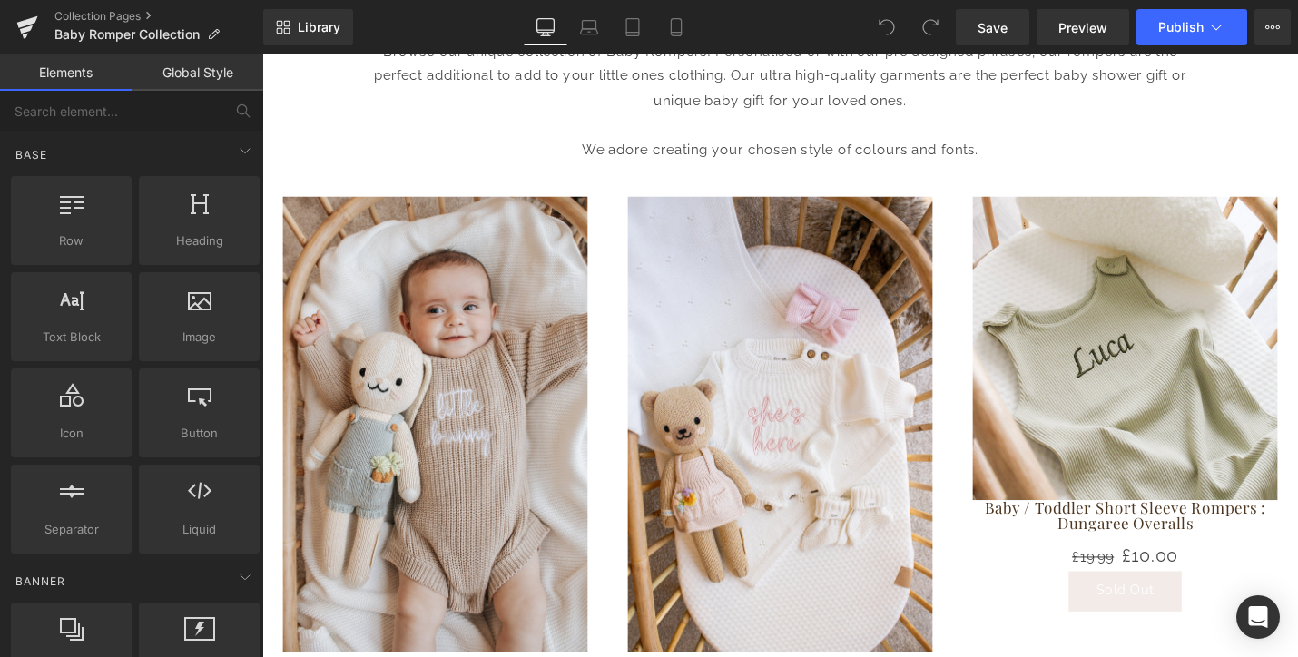
scroll to position [498, 0]
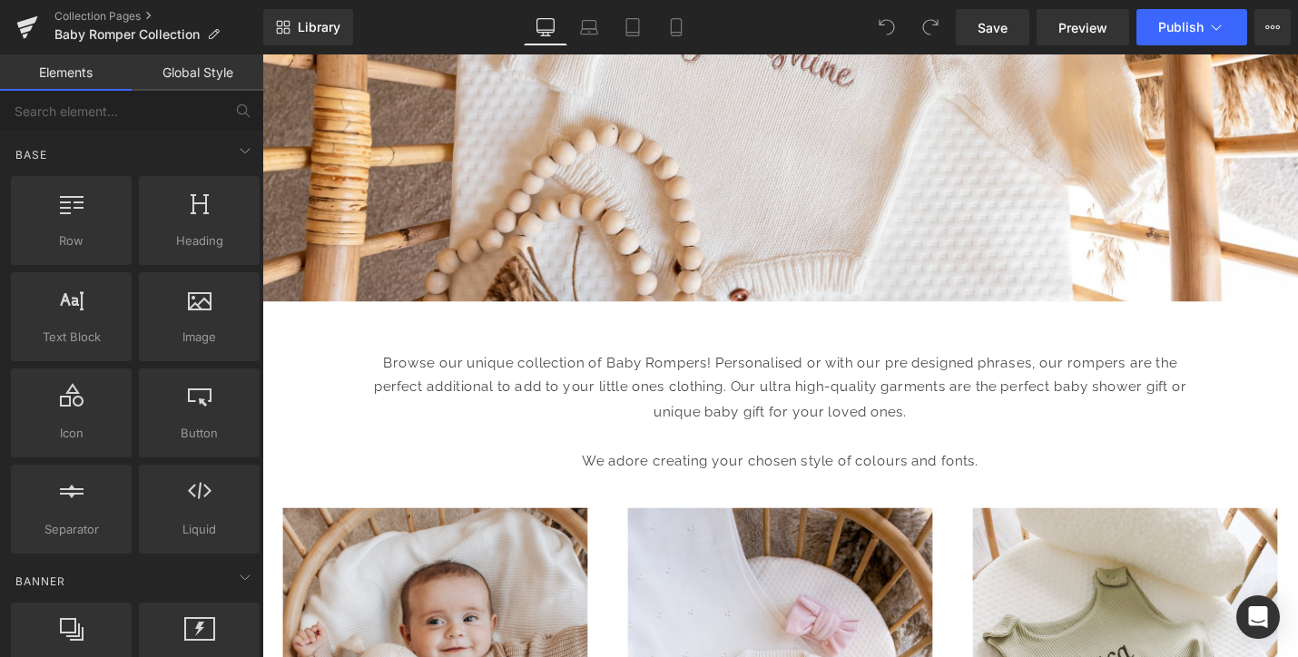
click at [607, 277] on div "Heading Row" at bounding box center [811, 277] width 1062 height 44
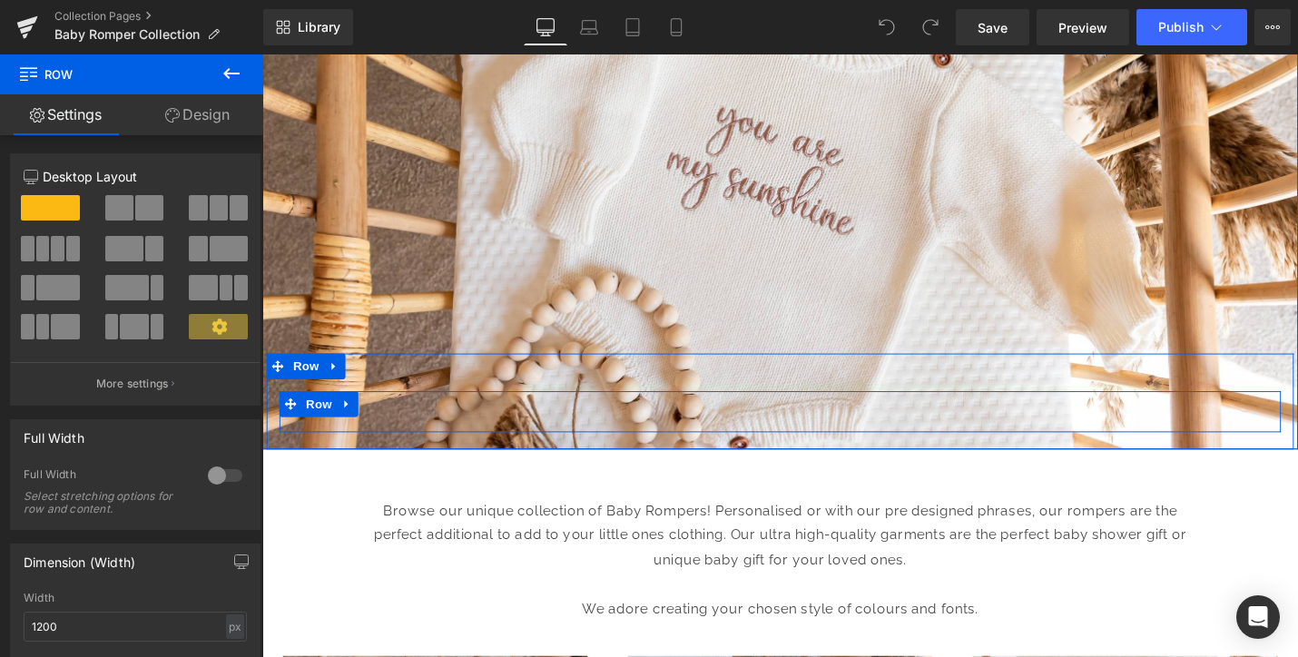
scroll to position [339, 0]
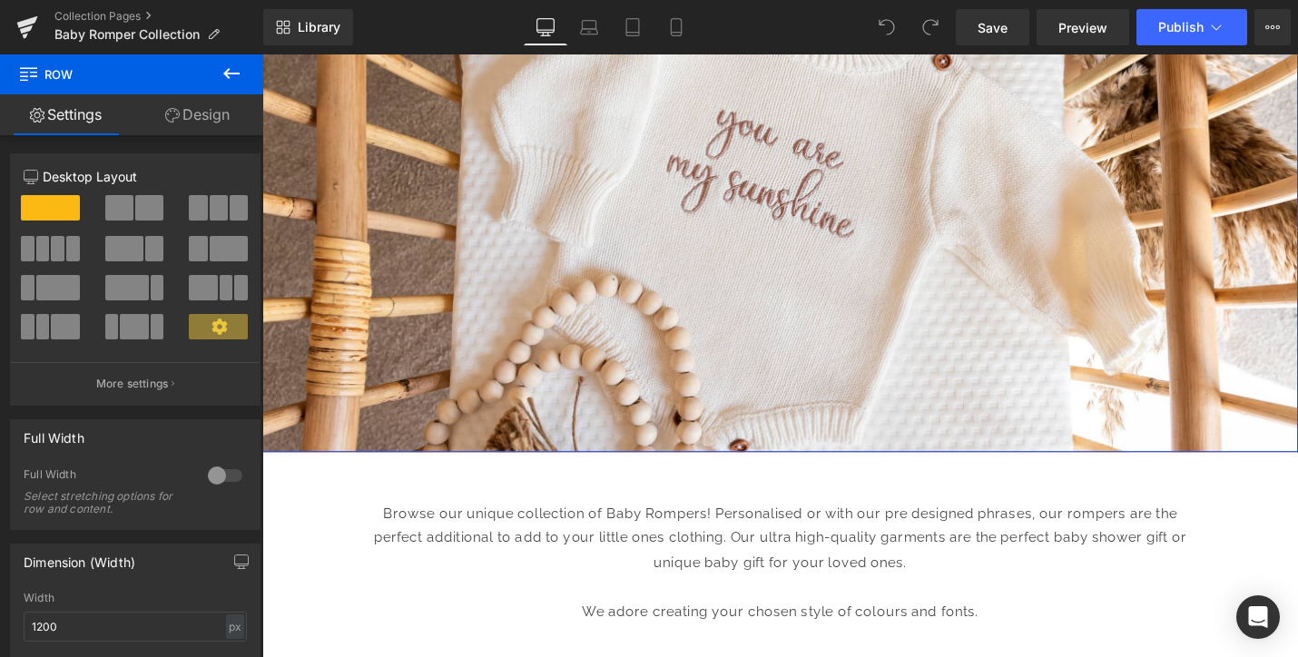
click at [575, 260] on div at bounding box center [811, 189] width 1098 height 575
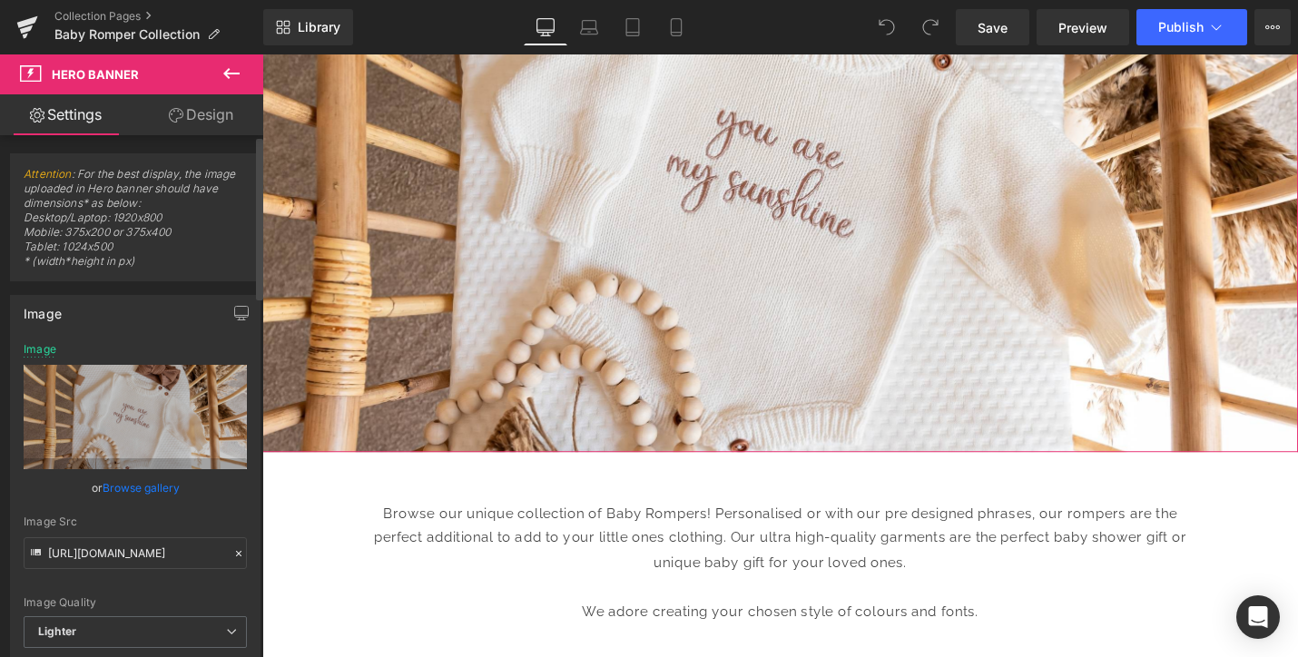
click at [133, 490] on link "Browse gallery" at bounding box center [141, 488] width 77 height 32
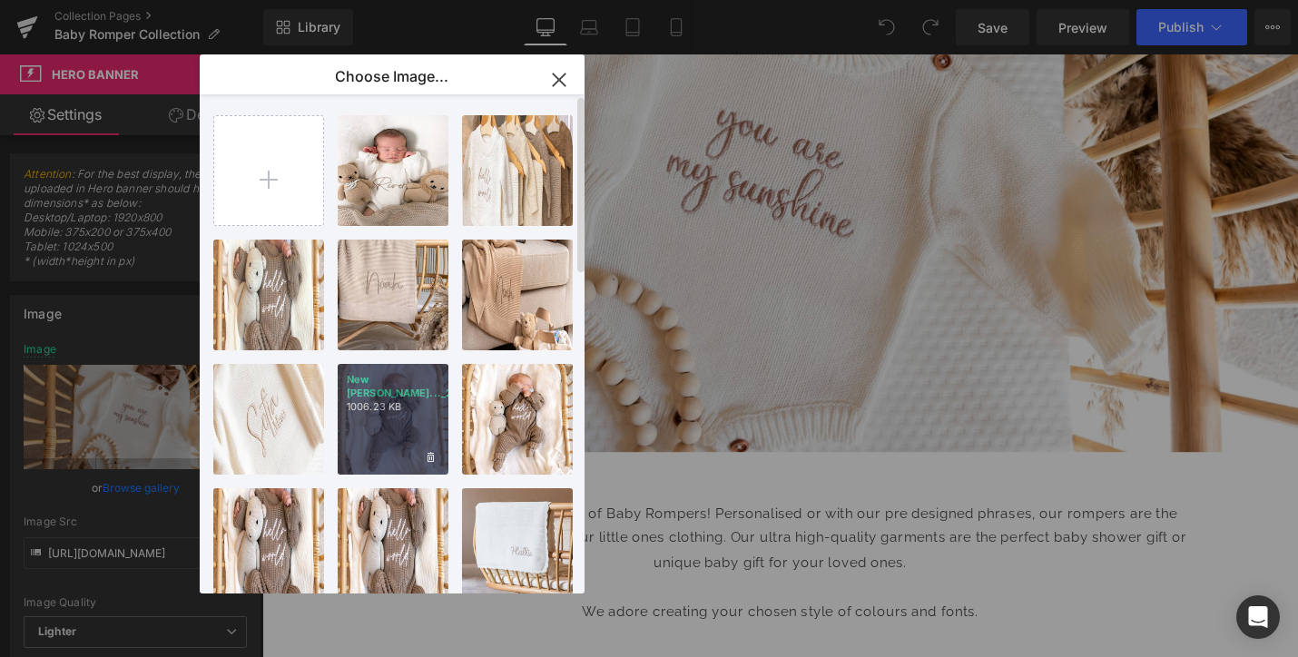
click at [387, 420] on div "New [PERSON_NAME]..._23_.jpg 1006.23 KB" at bounding box center [393, 419] width 111 height 111
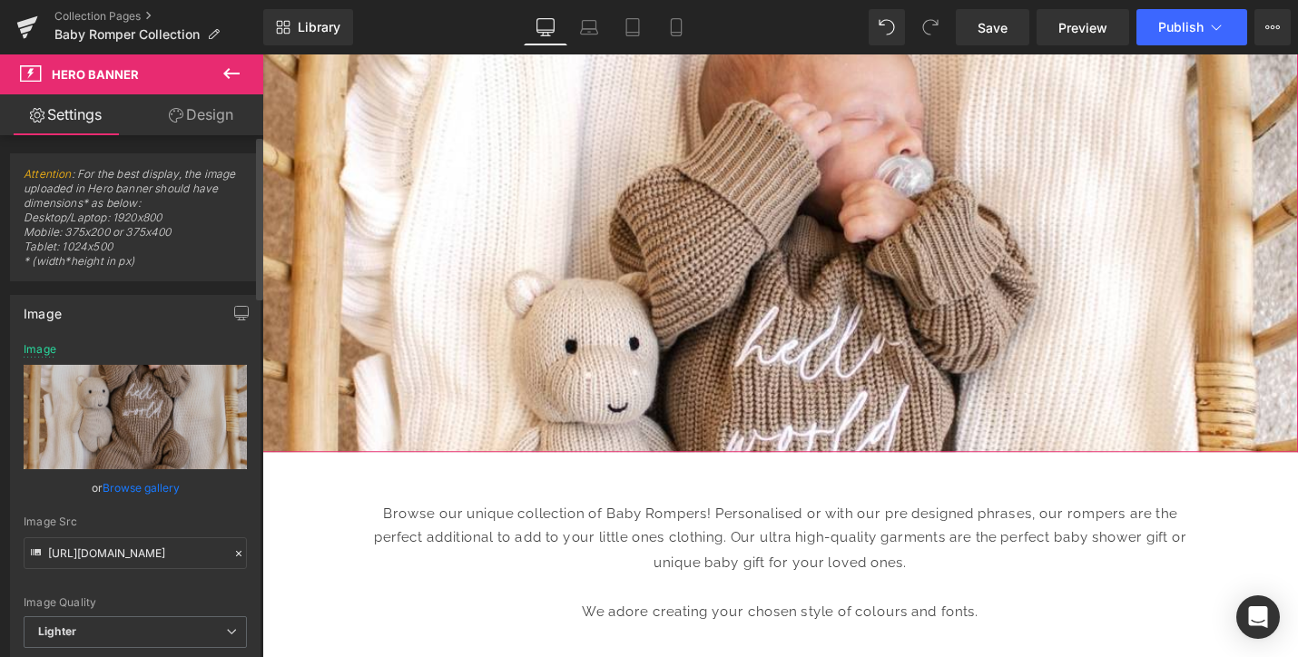
click at [129, 489] on link "Browse gallery" at bounding box center [141, 488] width 77 height 32
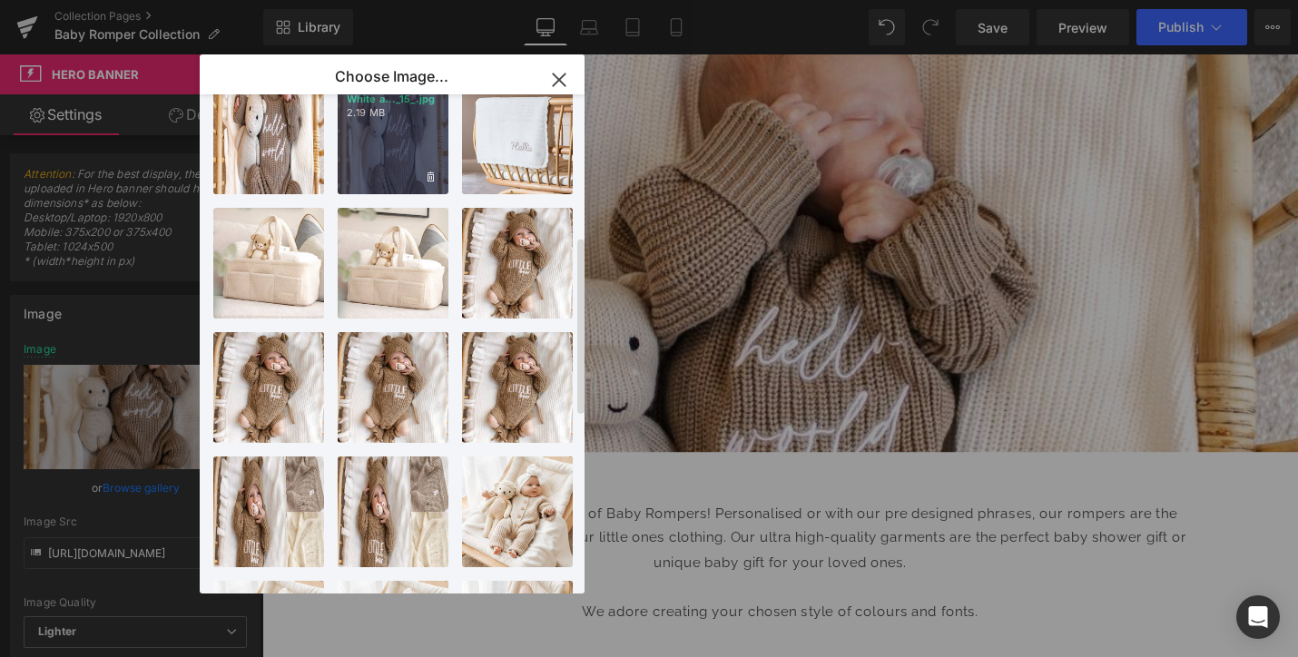
scroll to position [398, 0]
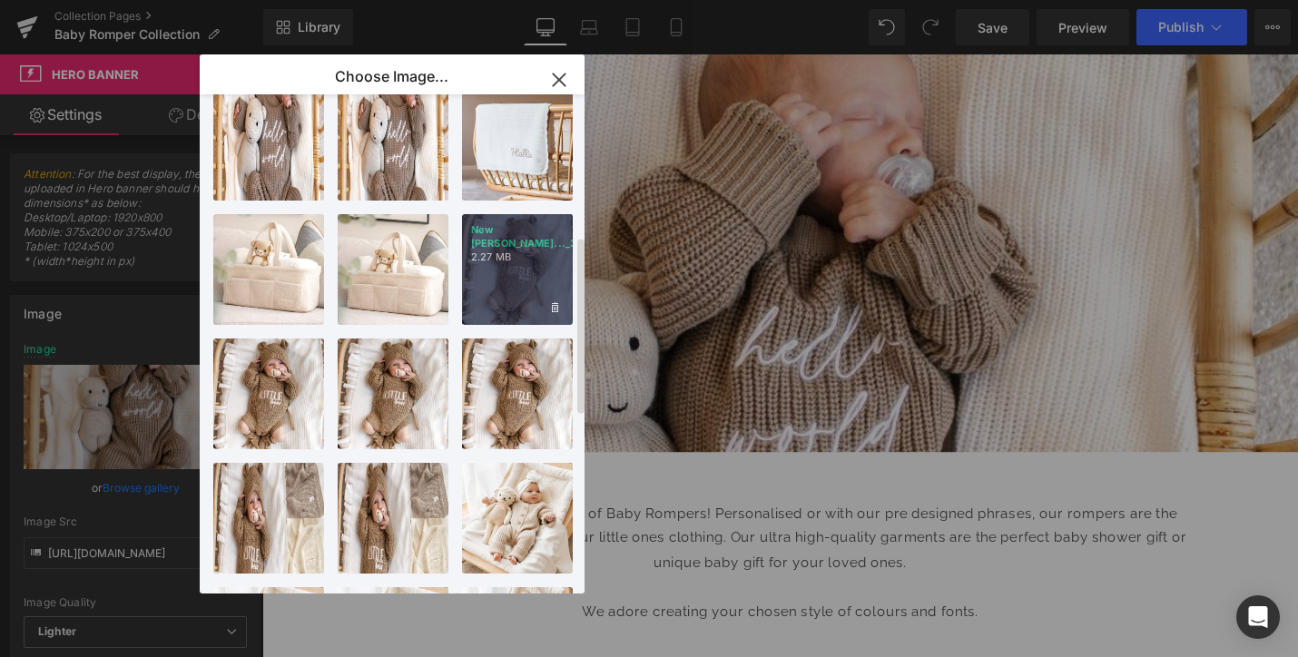
click at [516, 271] on div "New [PERSON_NAME]..._35_.png 2.27 MB" at bounding box center [517, 269] width 111 height 111
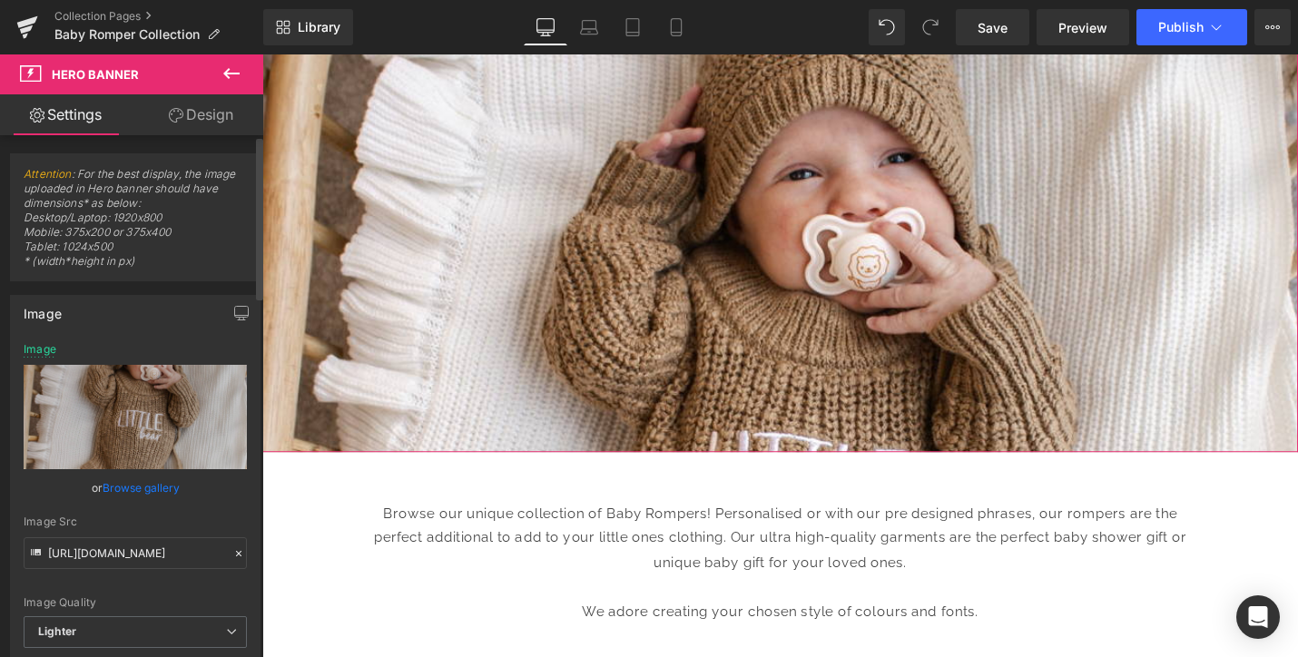
click at [151, 489] on link "Browse gallery" at bounding box center [141, 488] width 77 height 32
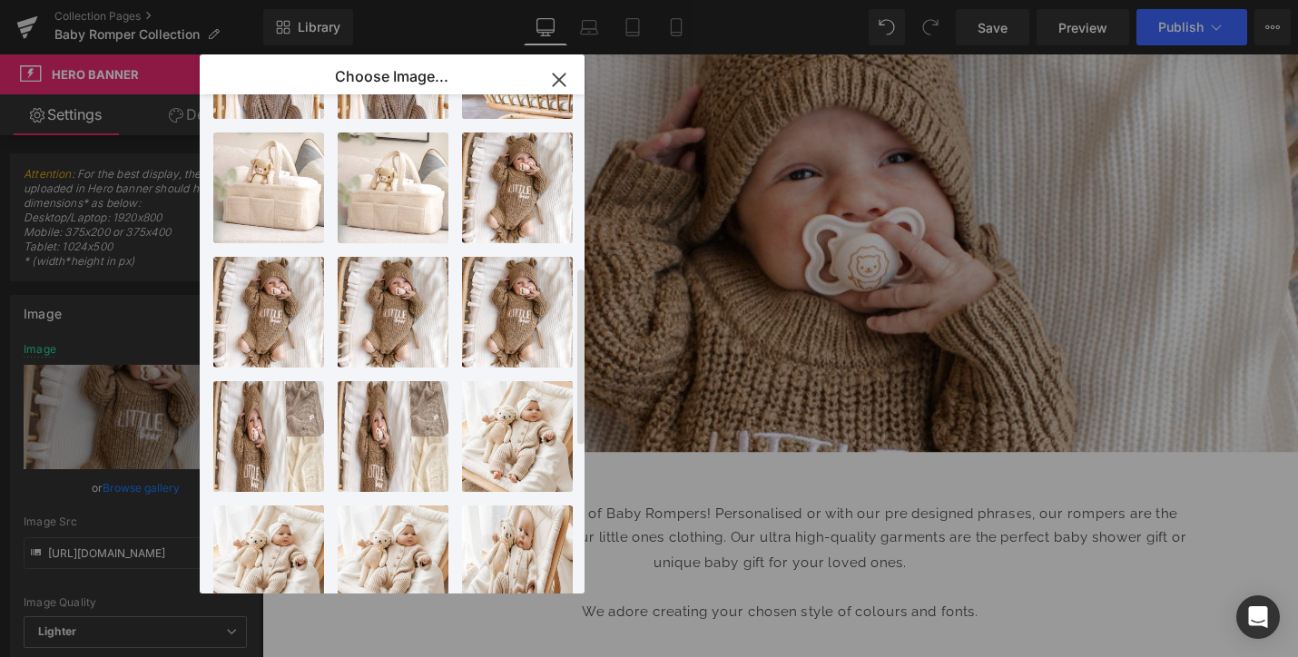
scroll to position [486, 0]
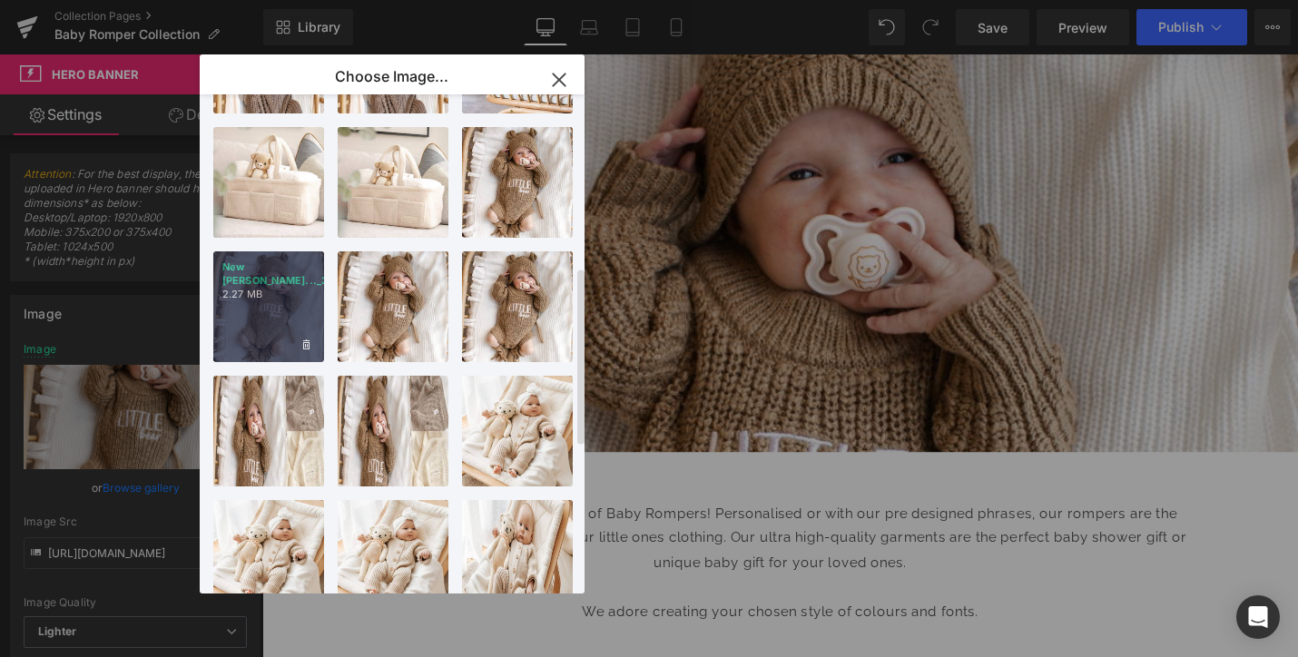
click at [265, 310] on div "New [PERSON_NAME]..._35_.png 2.27 MB" at bounding box center [268, 306] width 111 height 111
type input "[URL][DOMAIN_NAME]"
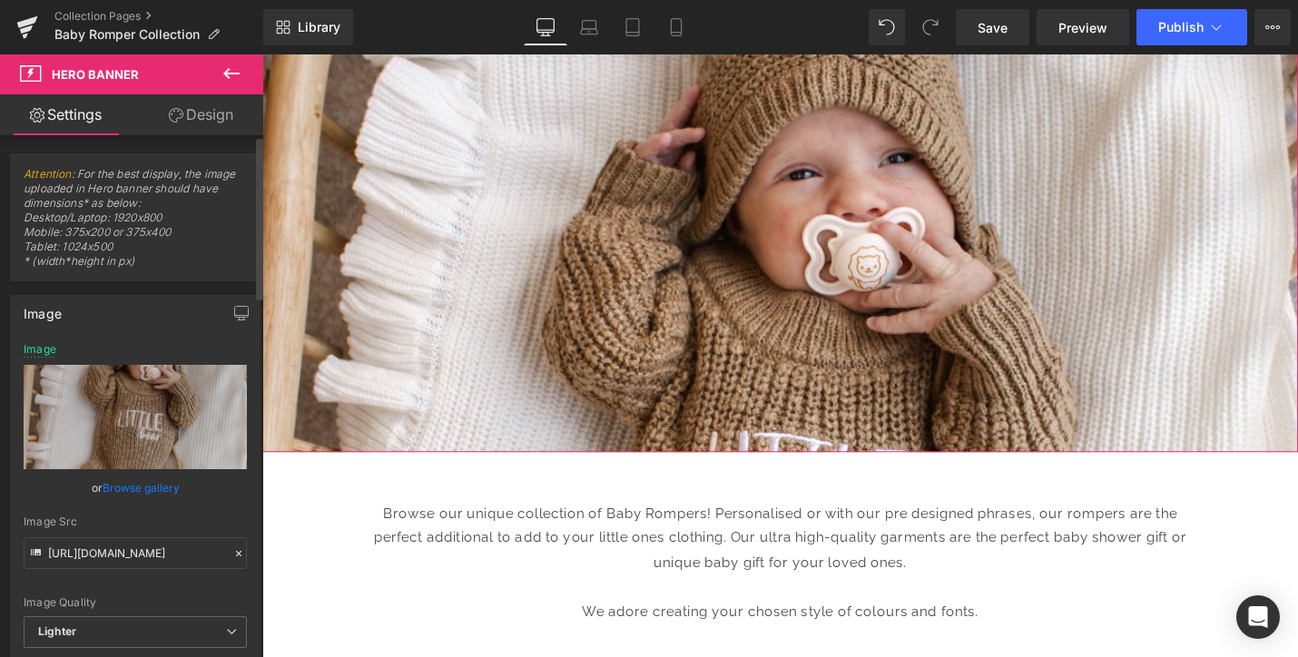
click at [131, 487] on link "Browse gallery" at bounding box center [141, 488] width 77 height 32
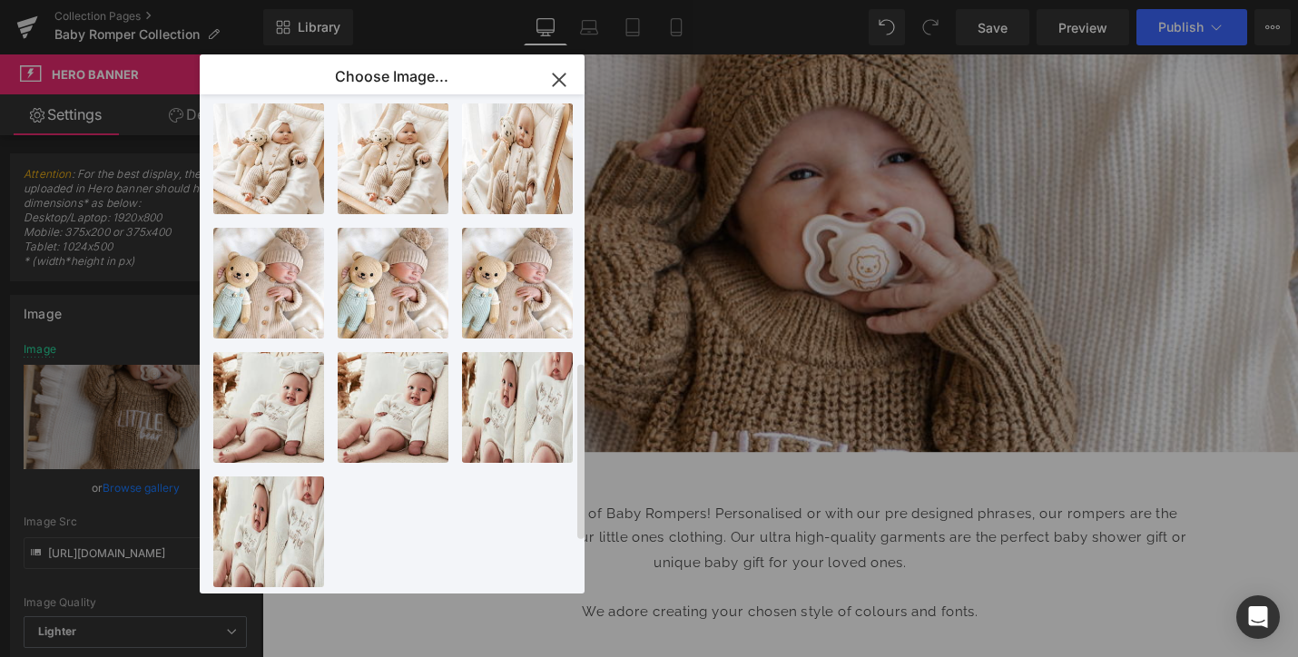
scroll to position [0, 0]
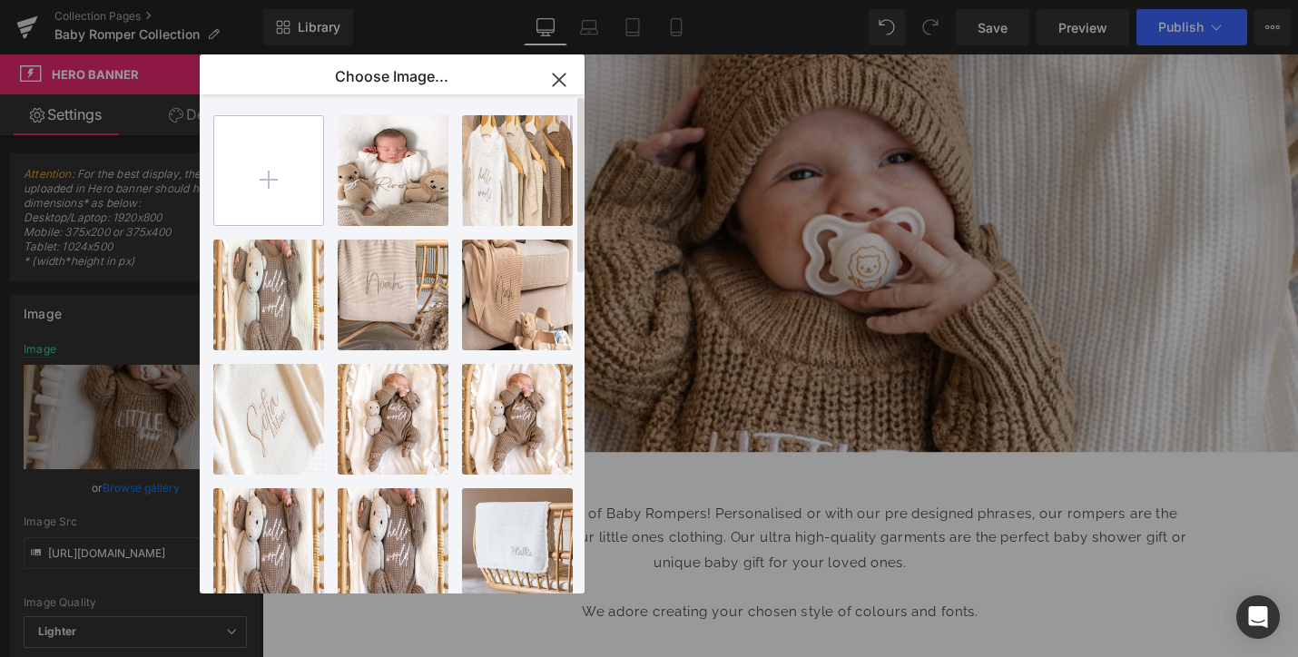
click at [260, 153] on input "file" at bounding box center [268, 170] width 109 height 109
type input "C:\fakepath\IMG_1096 2.JPG"
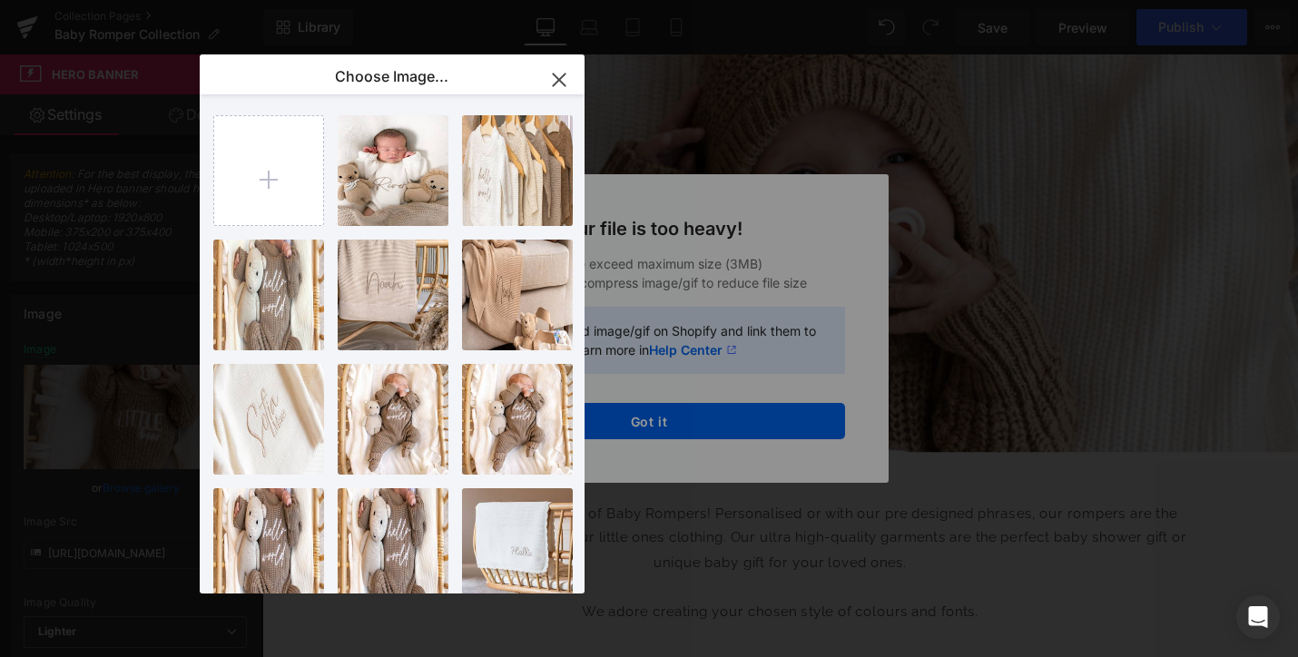
click at [650, 0] on div "Text Color Highlight Color #333333 Choose Image... Back to Library Insert 02D54…" at bounding box center [649, 0] width 1298 height 0
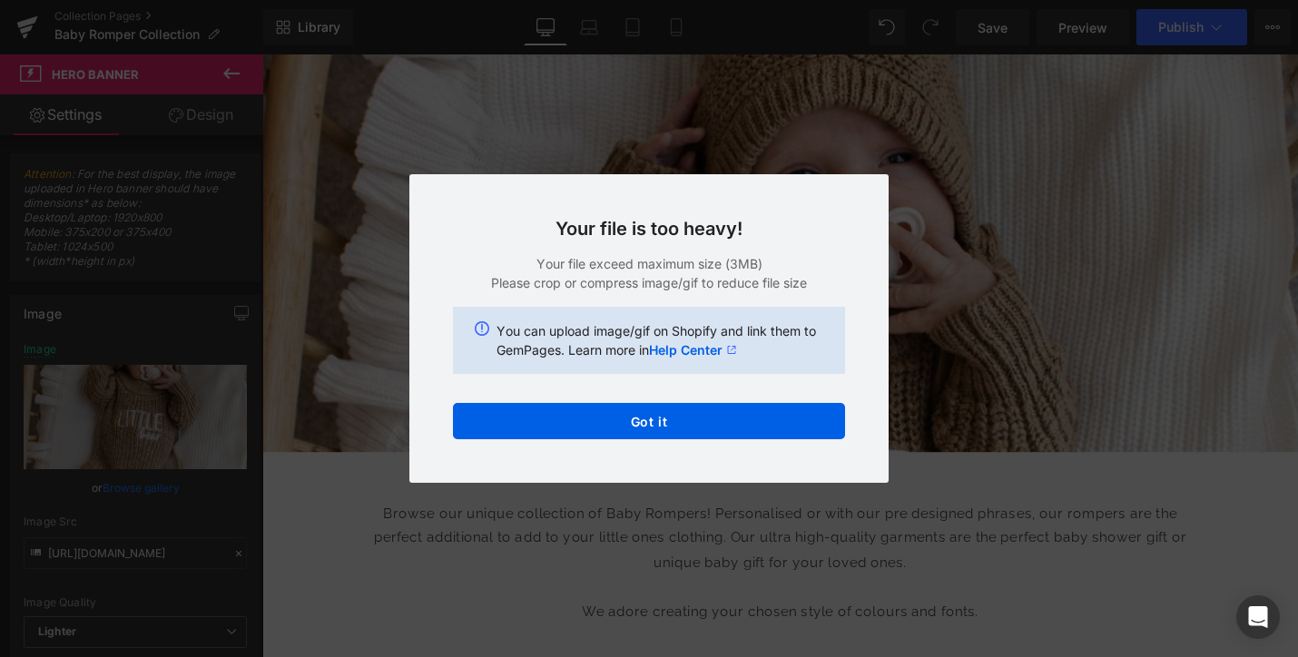
click at [650, 429] on button "Got it" at bounding box center [649, 421] width 392 height 36
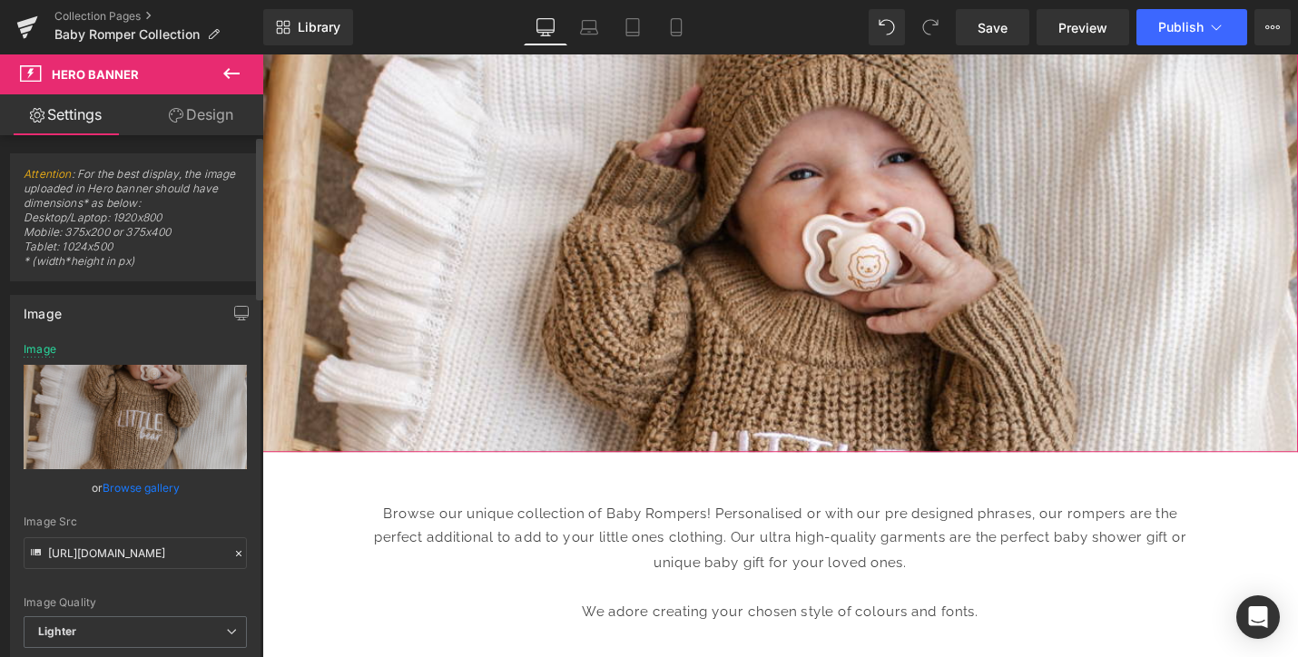
click at [123, 494] on link "Browse gallery" at bounding box center [141, 488] width 77 height 32
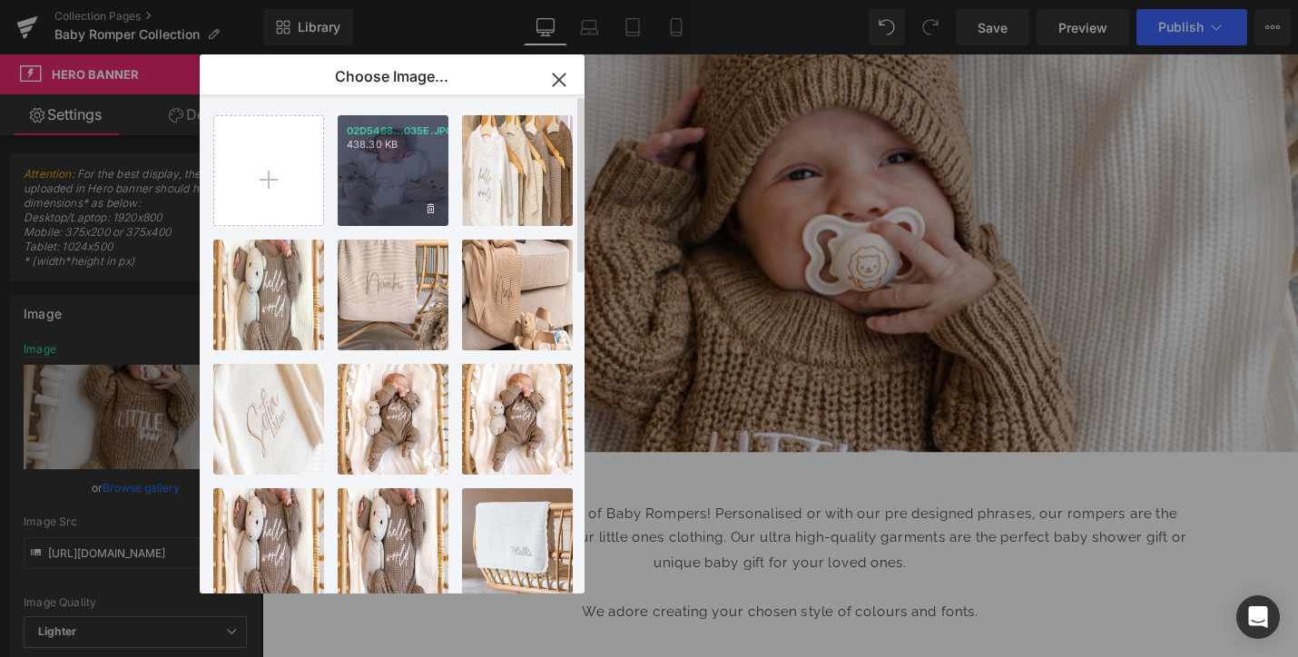
click at [380, 184] on div "02D5488...035E.JPG 438.30 KB" at bounding box center [393, 170] width 111 height 111
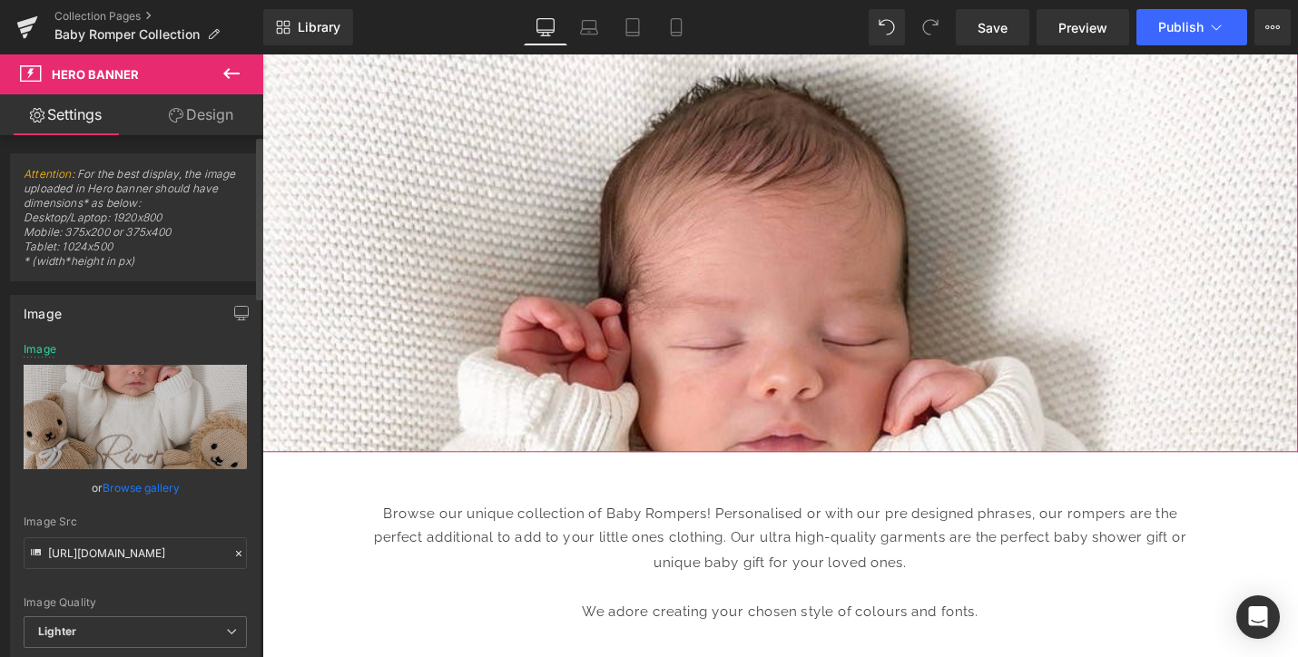
click at [133, 490] on link "Browse gallery" at bounding box center [141, 488] width 77 height 32
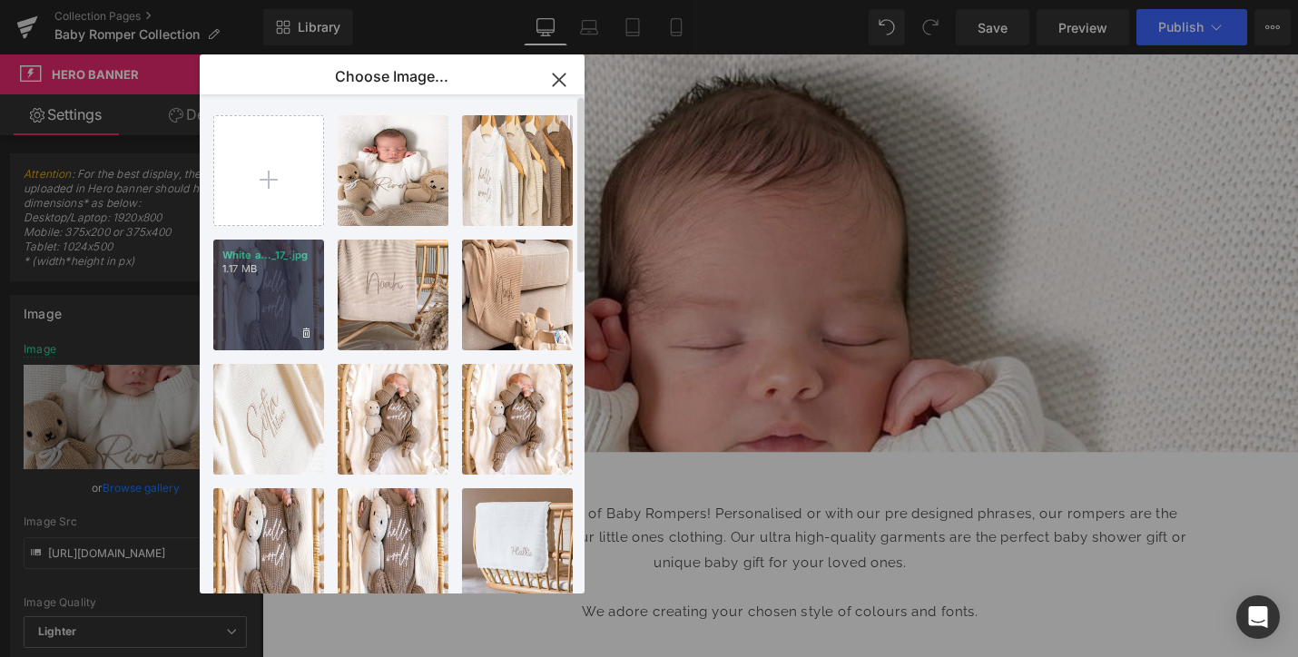
click at [257, 309] on div "White a..._17_.jpg 1.17 MB" at bounding box center [268, 295] width 111 height 111
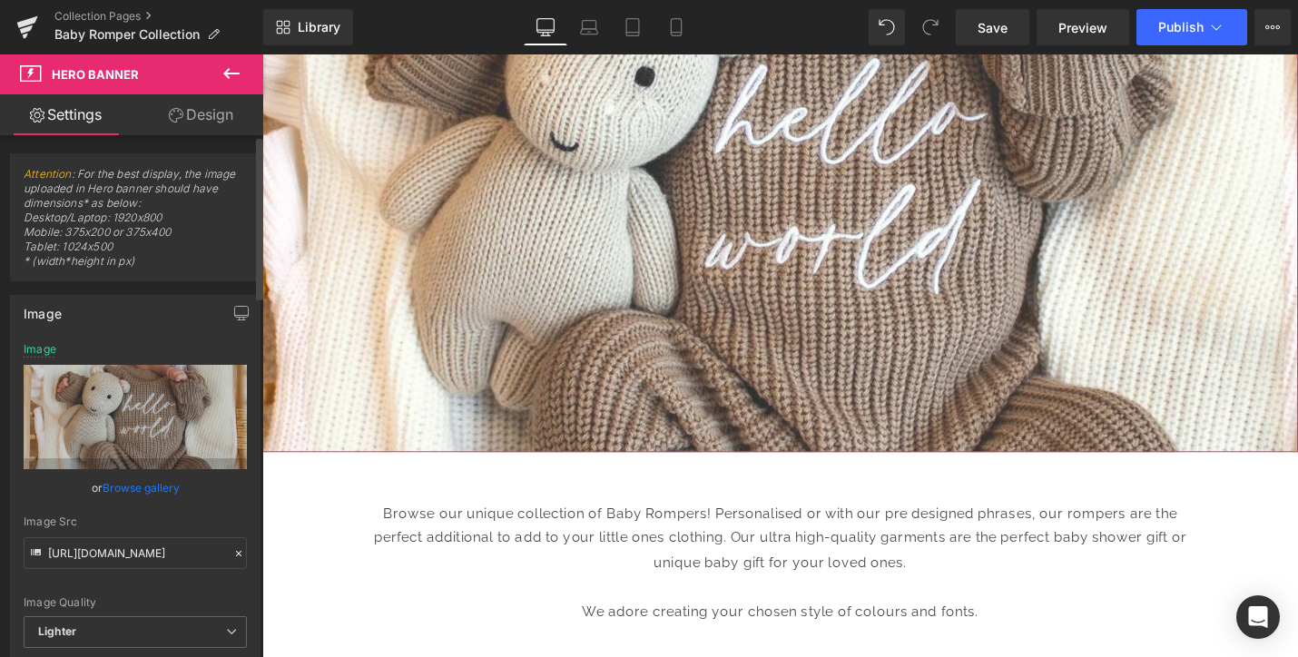
click at [139, 489] on link "Browse gallery" at bounding box center [141, 488] width 77 height 32
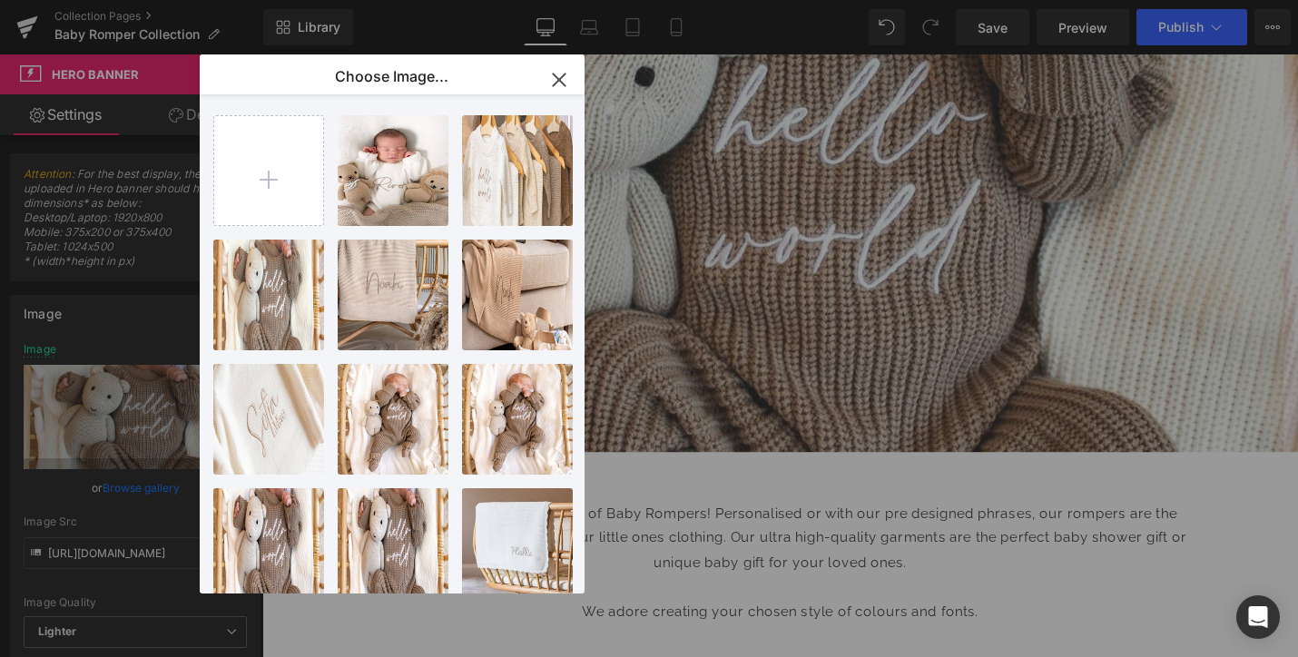
click at [553, 80] on icon "button" at bounding box center [559, 79] width 29 height 29
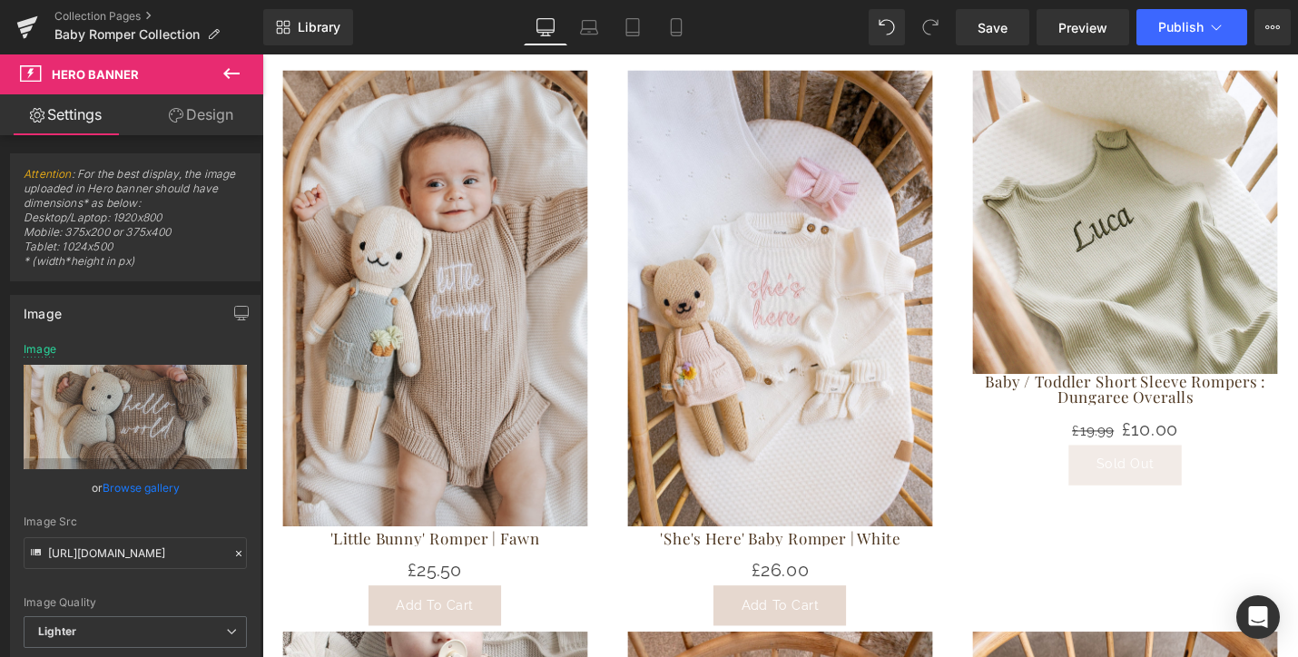
scroll to position [965, 0]
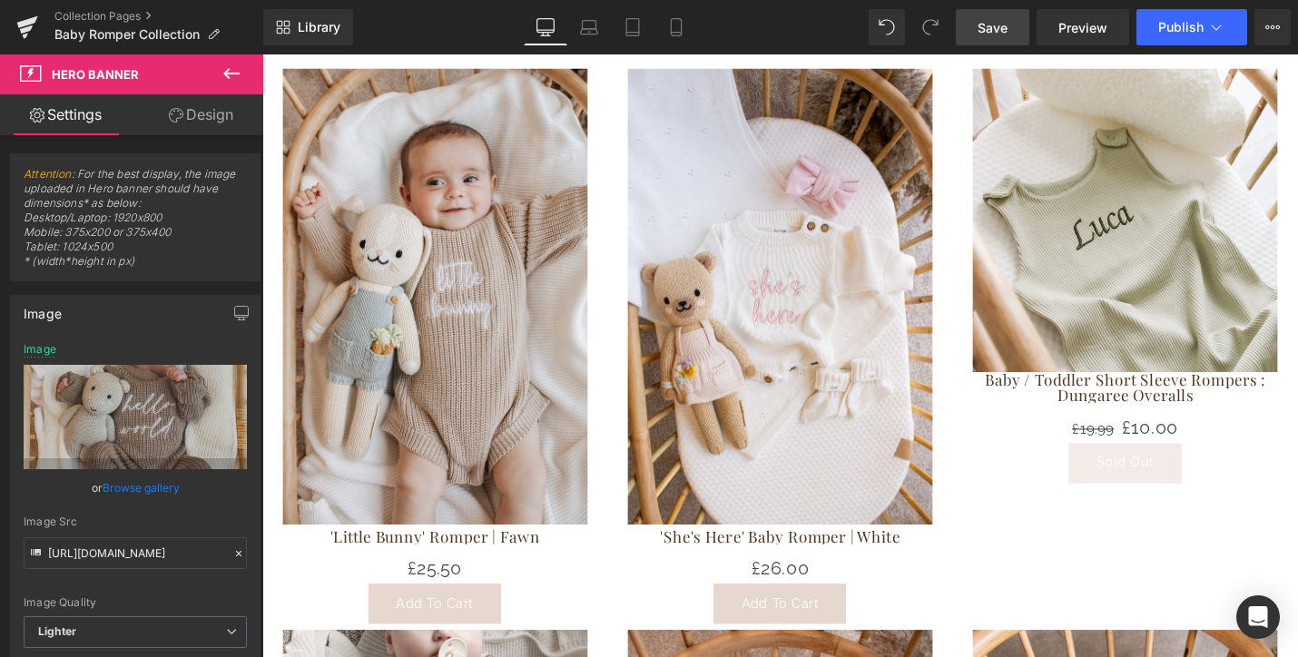
click at [987, 25] on span "Save" at bounding box center [992, 27] width 30 height 19
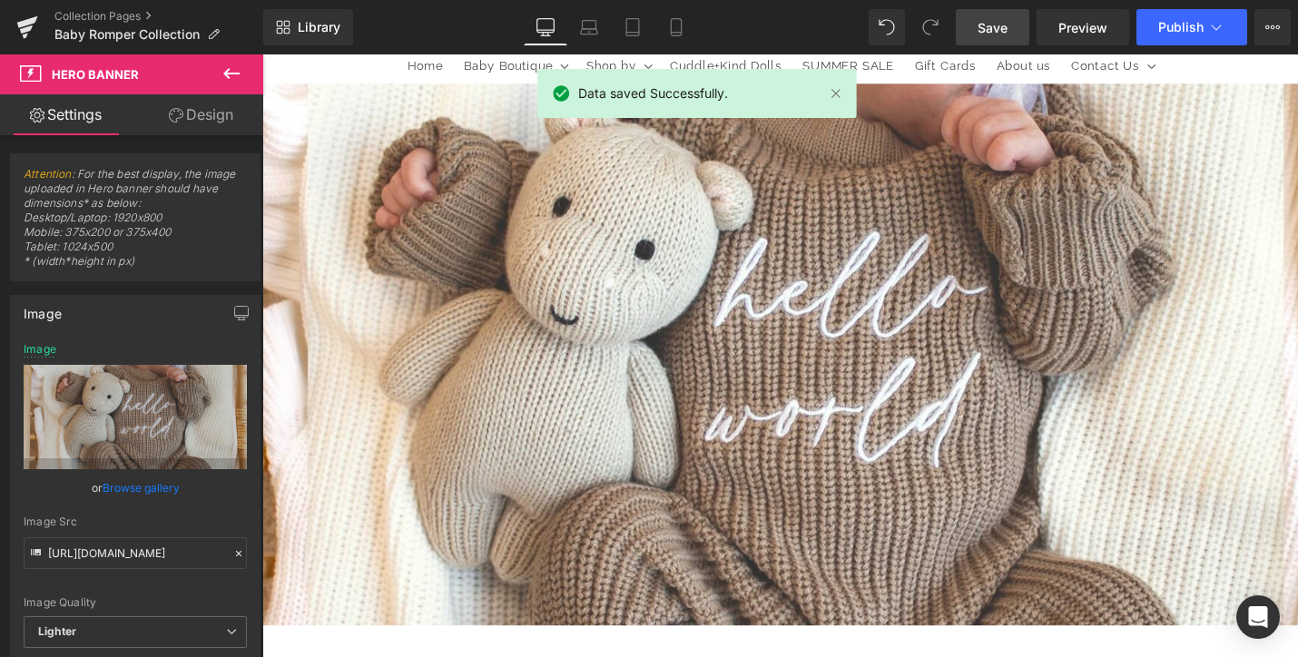
scroll to position [161, 0]
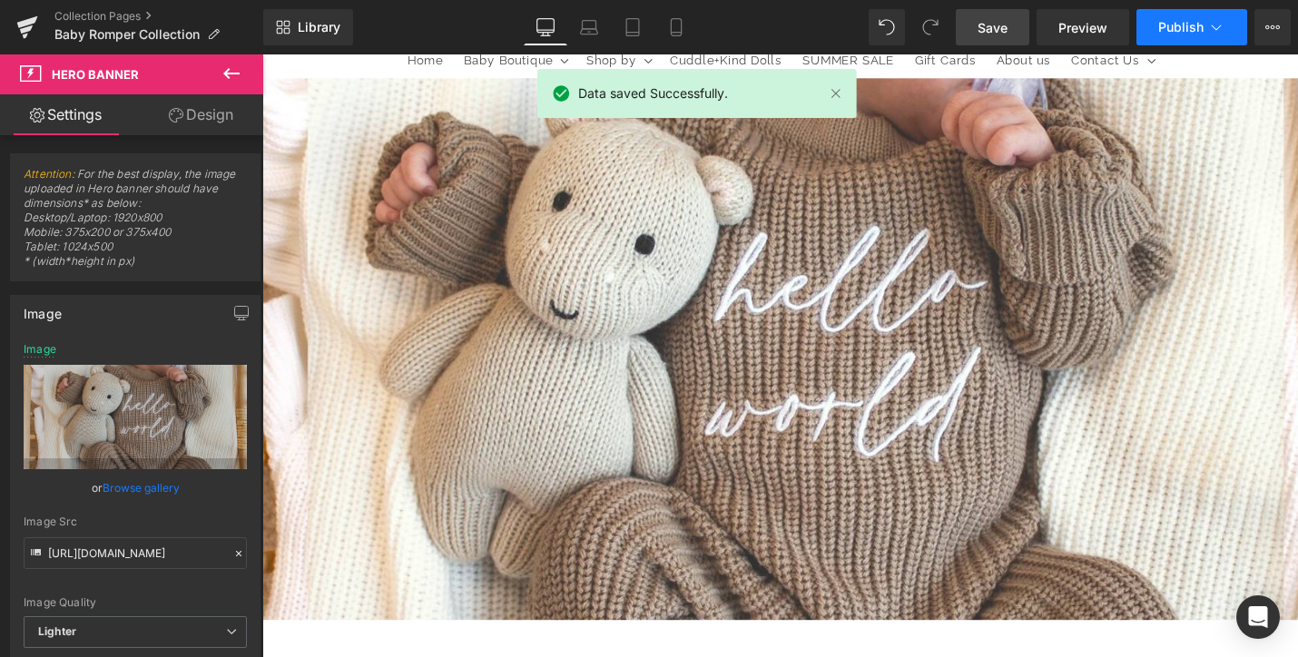
click at [1177, 30] on span "Publish" at bounding box center [1180, 27] width 45 height 15
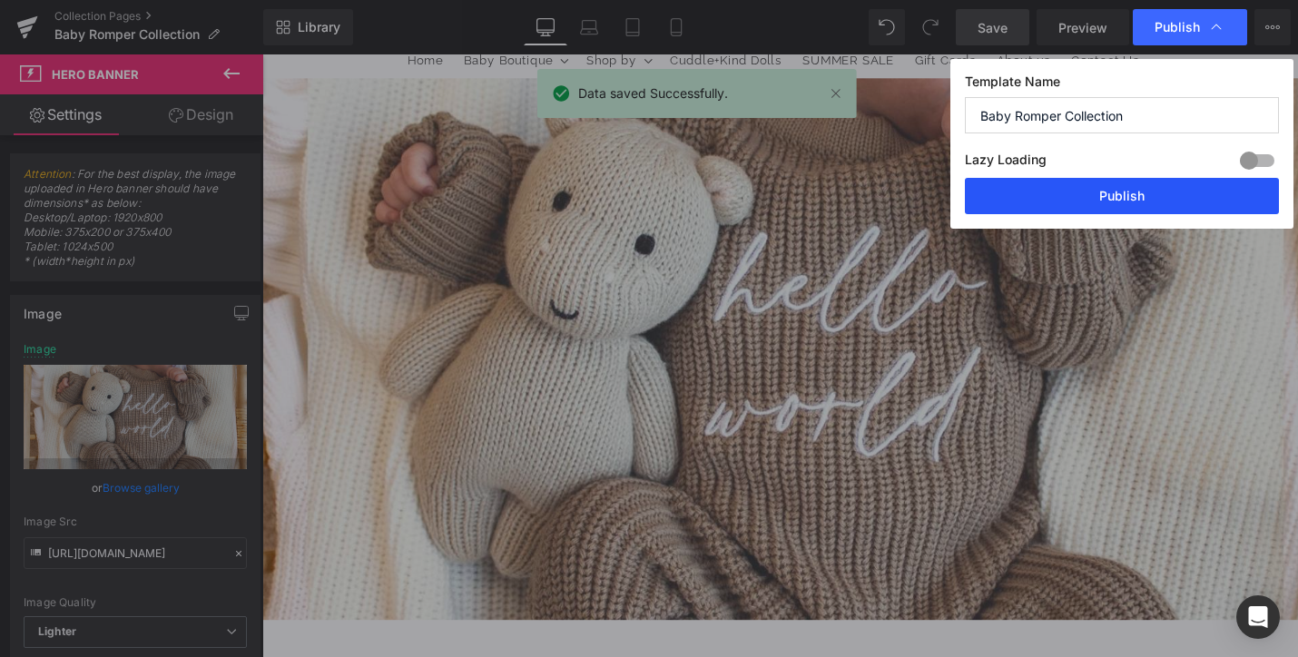
click at [1131, 195] on button "Publish" at bounding box center [1122, 196] width 314 height 36
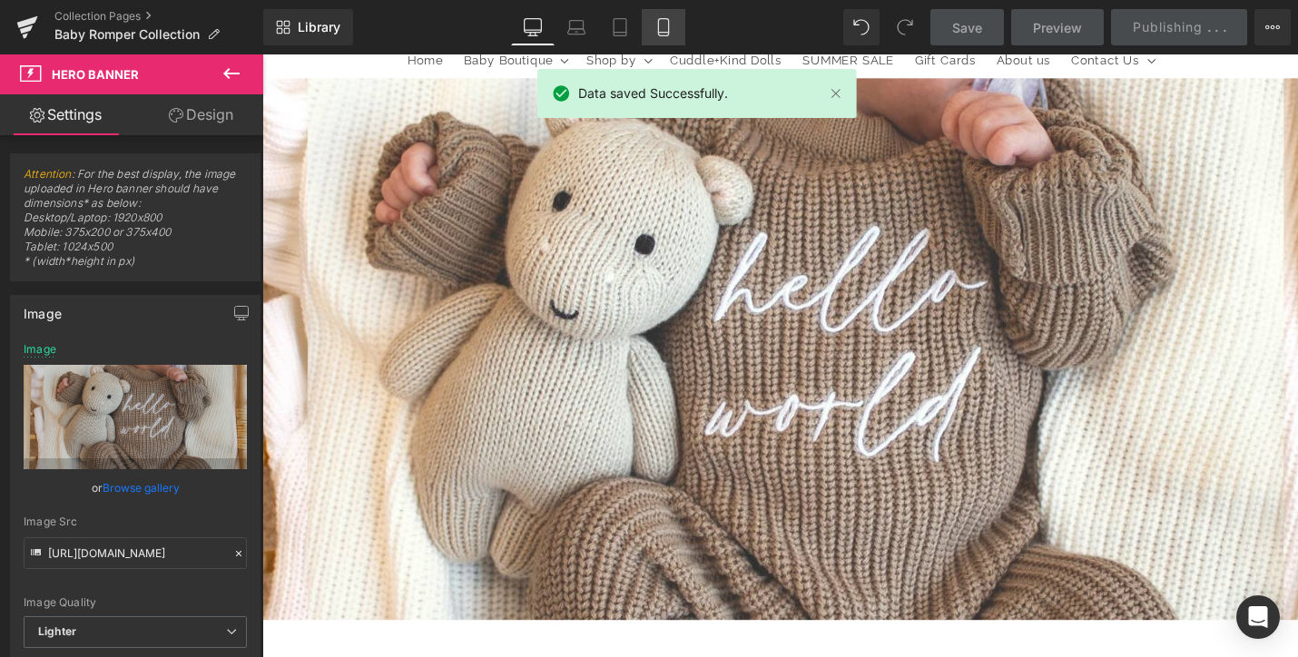
click at [659, 30] on icon at bounding box center [663, 27] width 18 height 18
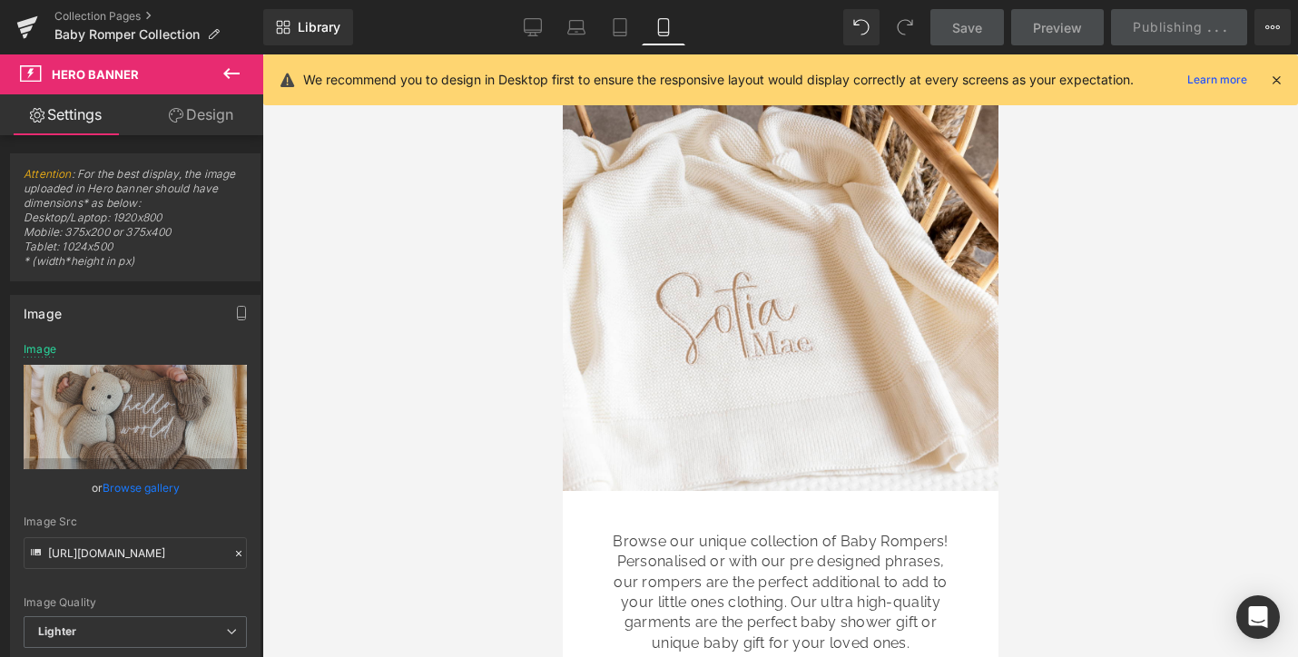
scroll to position [110, 0]
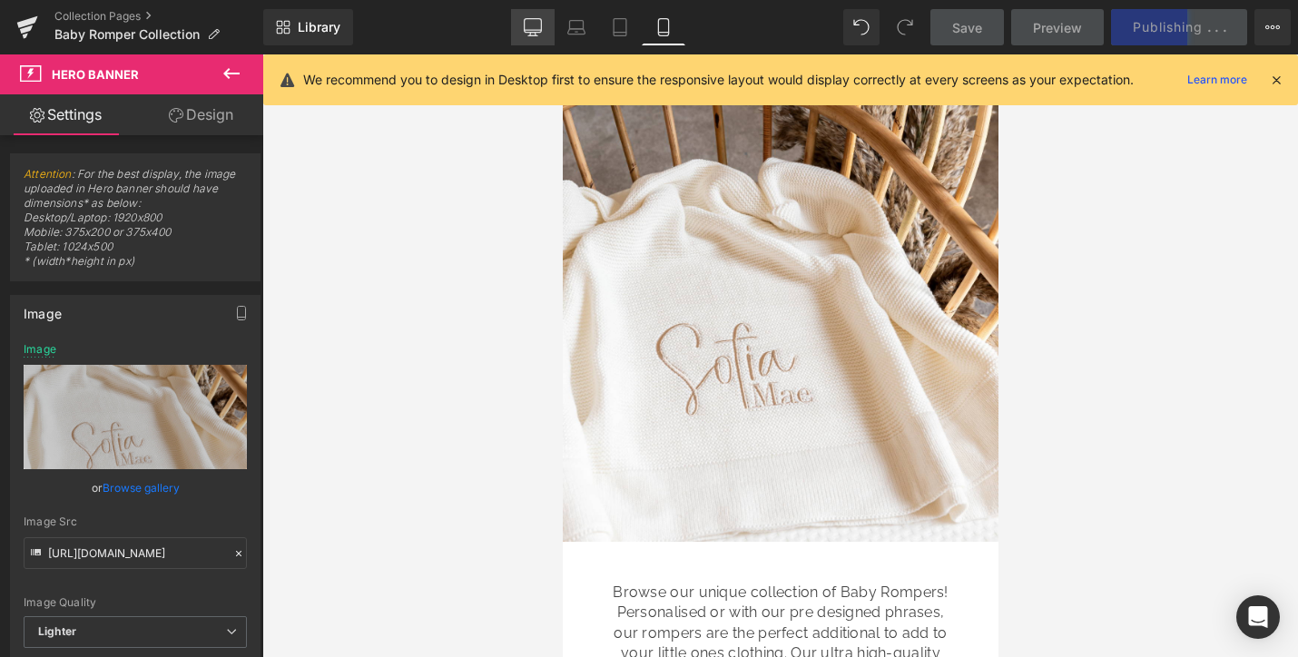
click at [534, 27] on icon at bounding box center [533, 27] width 18 height 18
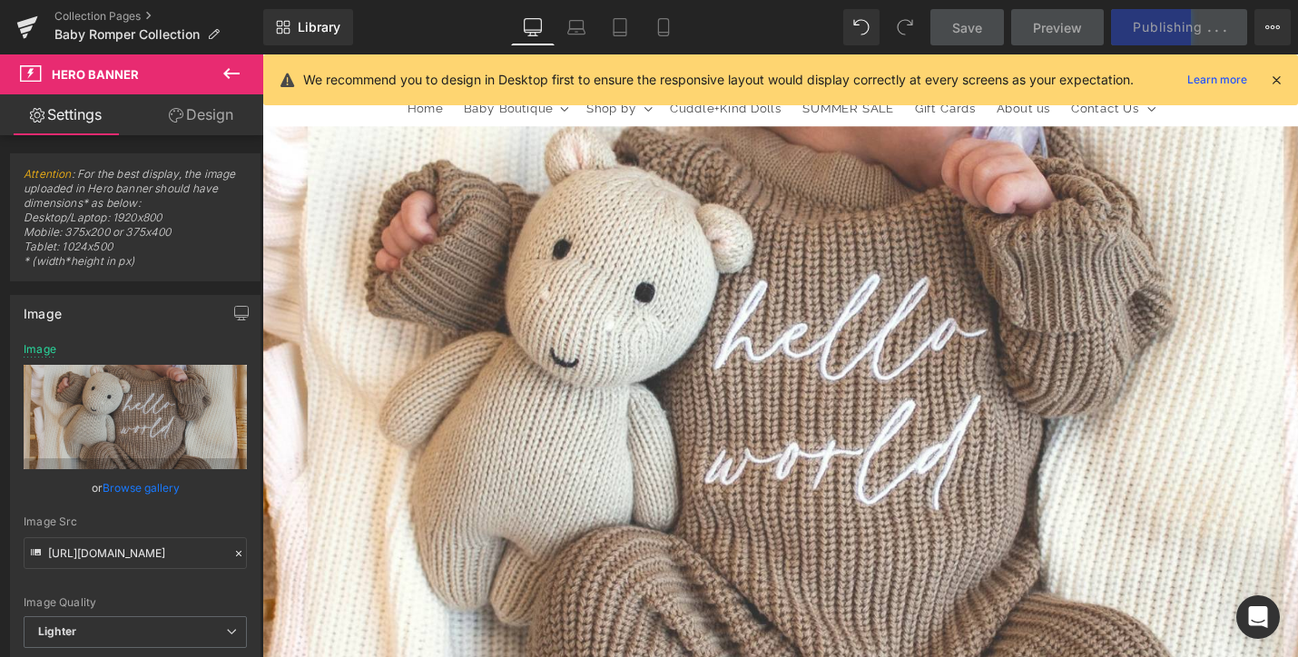
scroll to position [160, 0]
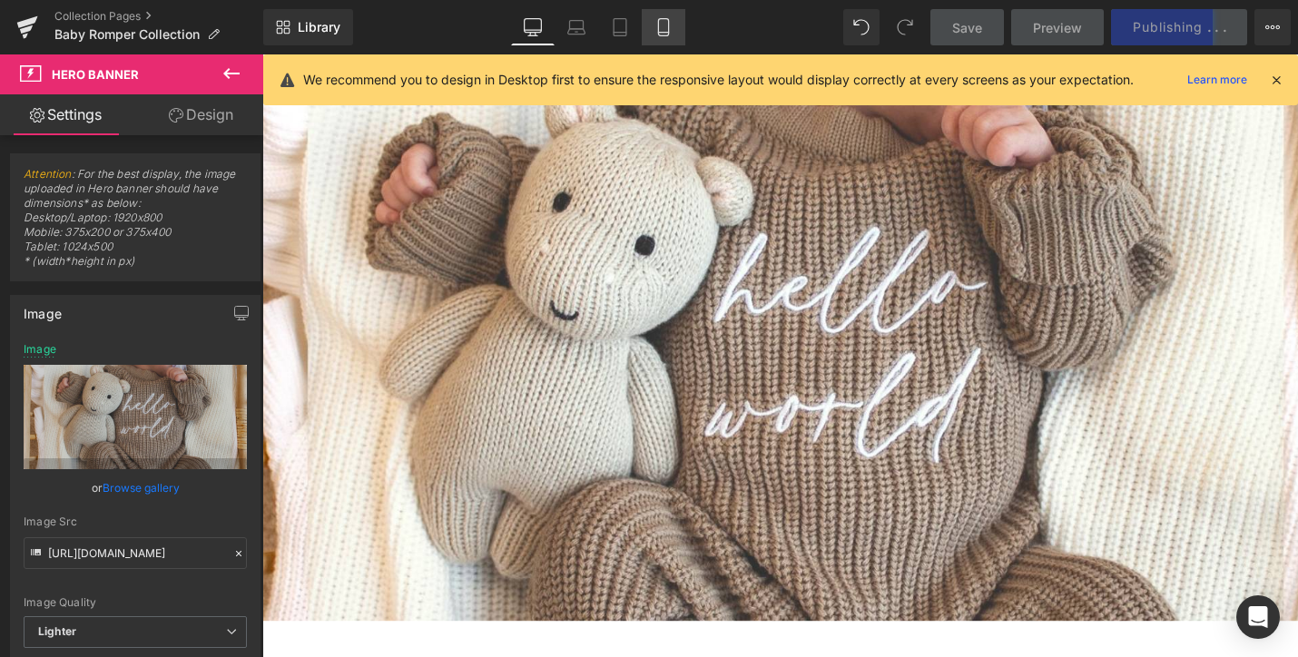
click at [663, 25] on icon at bounding box center [663, 27] width 18 height 18
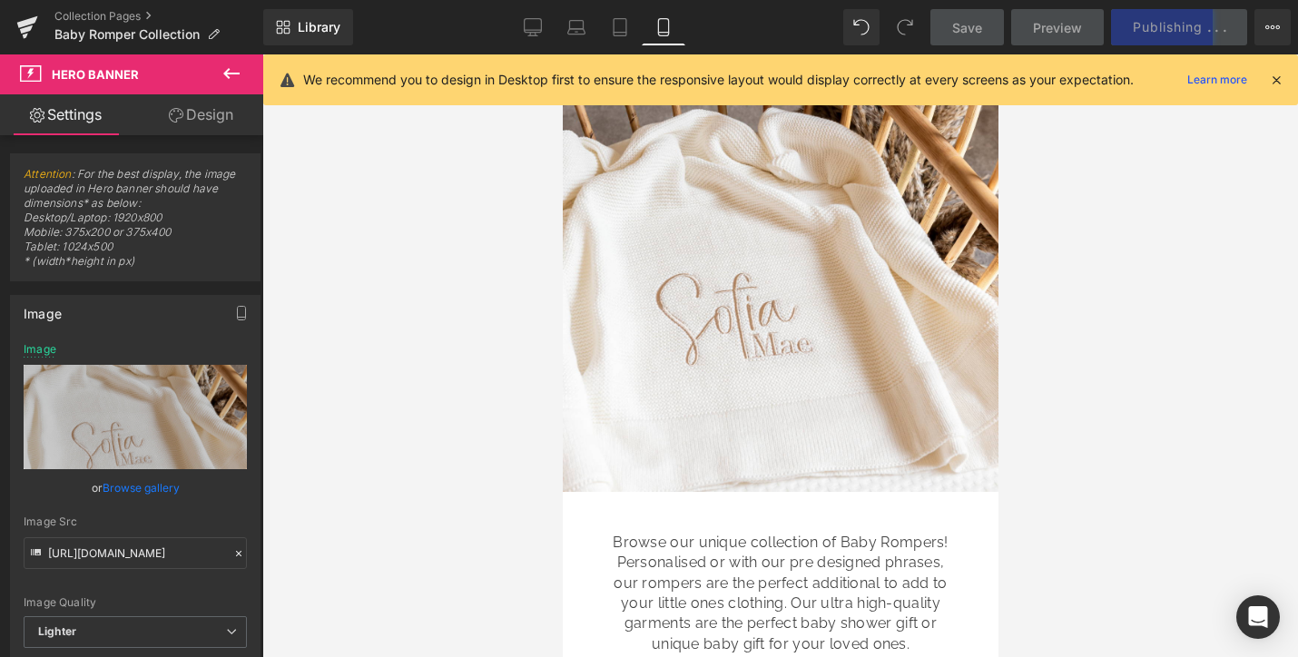
scroll to position [109, 0]
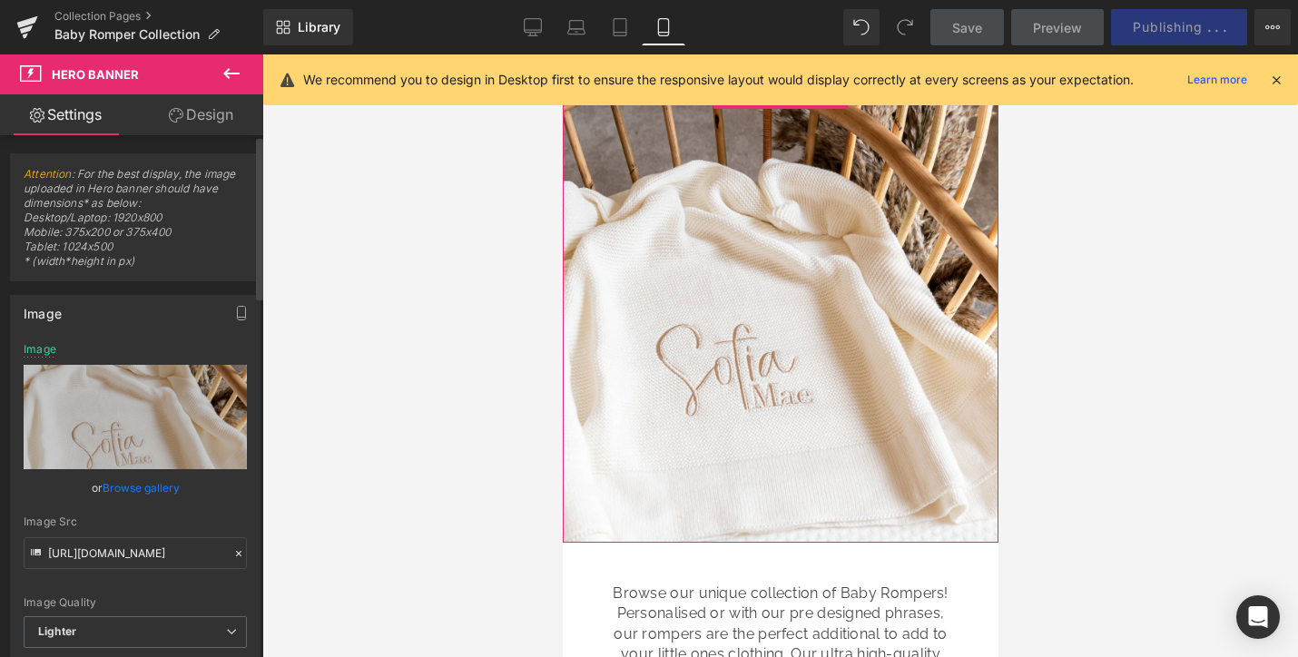
click at [122, 483] on link "Browse gallery" at bounding box center [141, 488] width 77 height 32
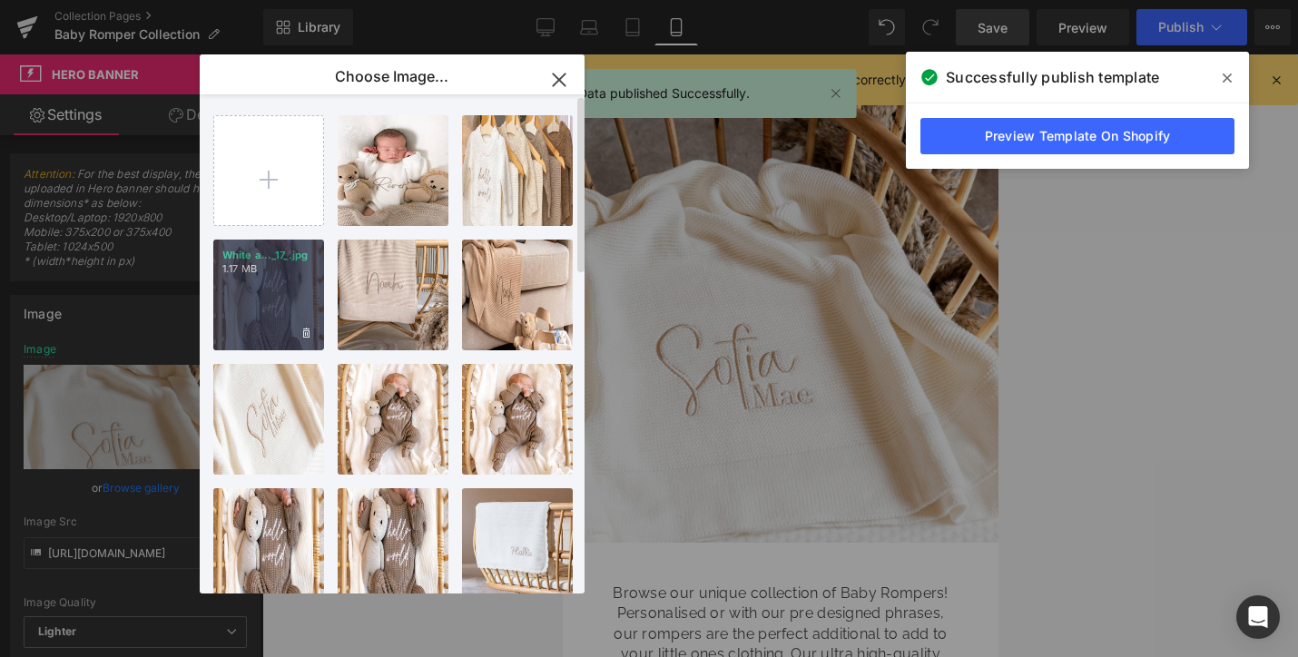
click at [272, 276] on div "White a..._17_.jpg 1.17 MB" at bounding box center [268, 295] width 111 height 111
type input "[URL][DOMAIN_NAME]"
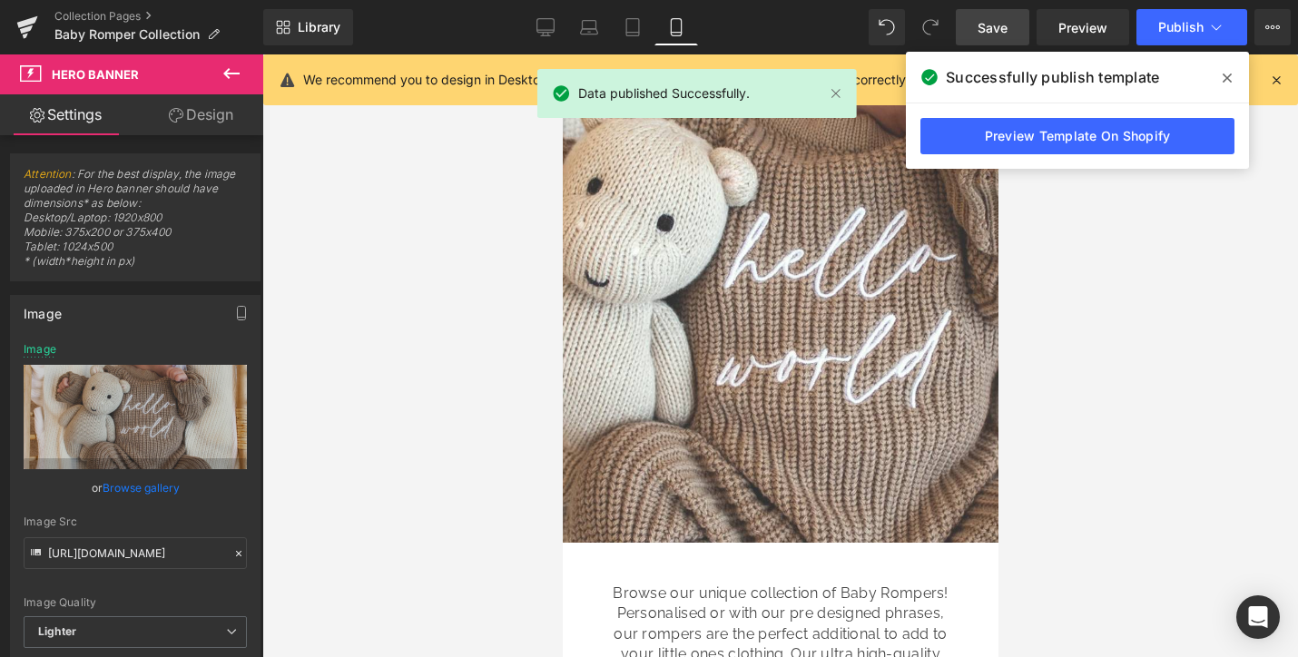
click at [993, 25] on span "Save" at bounding box center [992, 27] width 30 height 19
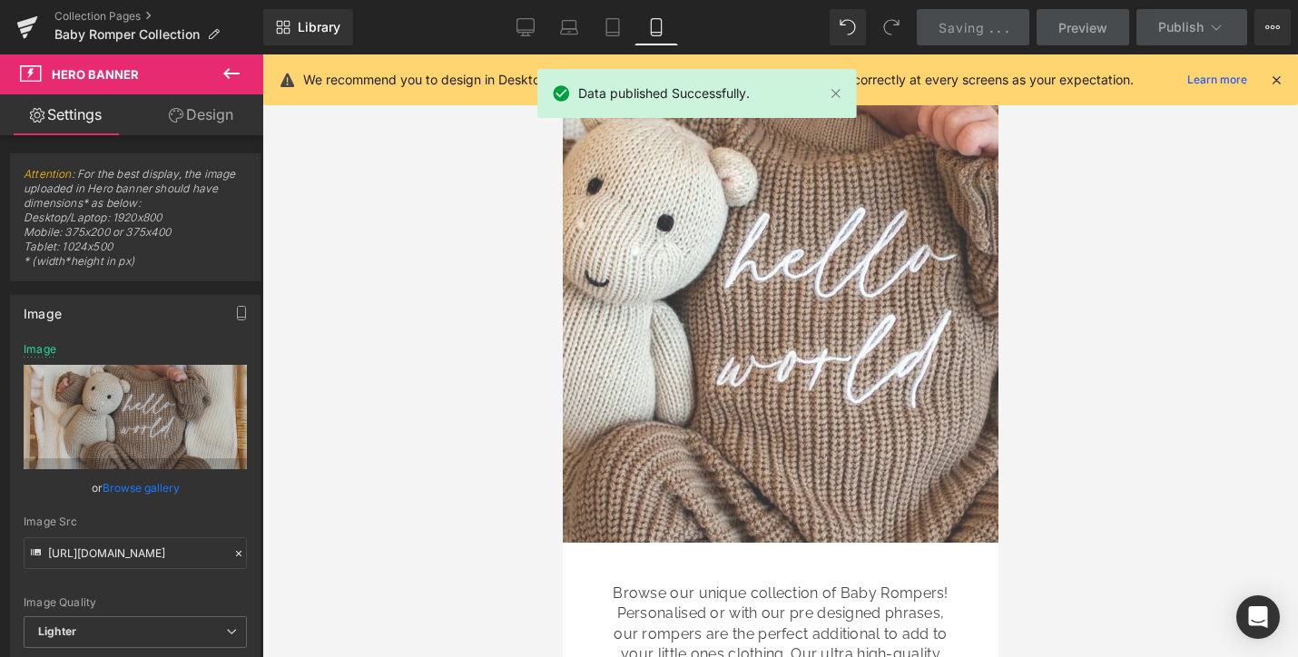
scroll to position [125, 0]
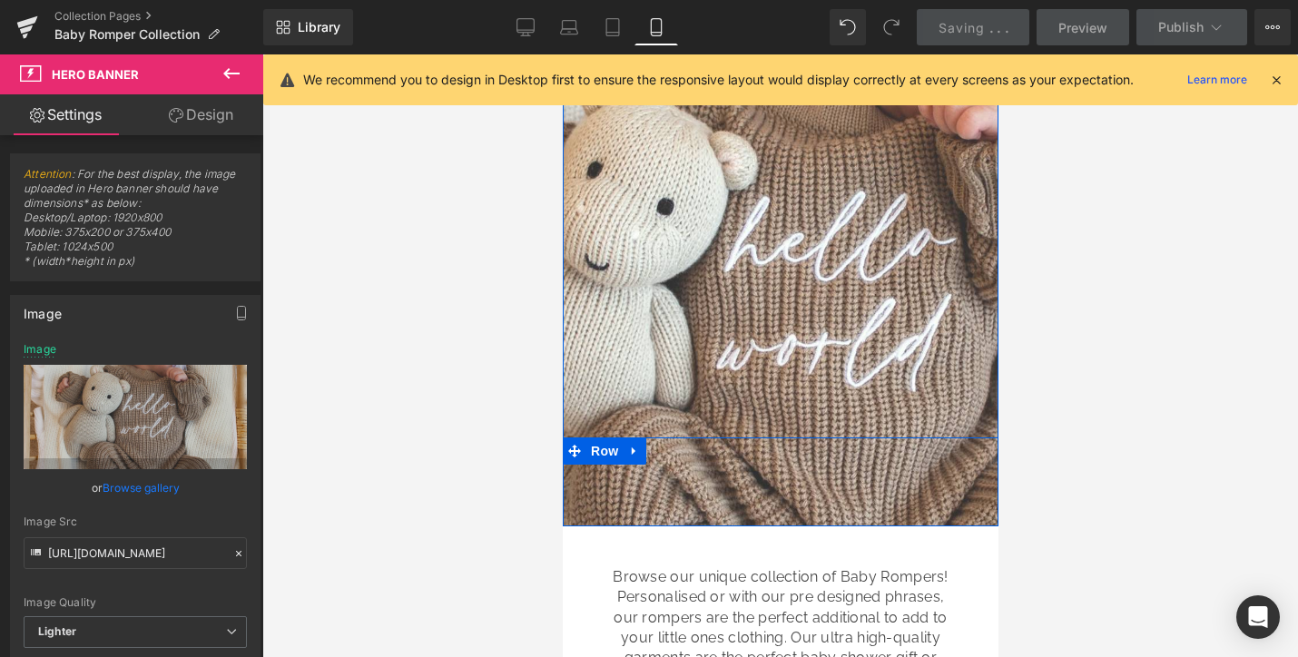
click at [776, 506] on div "Heading Row Row" at bounding box center [780, 481] width 436 height 89
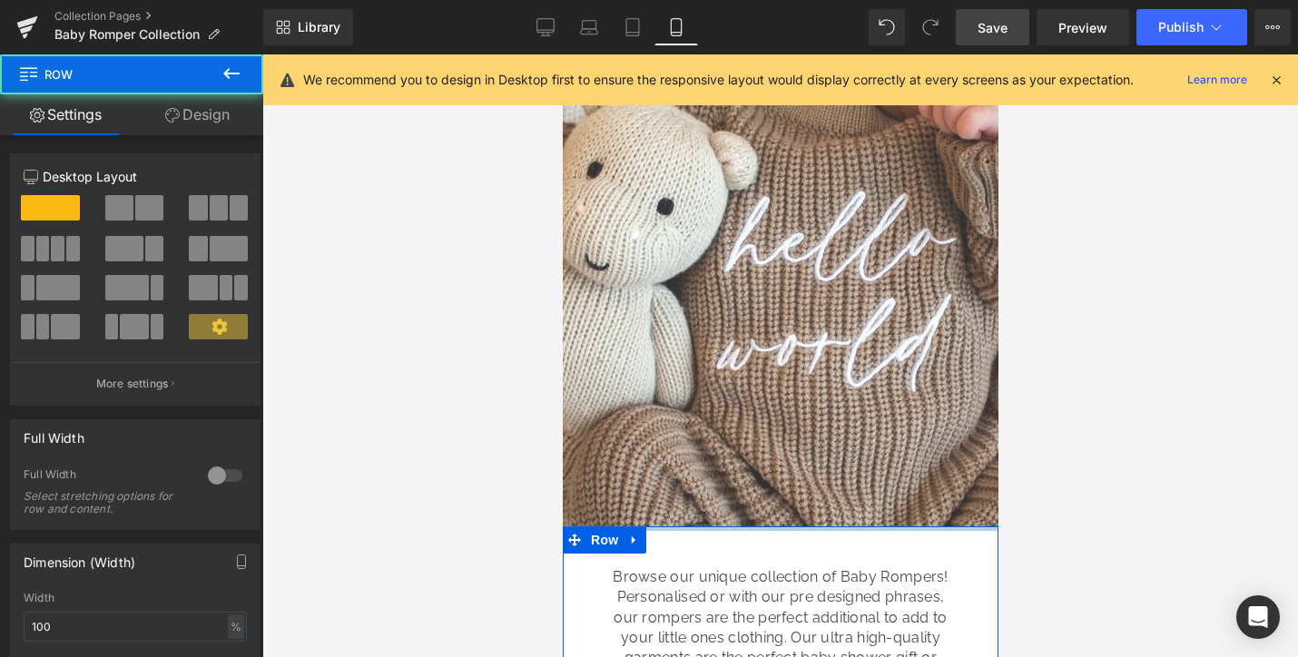
drag, startPoint x: 764, startPoint y: 527, endPoint x: 768, endPoint y: 381, distance: 146.2
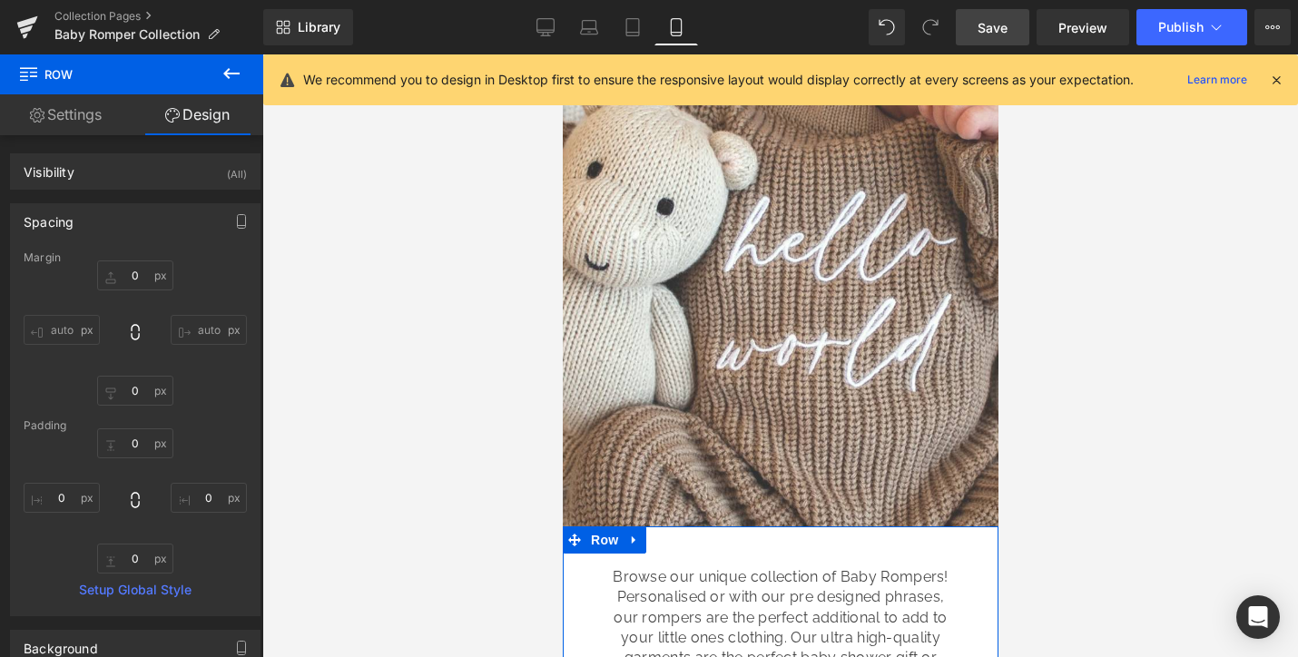
scroll to position [0, 0]
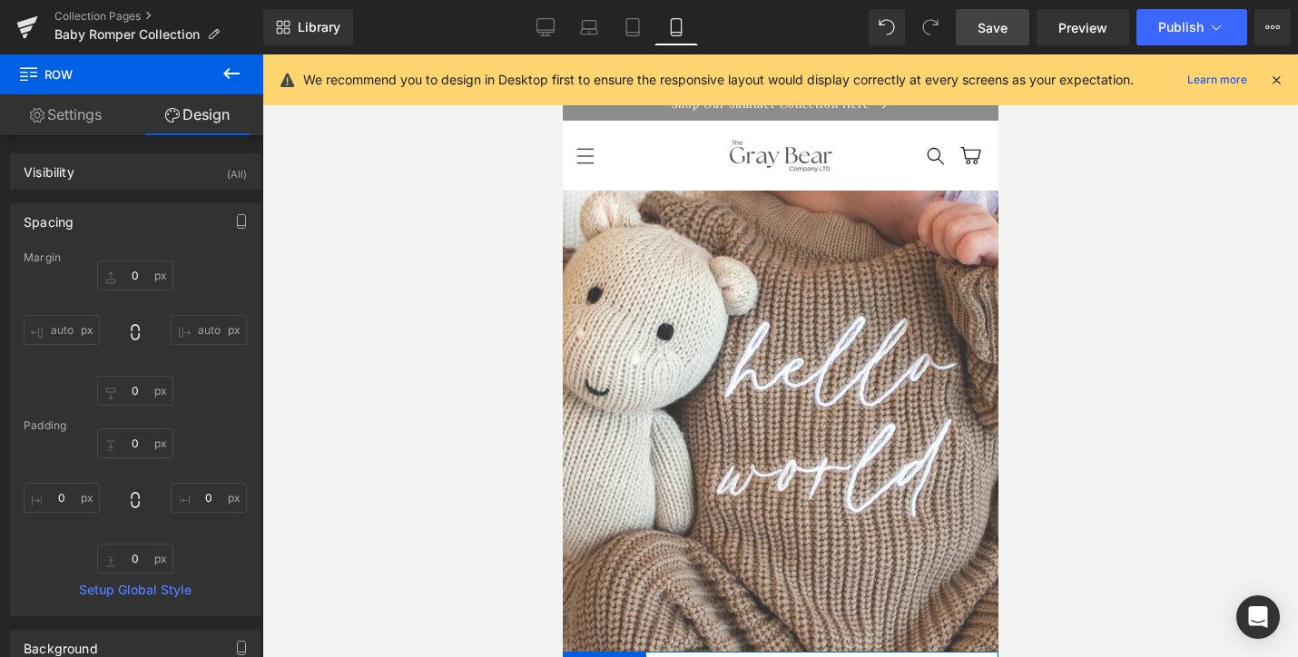
click at [724, 487] on div "Text Block Row [GEOGRAPHIC_DATA] Hero Banner 383px" at bounding box center [780, 421] width 436 height 461
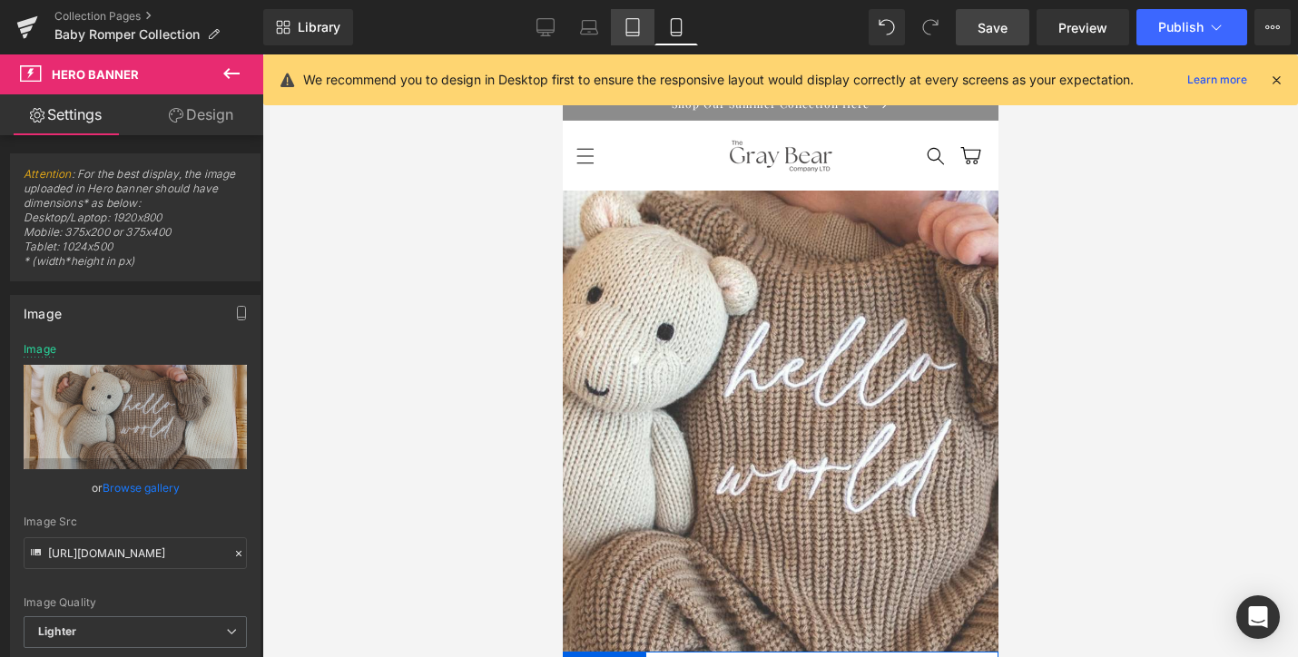
click at [633, 23] on icon at bounding box center [633, 27] width 18 height 18
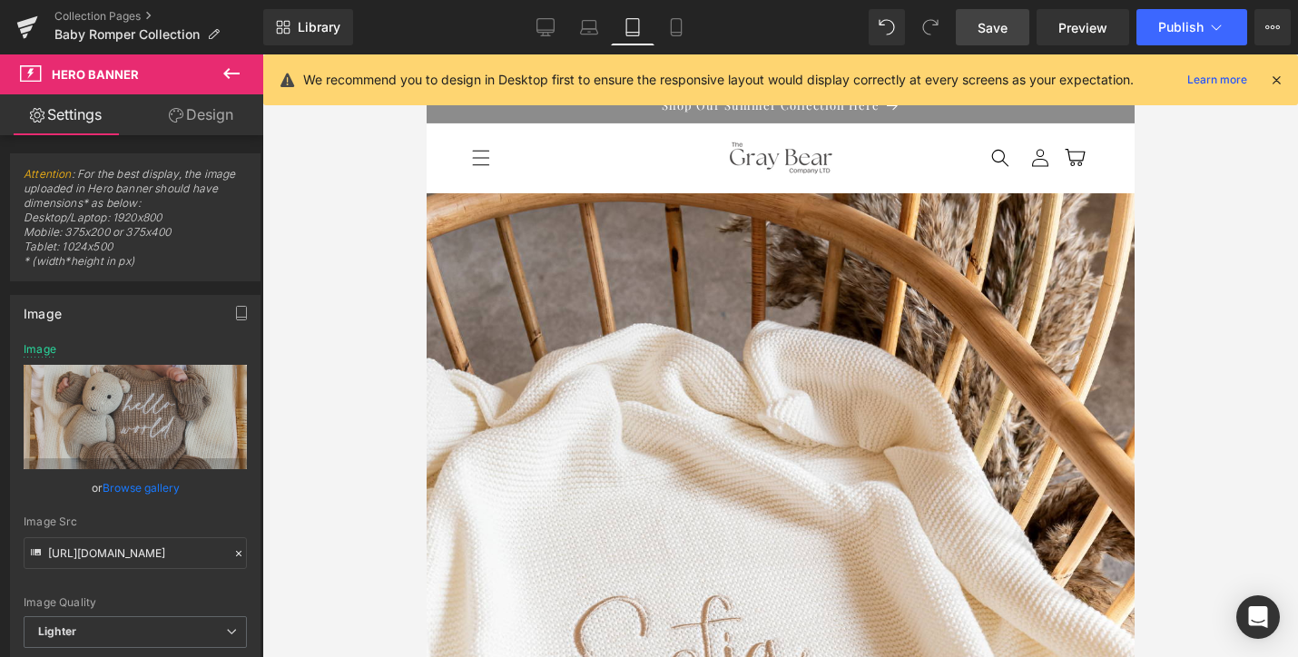
scroll to position [2, 0]
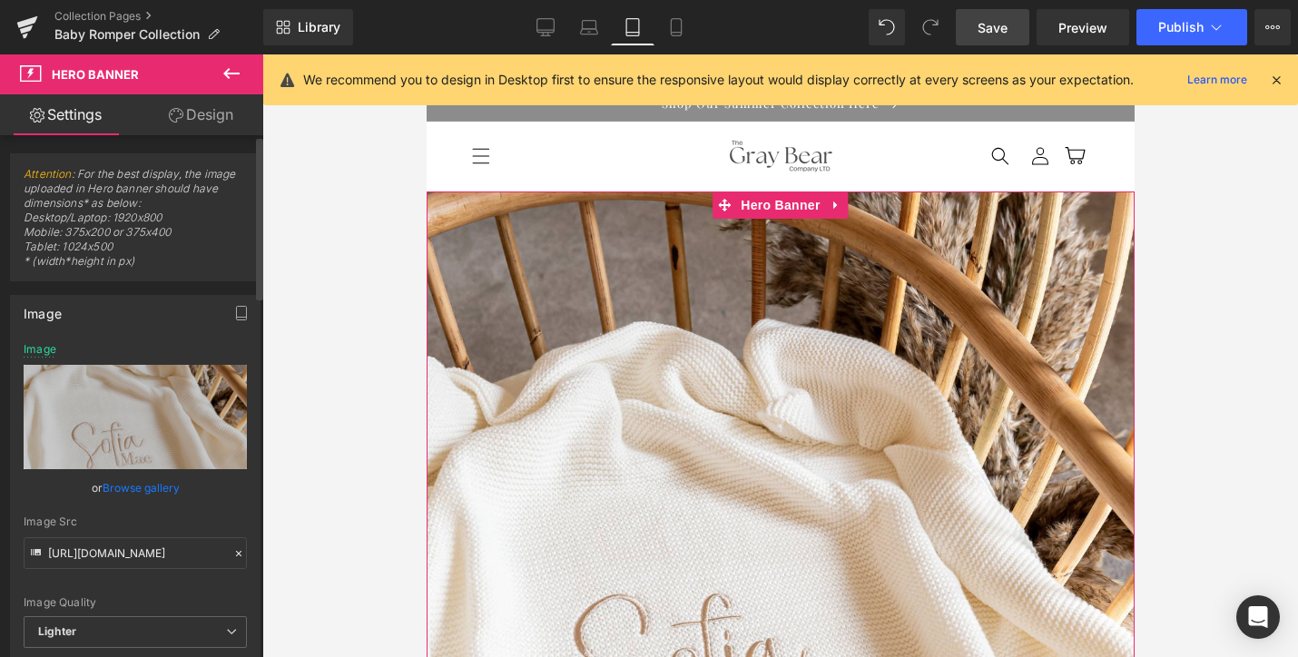
click at [142, 487] on link "Browse gallery" at bounding box center [141, 488] width 77 height 32
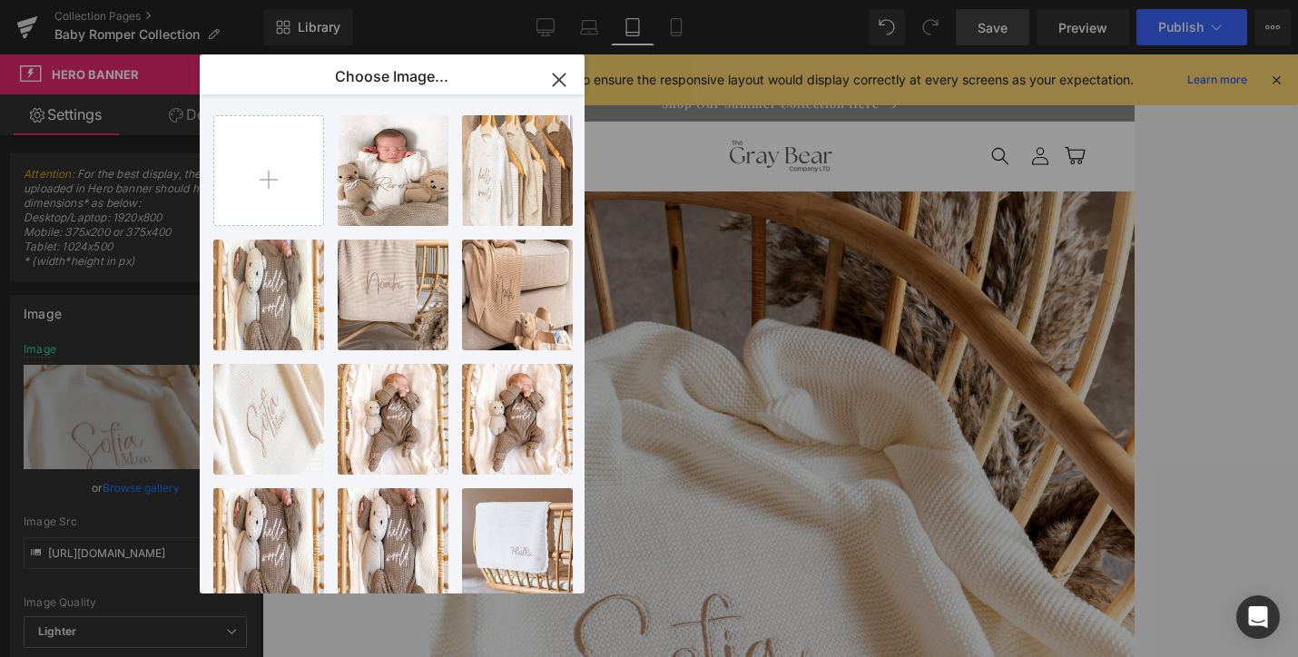
click at [0, 0] on div "White a..._17_.jpg 1.17 MB" at bounding box center [0, 0] width 0 height 0
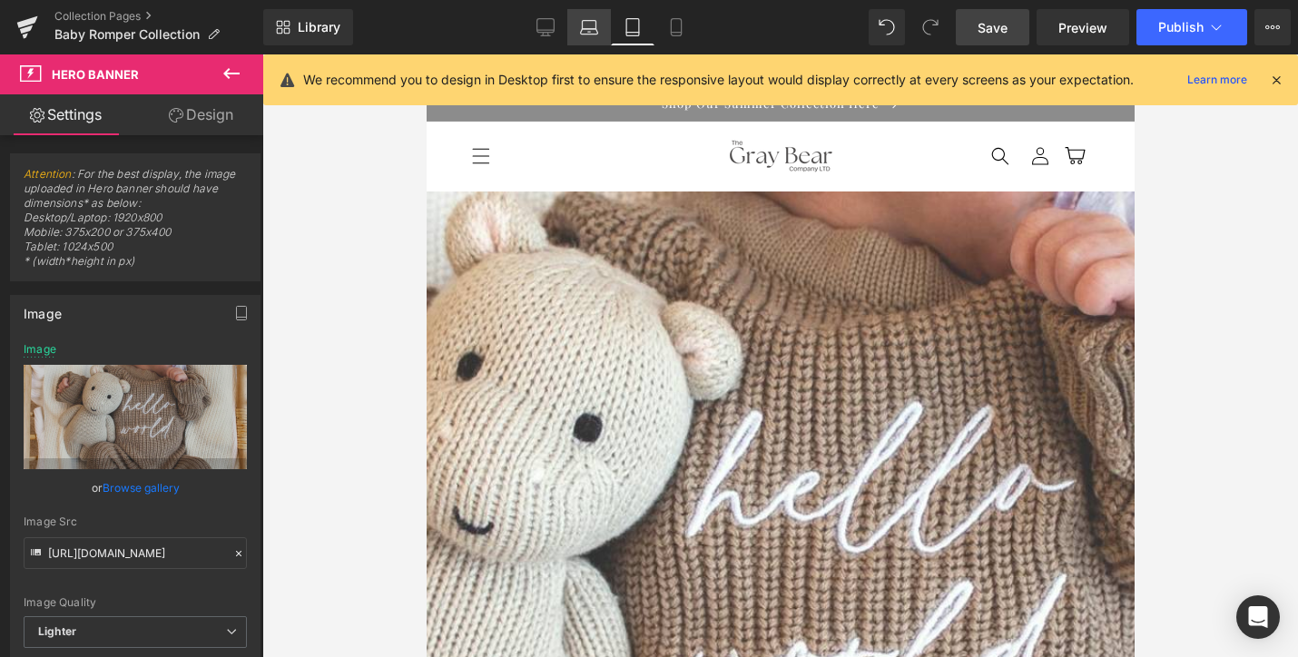
click at [581, 25] on icon at bounding box center [589, 27] width 18 height 18
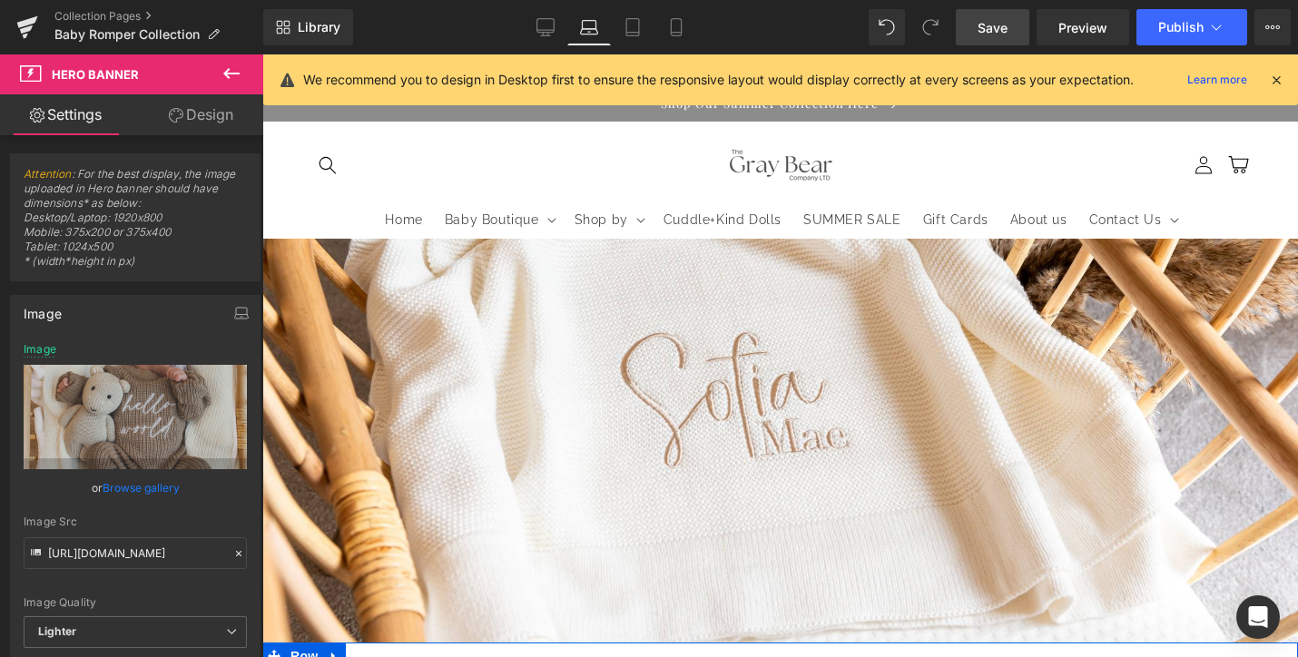
scroll to position [49, 0]
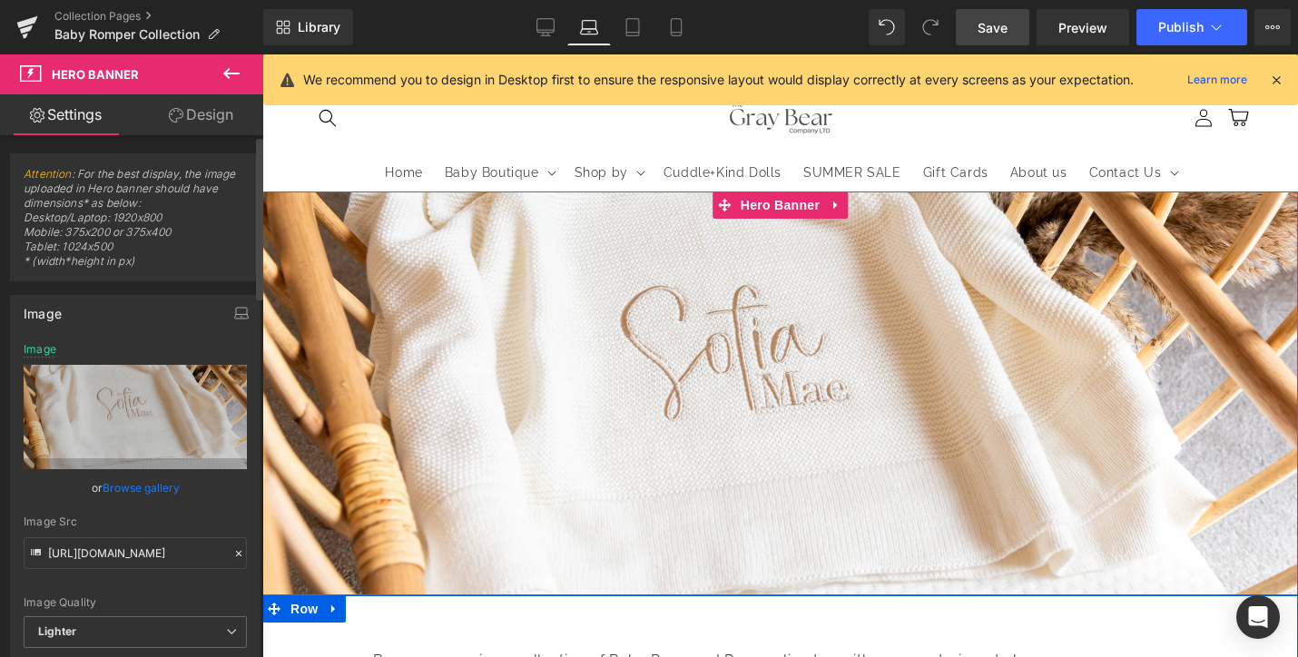
click at [149, 488] on link "Browse gallery" at bounding box center [141, 488] width 77 height 32
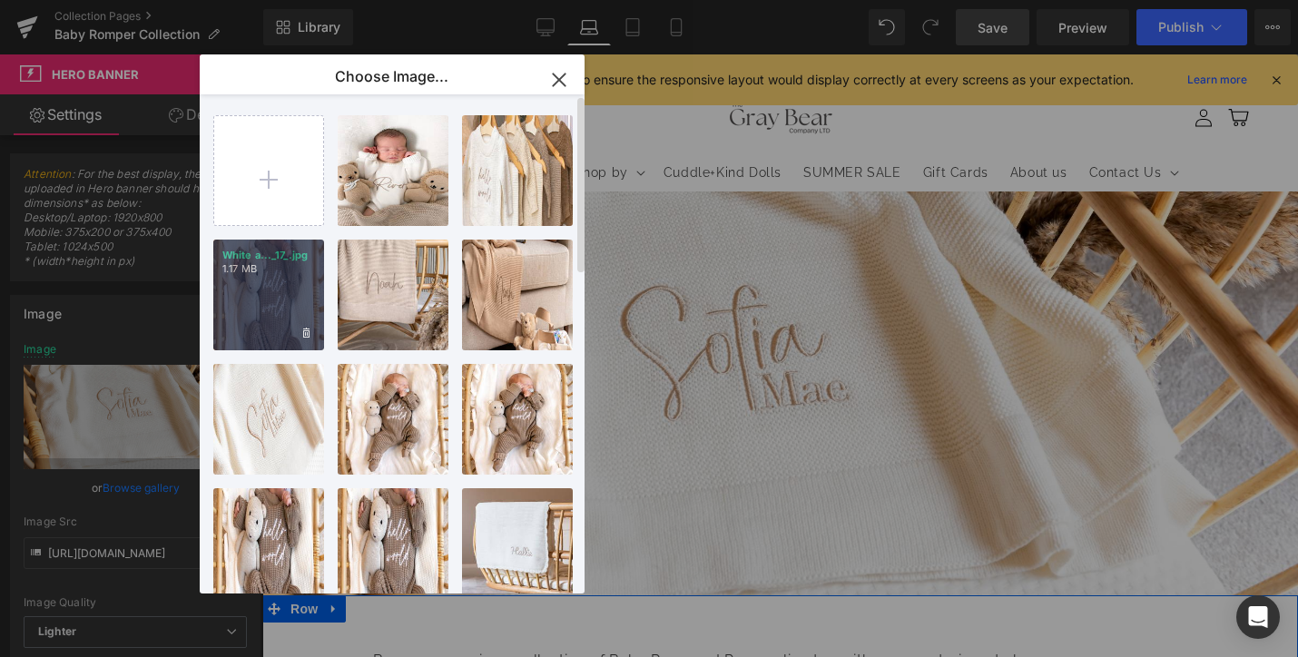
click at [277, 288] on div "White a..._17_.jpg 1.17 MB" at bounding box center [268, 295] width 111 height 111
type input "[URL][DOMAIN_NAME]"
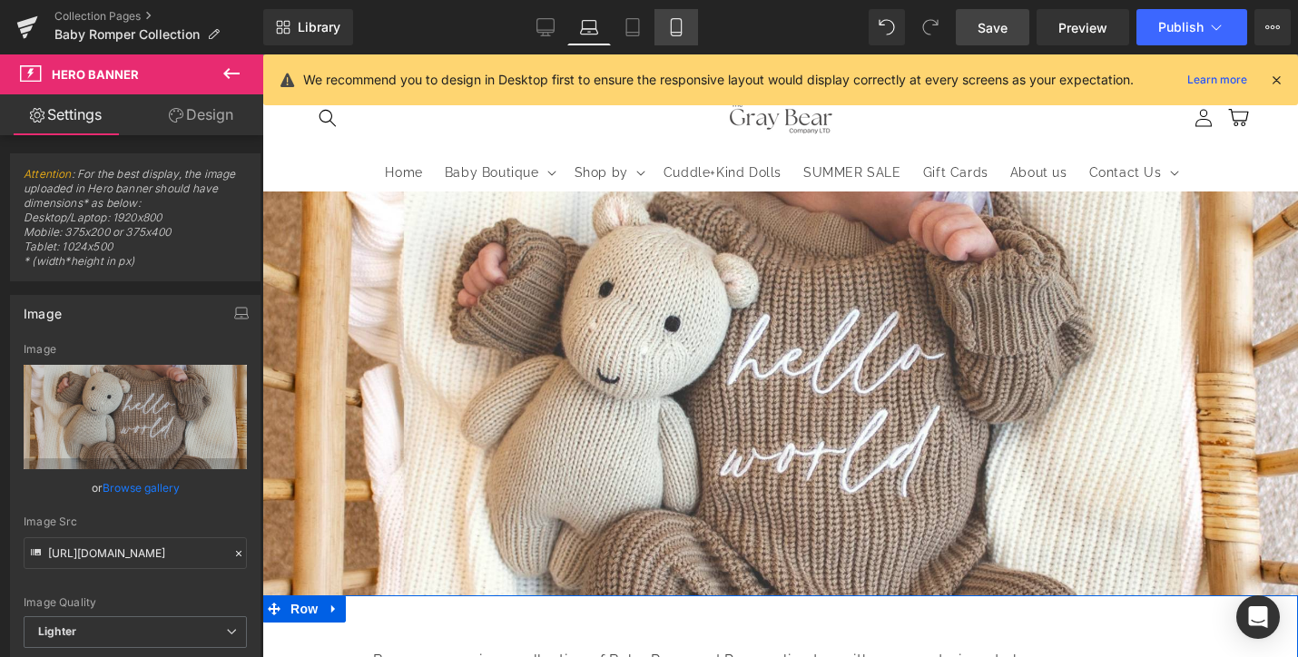
click at [668, 25] on icon at bounding box center [676, 27] width 18 height 18
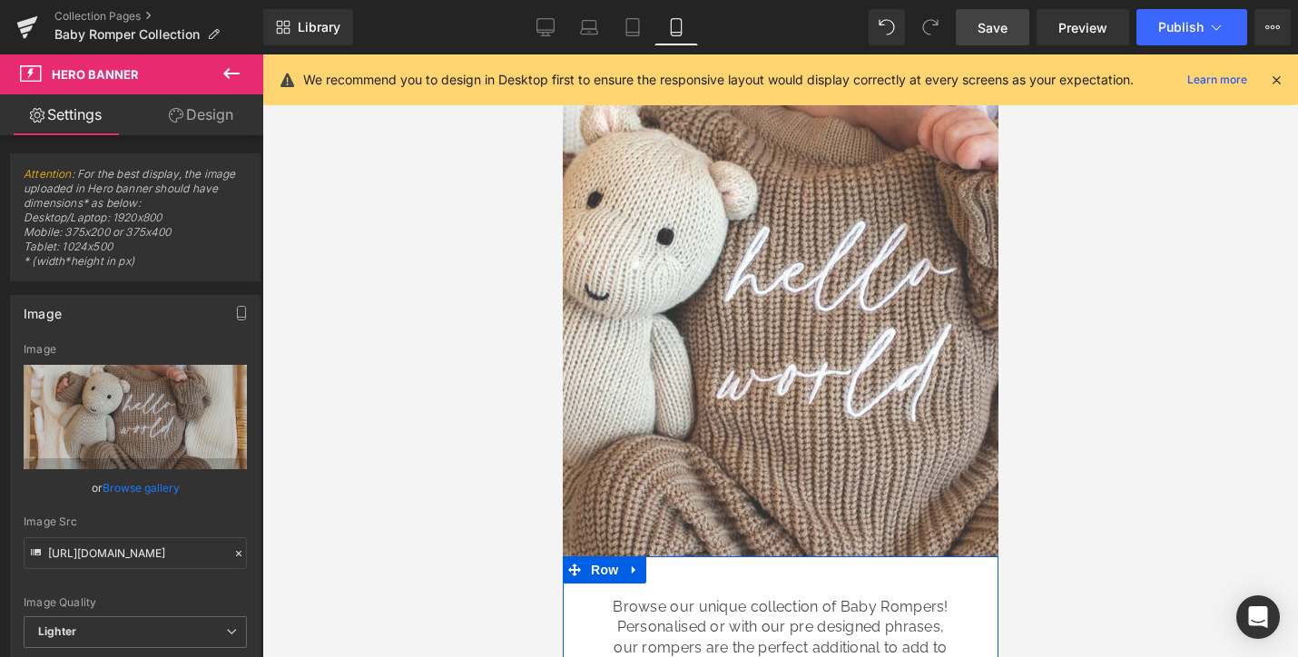
scroll to position [0, 0]
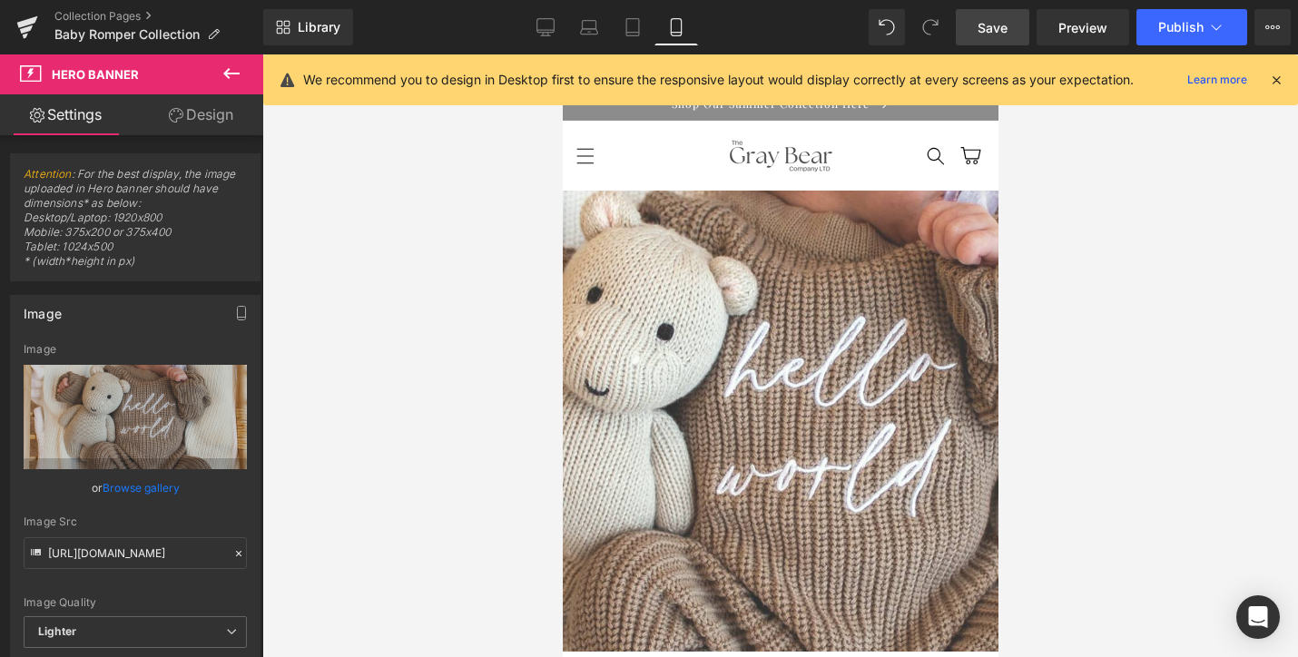
click at [994, 24] on span "Save" at bounding box center [992, 27] width 30 height 19
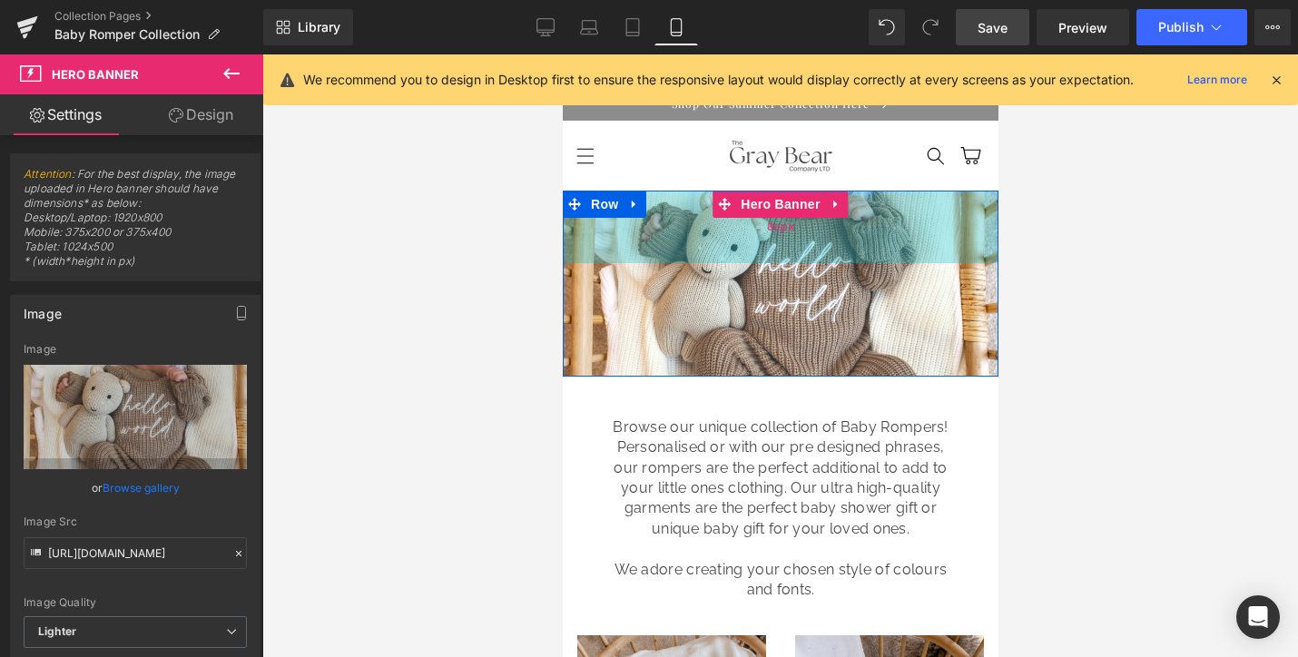
drag, startPoint x: 783, startPoint y: 528, endPoint x: 807, endPoint y: 253, distance: 276.0
click at [807, 253] on div "80px" at bounding box center [780, 227] width 436 height 73
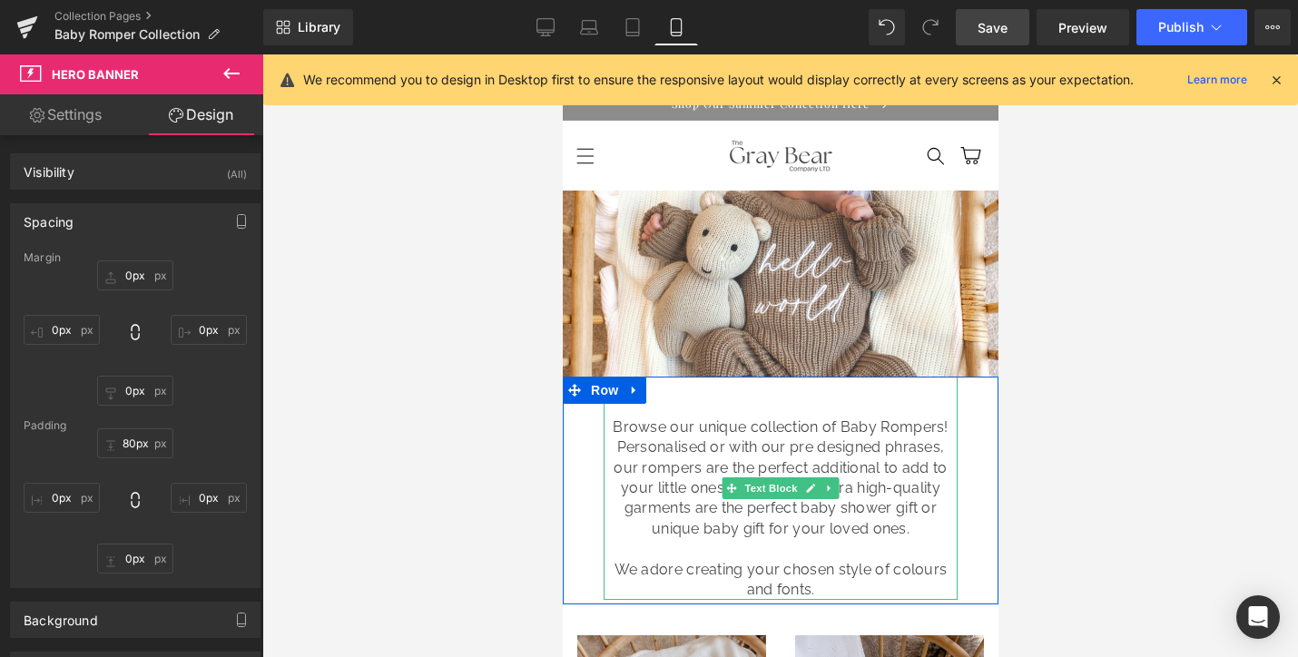
click at [858, 427] on p "Browse our unique collection of Baby Rompers! Personalised or with our pre desi…" at bounding box center [780, 478] width 354 height 122
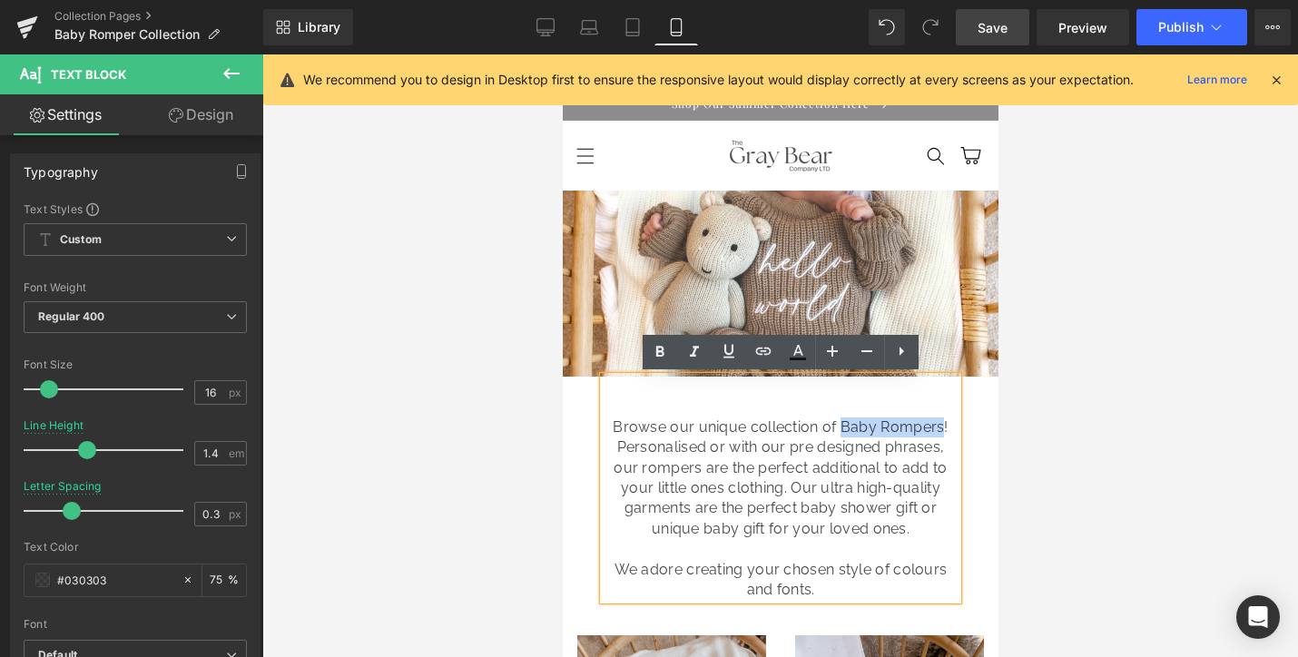
drag, startPoint x: 835, startPoint y: 427, endPoint x: 935, endPoint y: 427, distance: 99.8
click at [935, 427] on p "Browse our unique collection of Baby Rompers! Personalised or with our pre desi…" at bounding box center [780, 478] width 354 height 122
copy p "Baby Rompers"
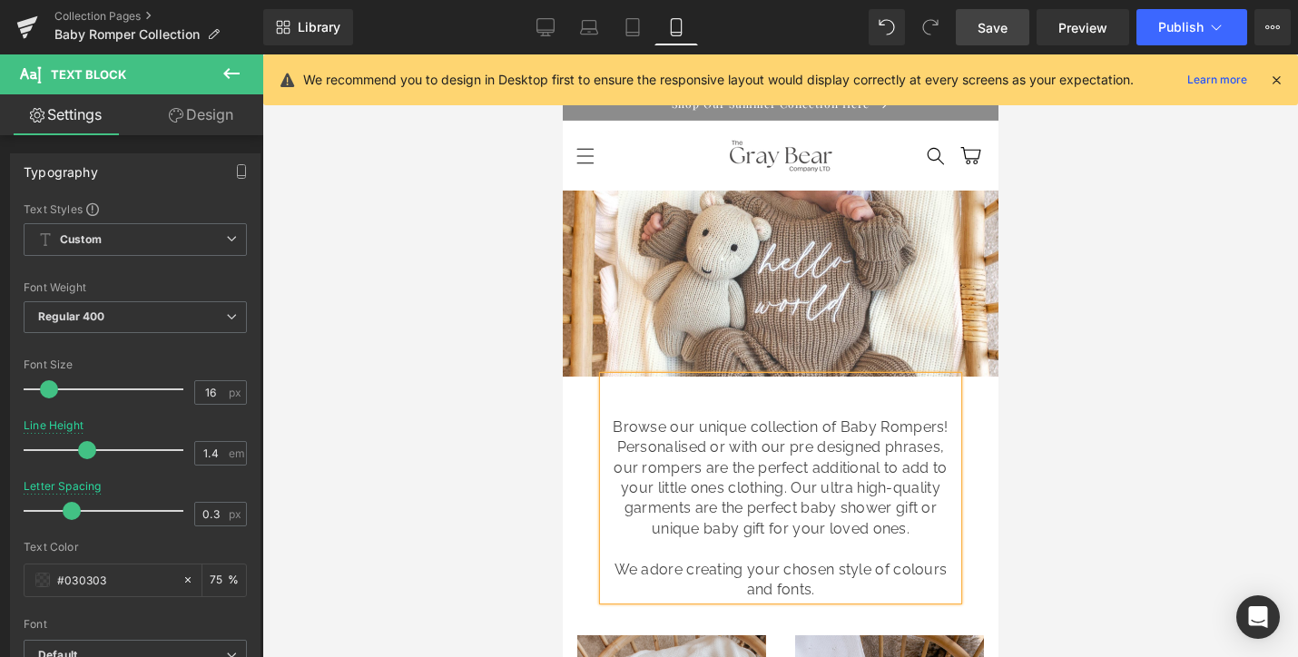
click at [759, 395] on p at bounding box center [780, 387] width 354 height 20
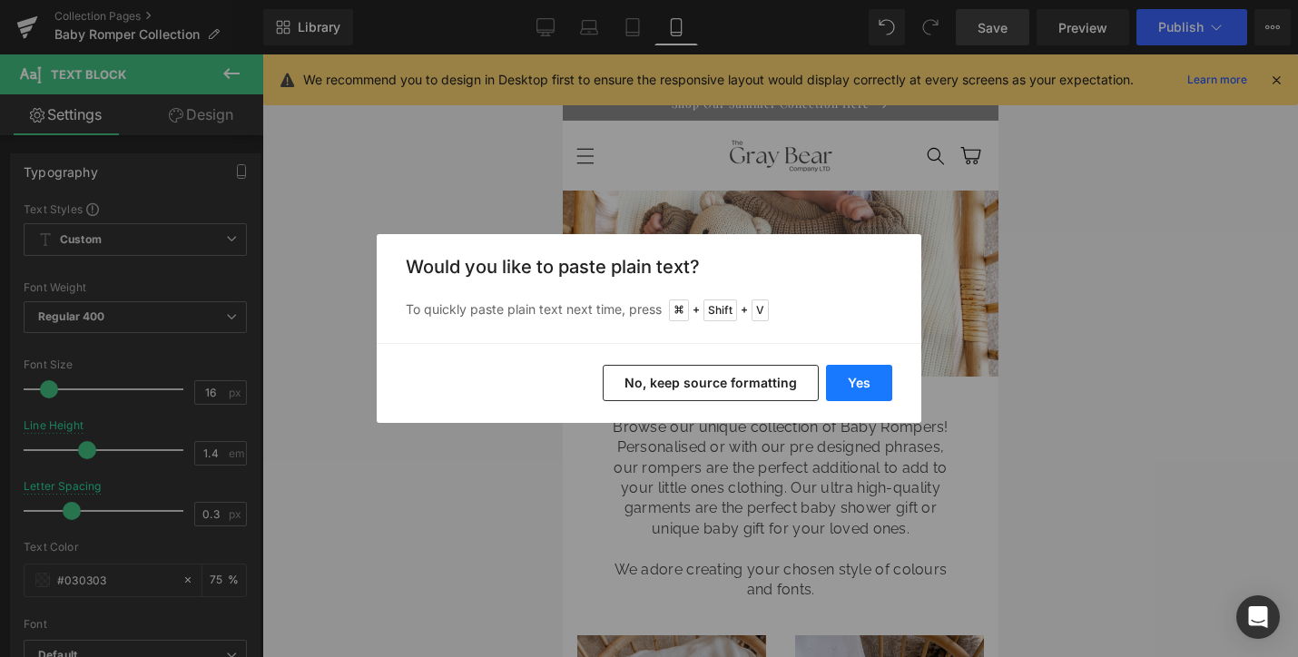
click at [860, 388] on button "Yes" at bounding box center [859, 383] width 66 height 36
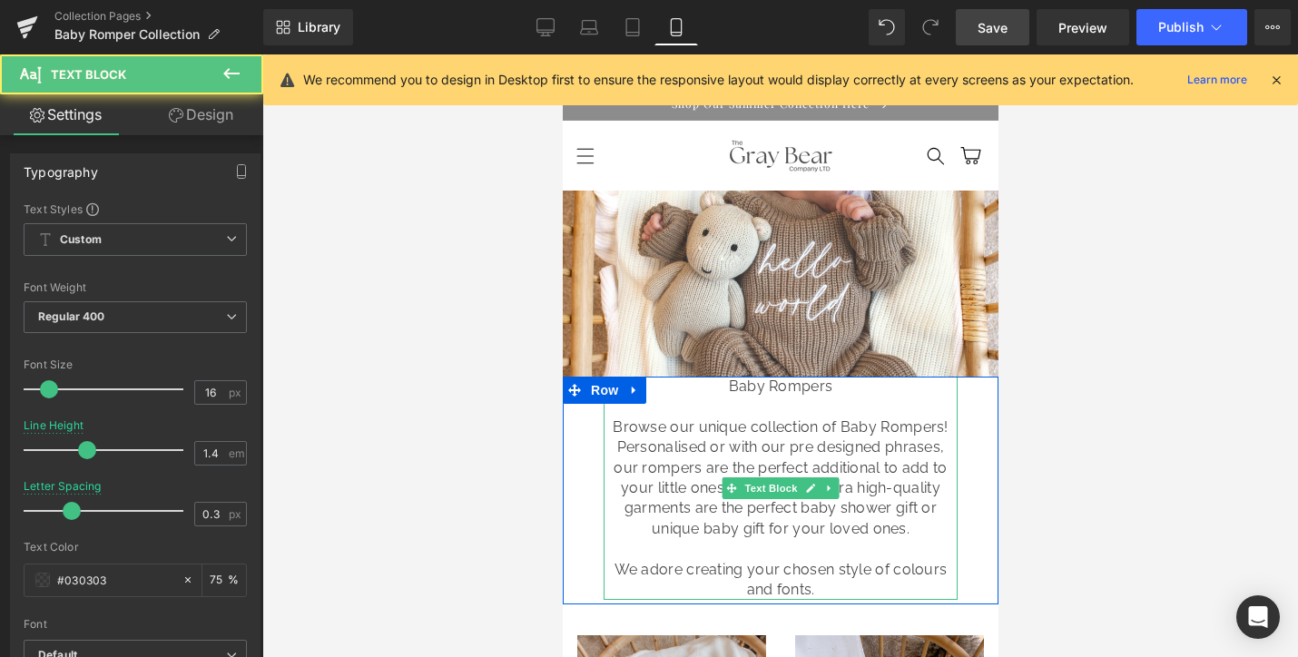
click at [792, 388] on p "Baby Rompers" at bounding box center [780, 387] width 354 height 20
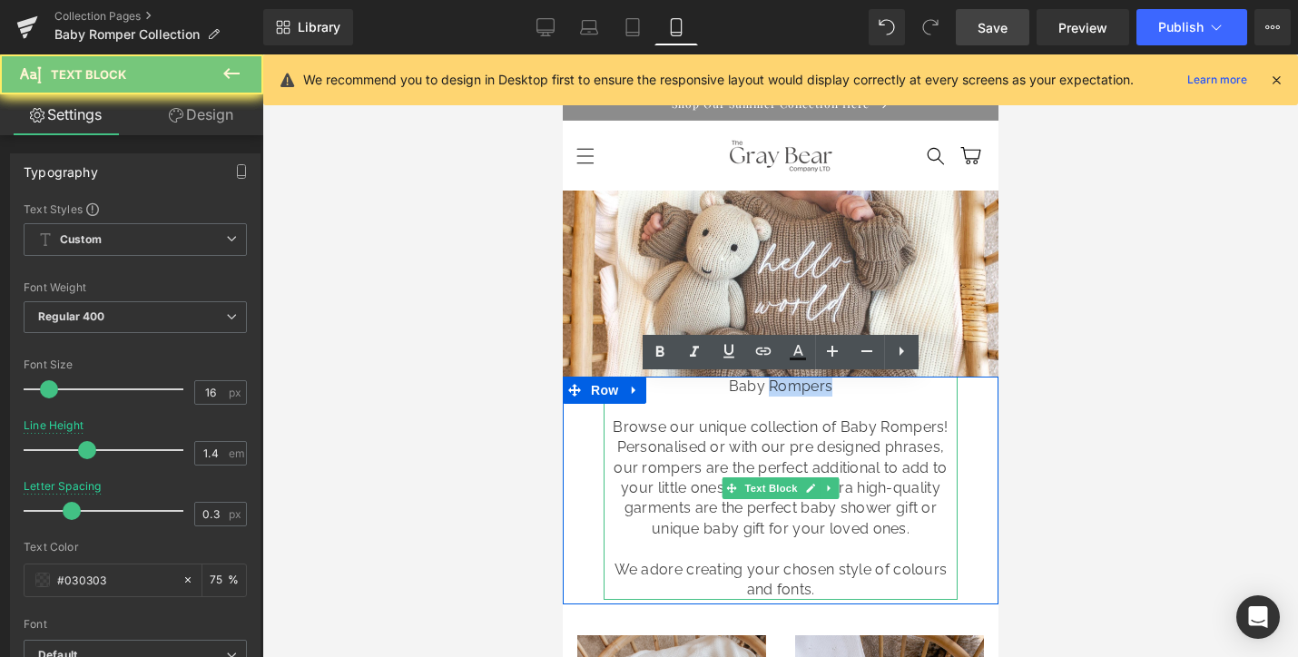
click at [792, 388] on p "Baby Rompers" at bounding box center [780, 387] width 354 height 20
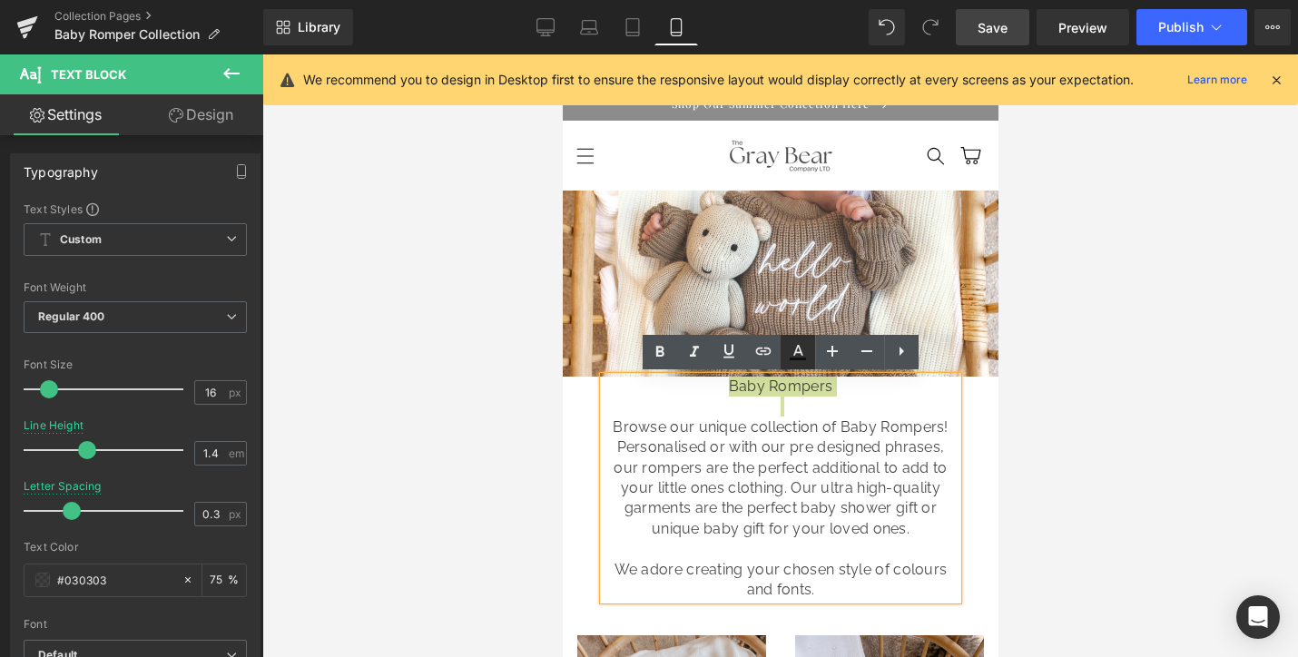
click at [799, 348] on icon at bounding box center [798, 350] width 10 height 11
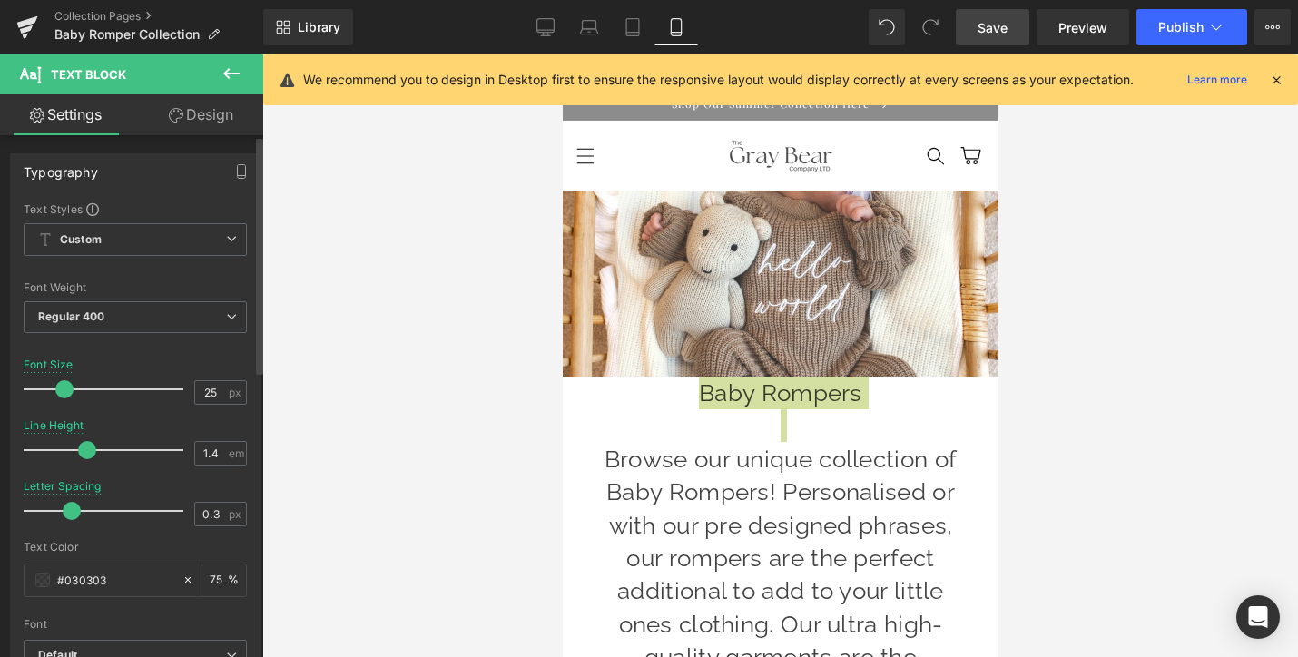
drag, startPoint x: 42, startPoint y: 387, endPoint x: 55, endPoint y: 387, distance: 13.6
click at [55, 387] on span at bounding box center [64, 389] width 18 height 18
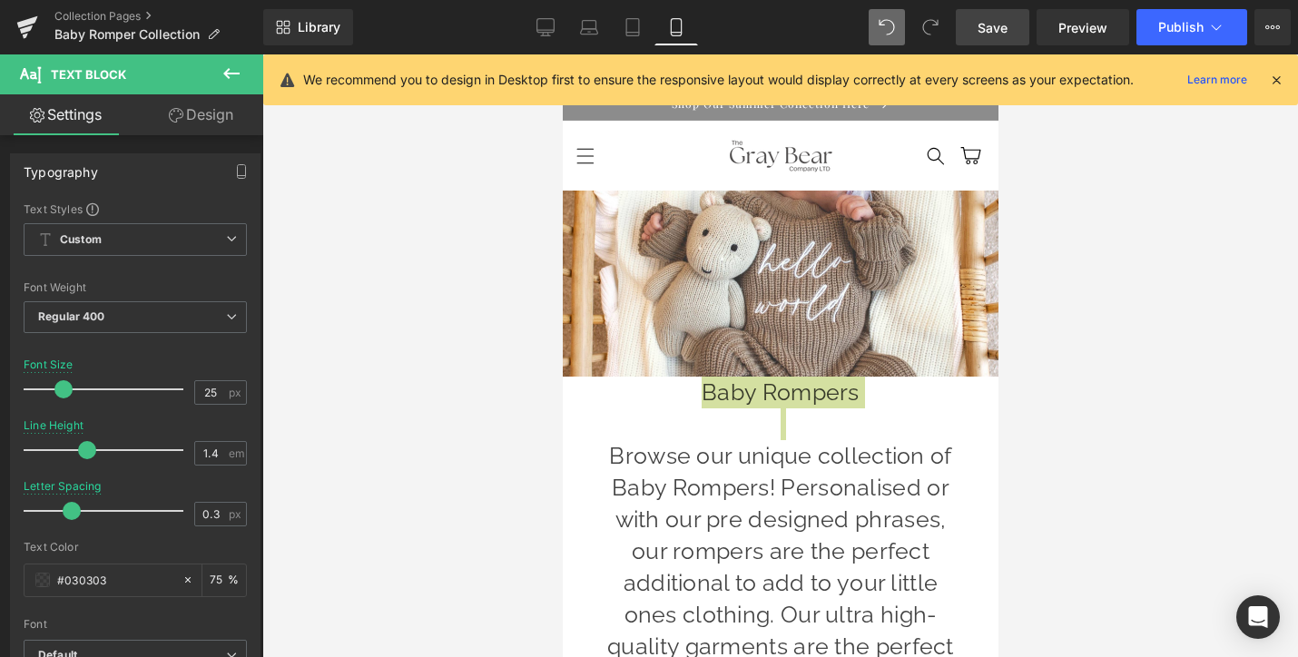
type input "16"
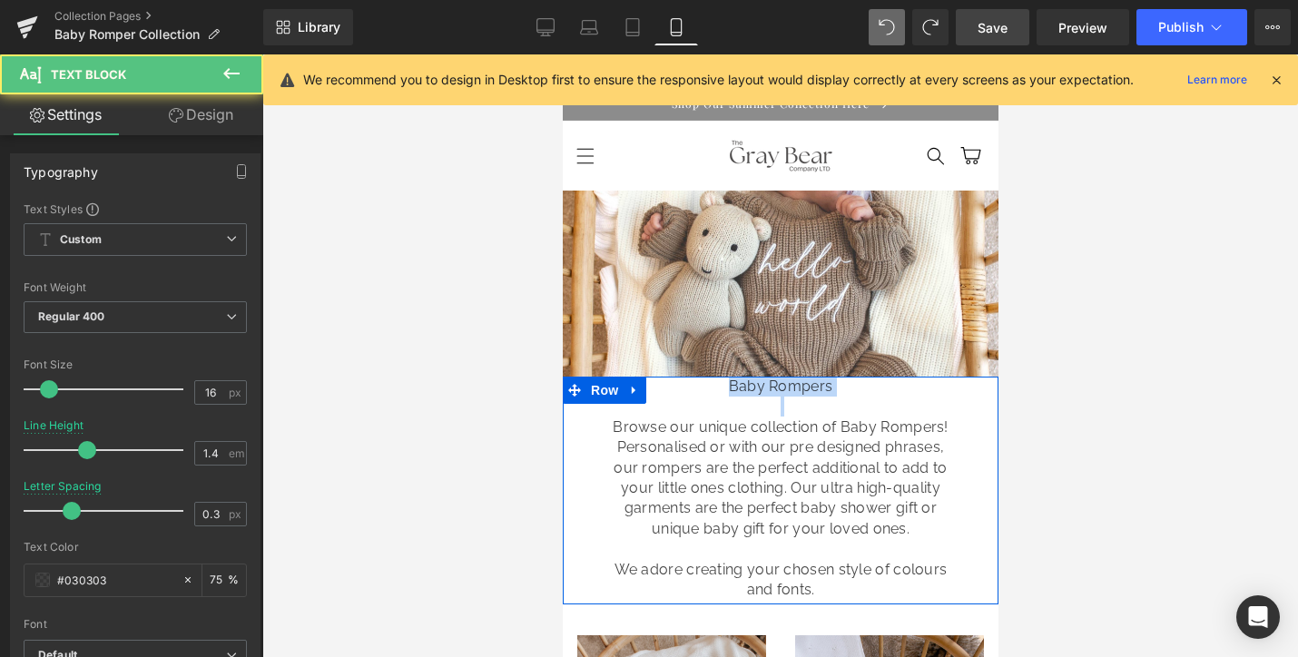
click at [837, 388] on p "Baby Rompers" at bounding box center [780, 387] width 354 height 20
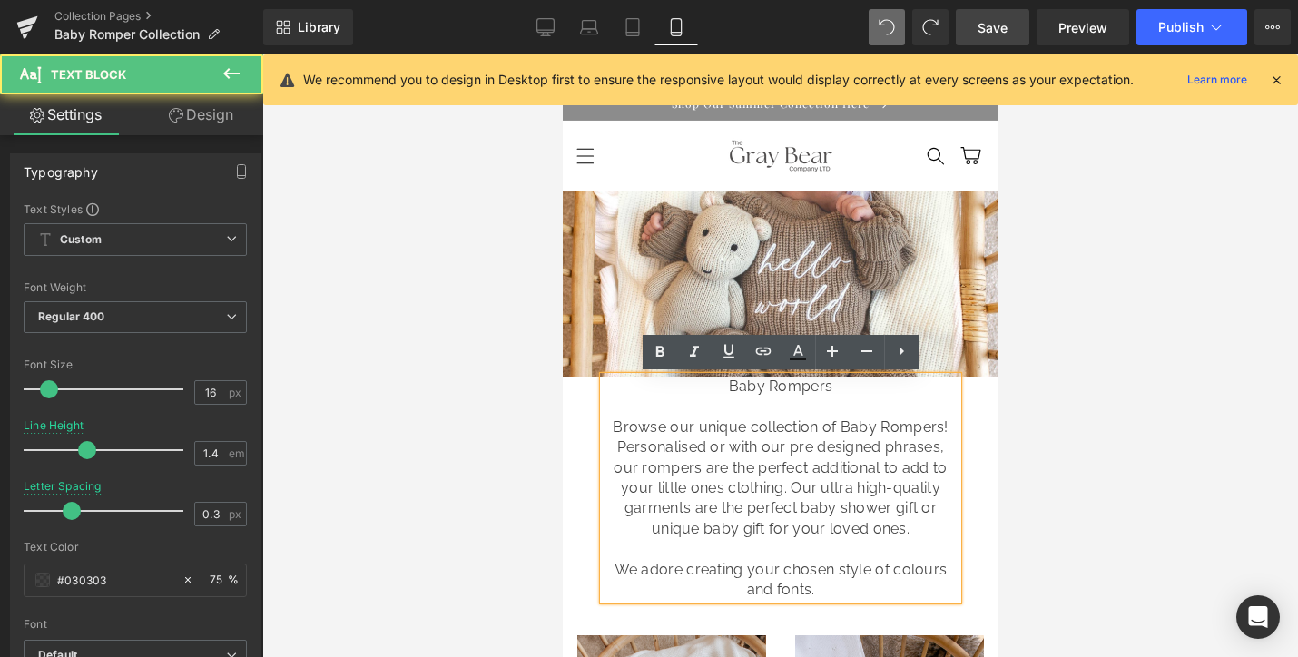
click at [797, 401] on p at bounding box center [780, 407] width 354 height 20
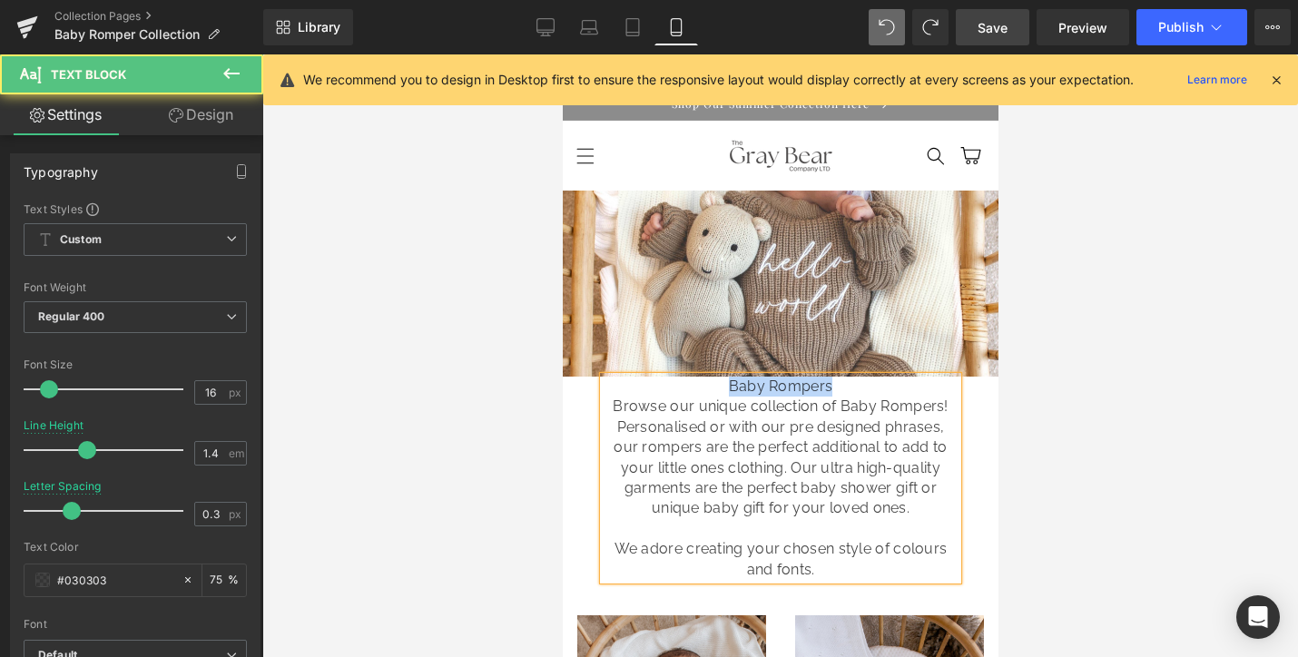
drag, startPoint x: 838, startPoint y: 392, endPoint x: 722, endPoint y: 388, distance: 115.4
click at [722, 388] on p "Baby Rompers" at bounding box center [780, 387] width 354 height 20
drag, startPoint x: 937, startPoint y: 407, endPoint x: 834, endPoint y: 405, distance: 102.6
click at [834, 405] on p "Browse our unique collection of Baby Rompers! Personalised or with our pre desi…" at bounding box center [780, 458] width 354 height 122
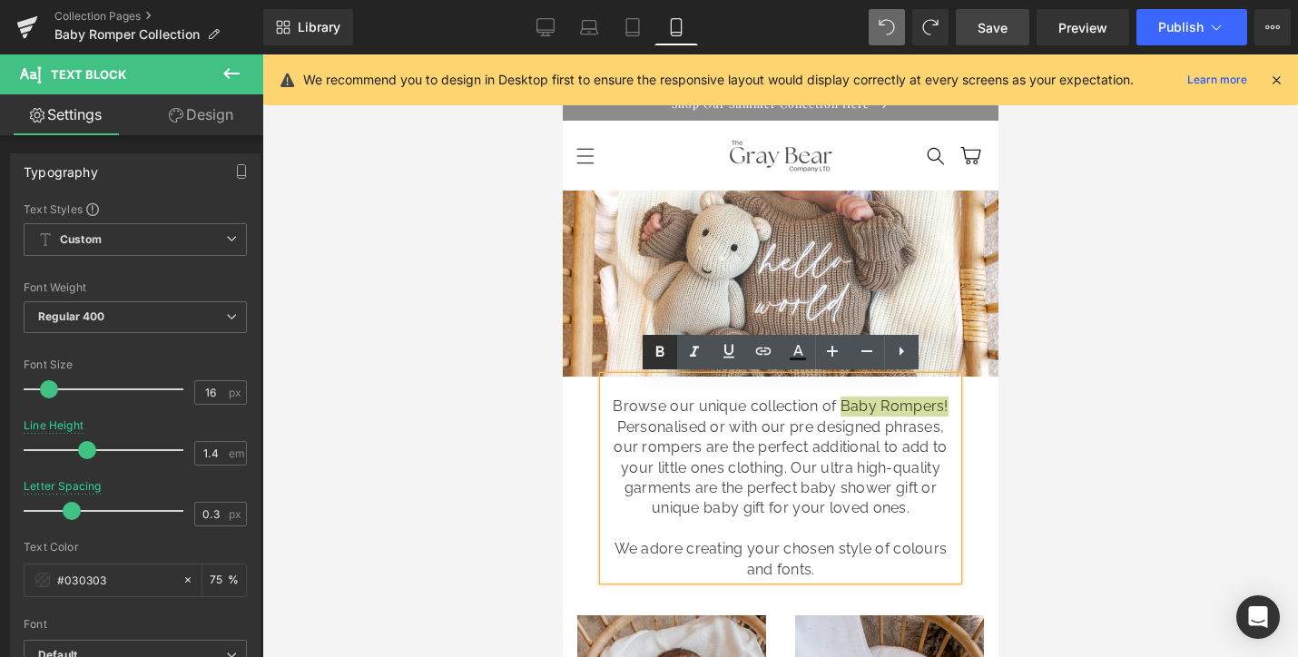
click at [664, 349] on icon at bounding box center [660, 352] width 22 height 22
click at [725, 459] on p "Browse our unique collection of Baby Rompers! Personalised or with our pre desi…" at bounding box center [780, 458] width 354 height 122
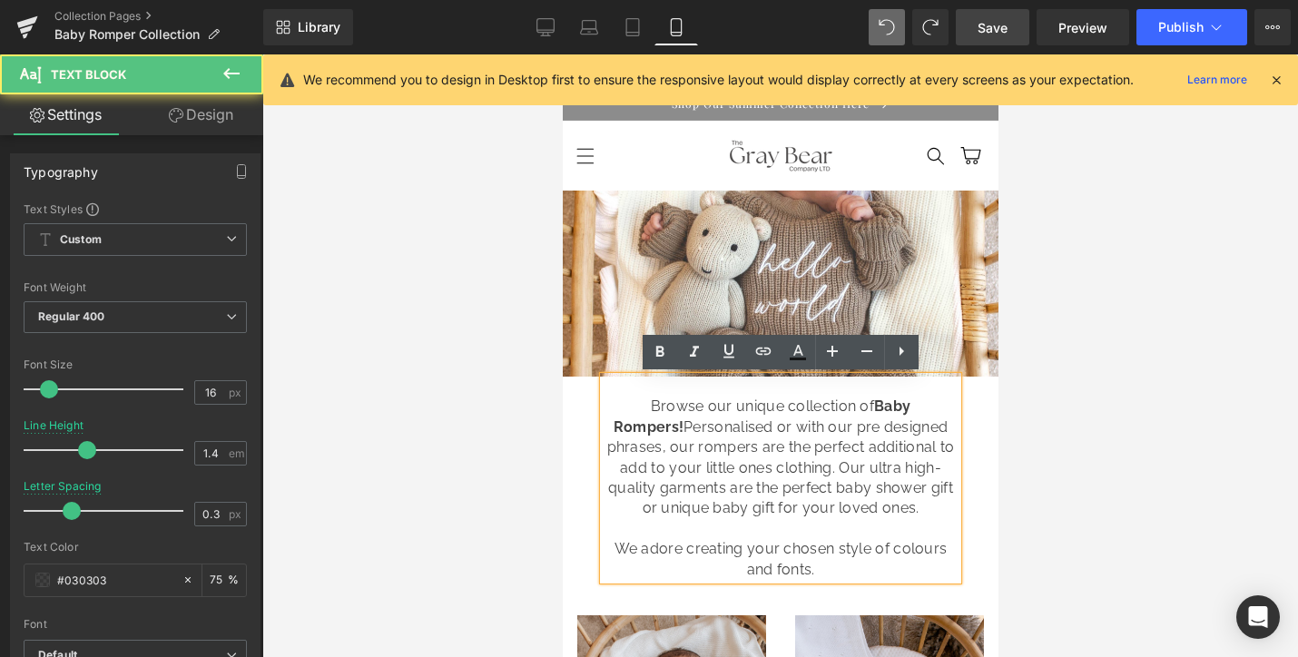
click at [865, 514] on p "Browse our unique collection of Baby Rompers! Personalised or with our pre desi…" at bounding box center [780, 458] width 354 height 122
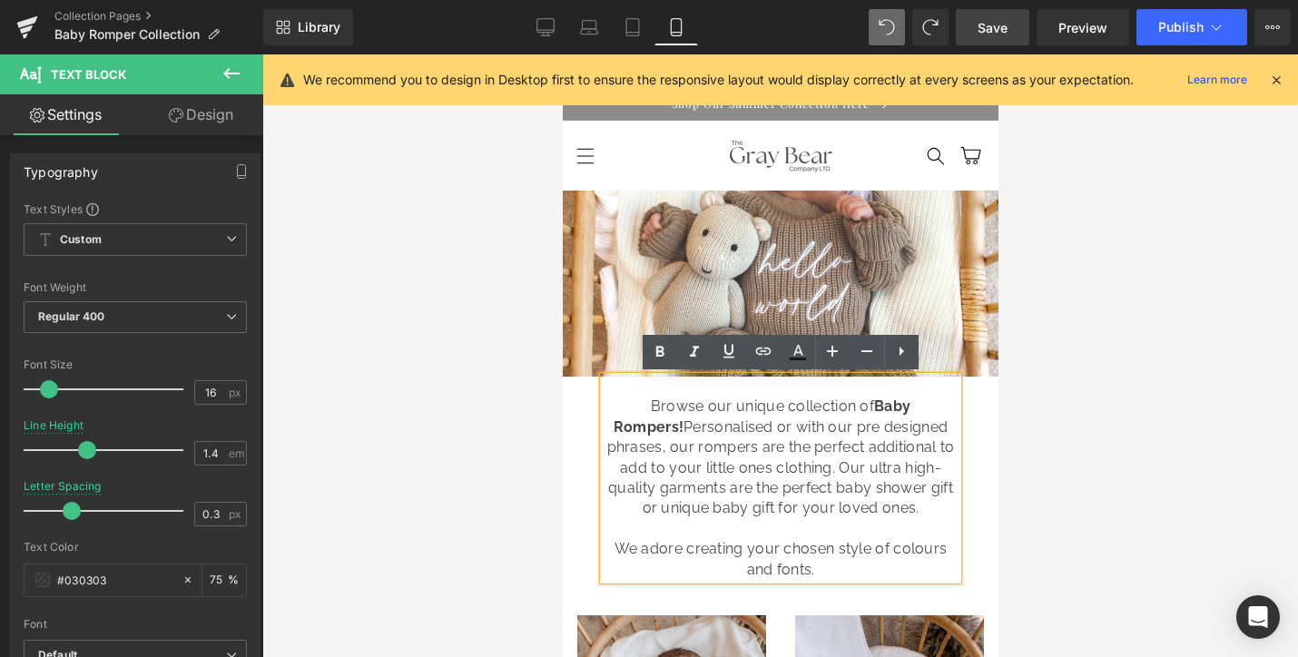
click at [995, 32] on span "Save" at bounding box center [992, 27] width 30 height 19
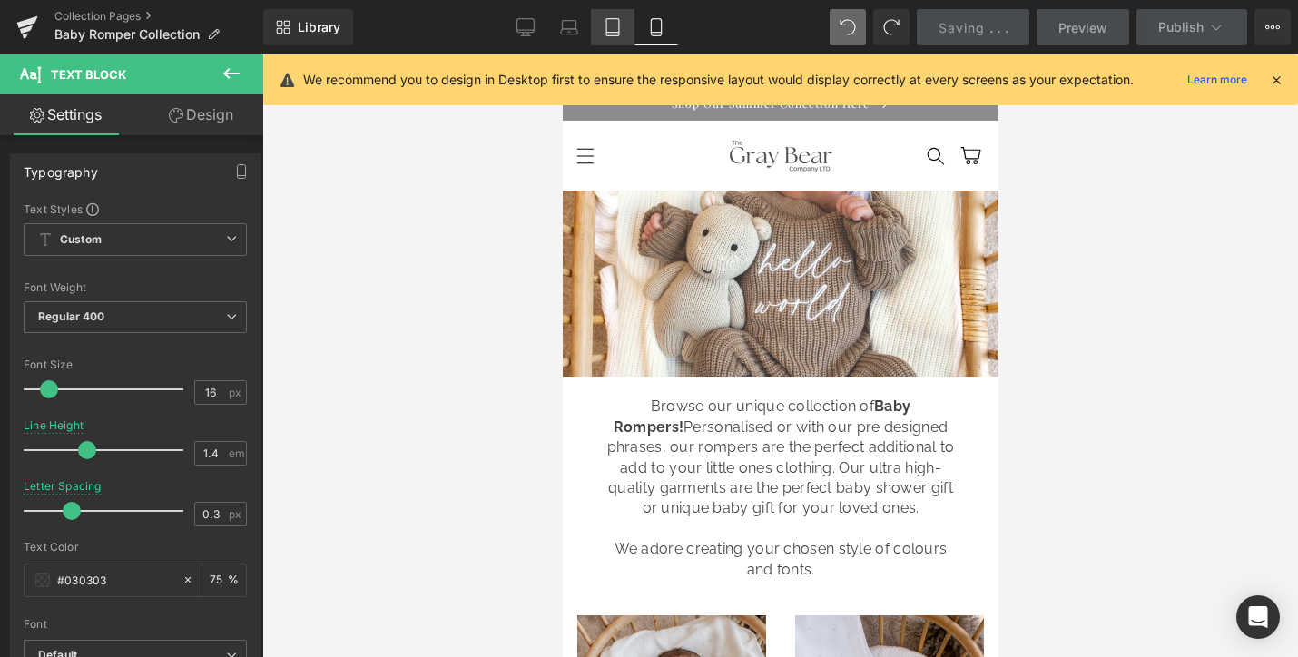
click at [609, 26] on icon at bounding box center [613, 27] width 18 height 18
type input "1.8"
type input "0.6"
type input "75"
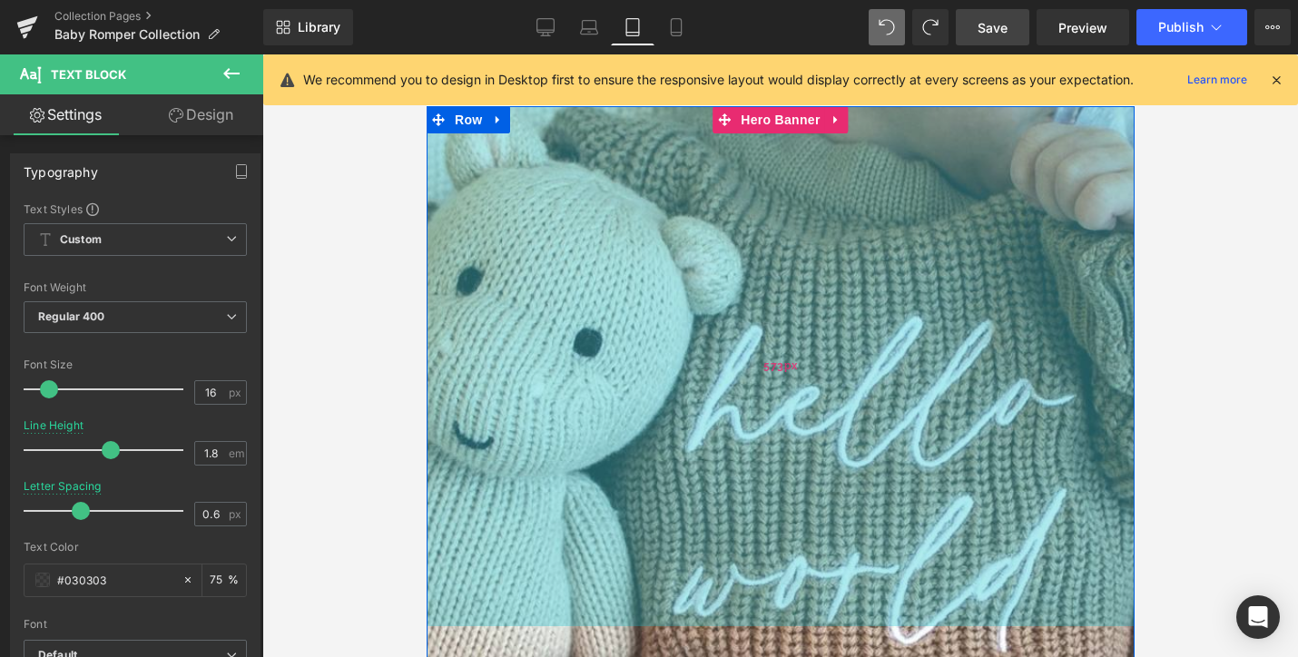
scroll to position [110, 0]
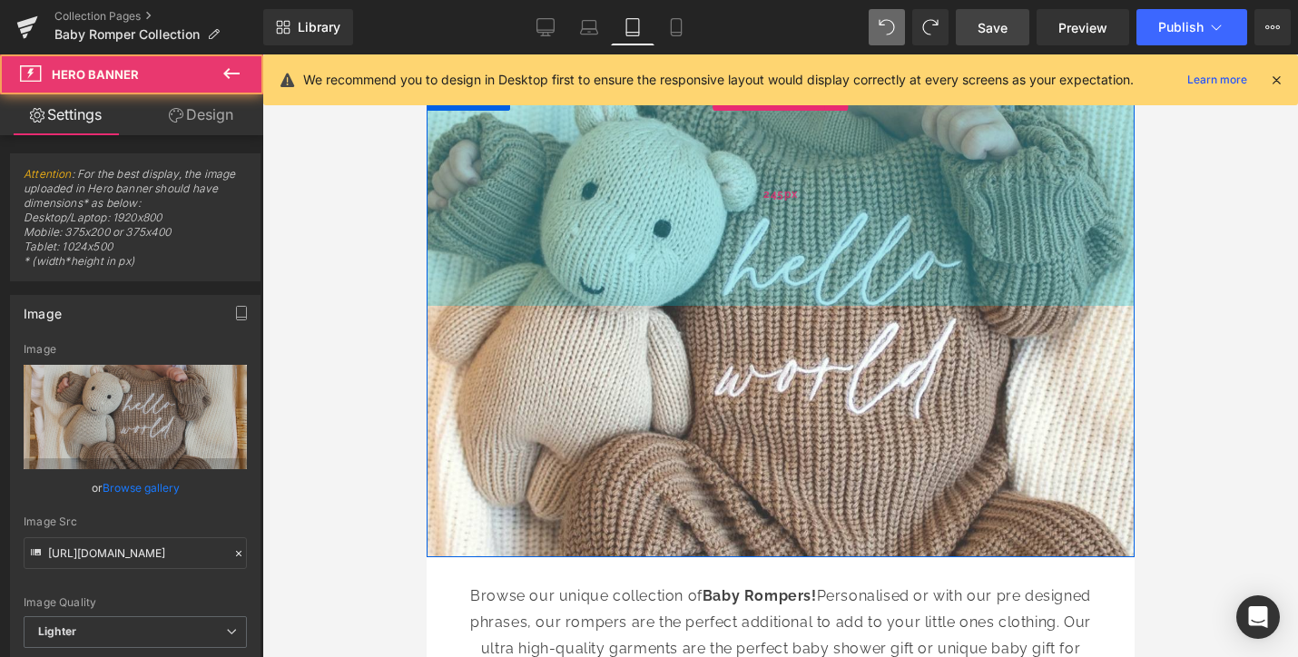
drag, startPoint x: 795, startPoint y: 380, endPoint x: 808, endPoint y: 280, distance: 100.6
click at [810, 284] on div "245px" at bounding box center [780, 194] width 708 height 222
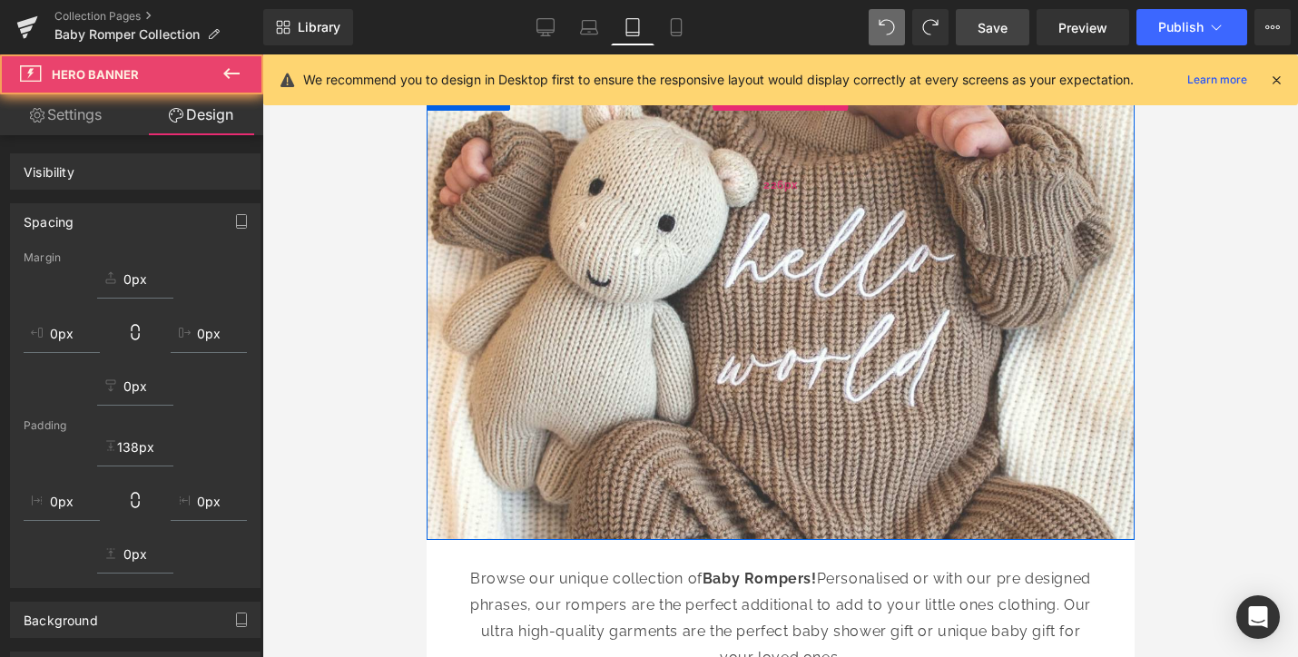
drag, startPoint x: 808, startPoint y: 280, endPoint x: 815, endPoint y: 201, distance: 80.2
click at [815, 201] on div "226px" at bounding box center [780, 185] width 708 height 205
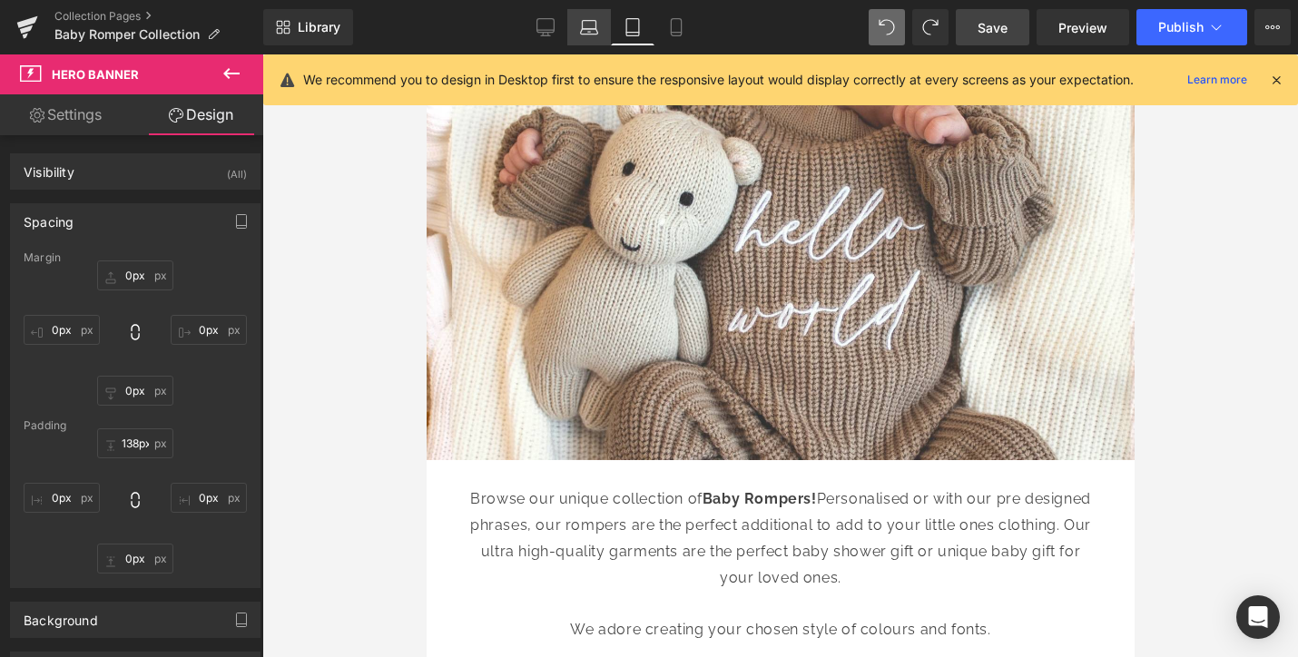
click at [590, 33] on icon at bounding box center [589, 27] width 18 height 18
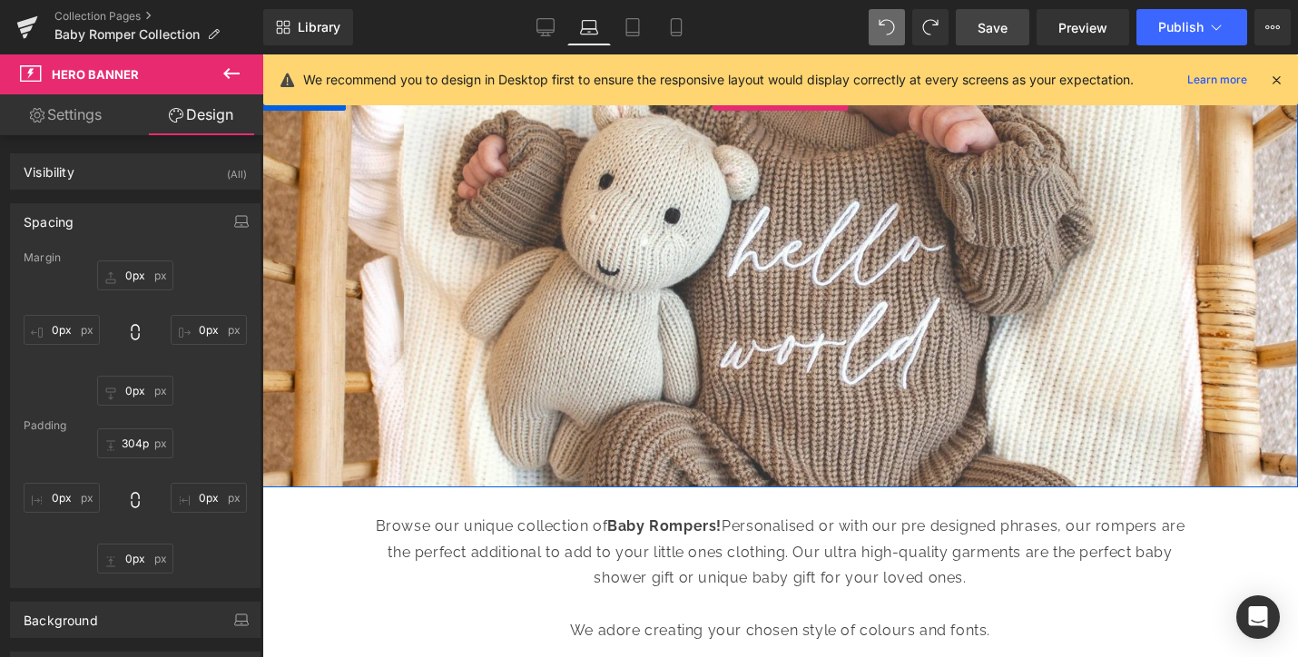
scroll to position [0, 0]
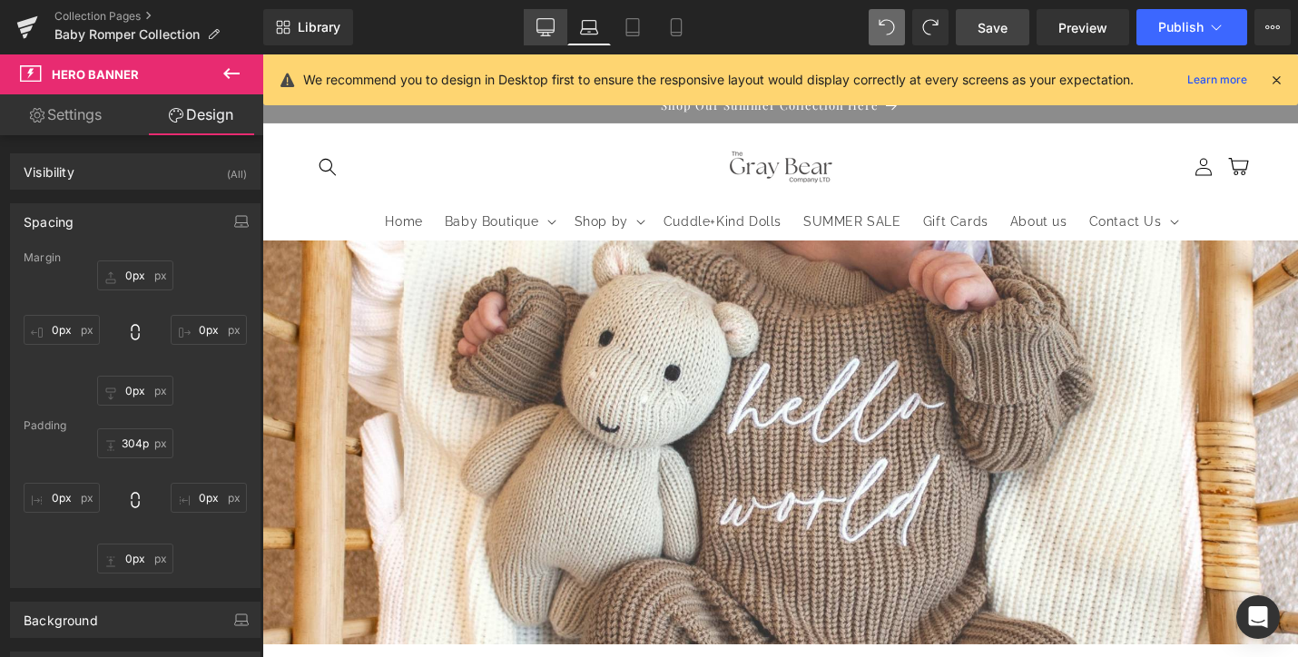
click at [540, 18] on icon at bounding box center [545, 27] width 18 height 18
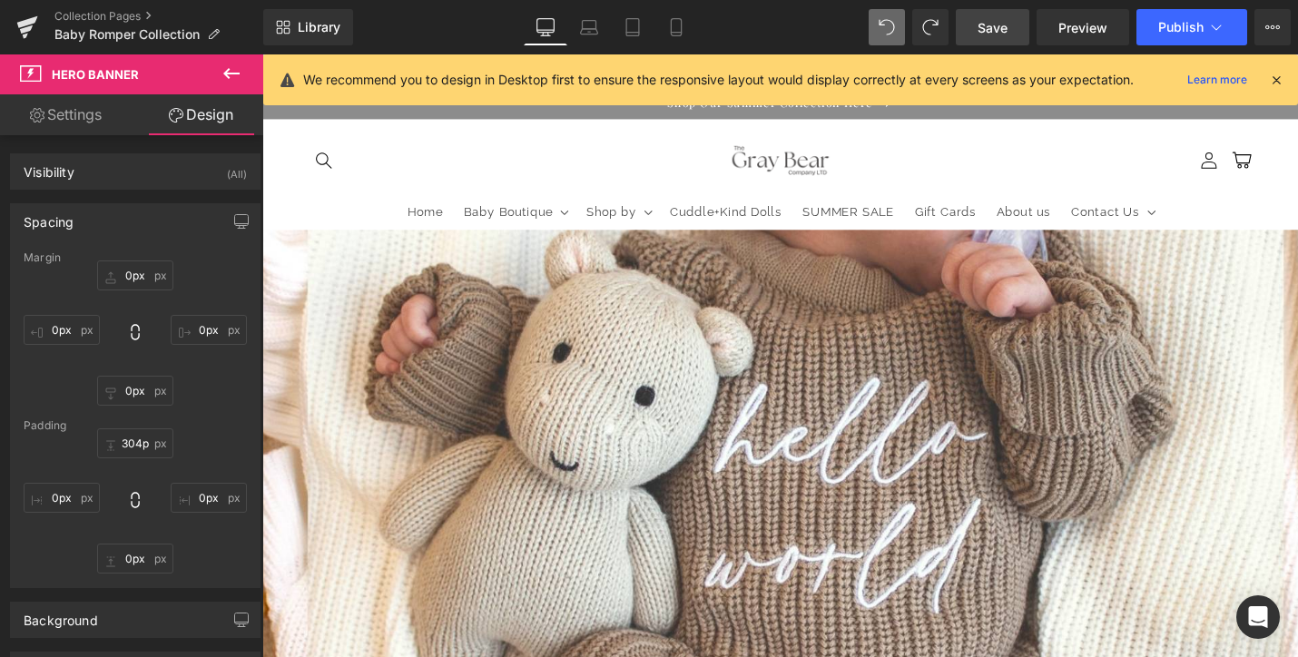
type input "462px"
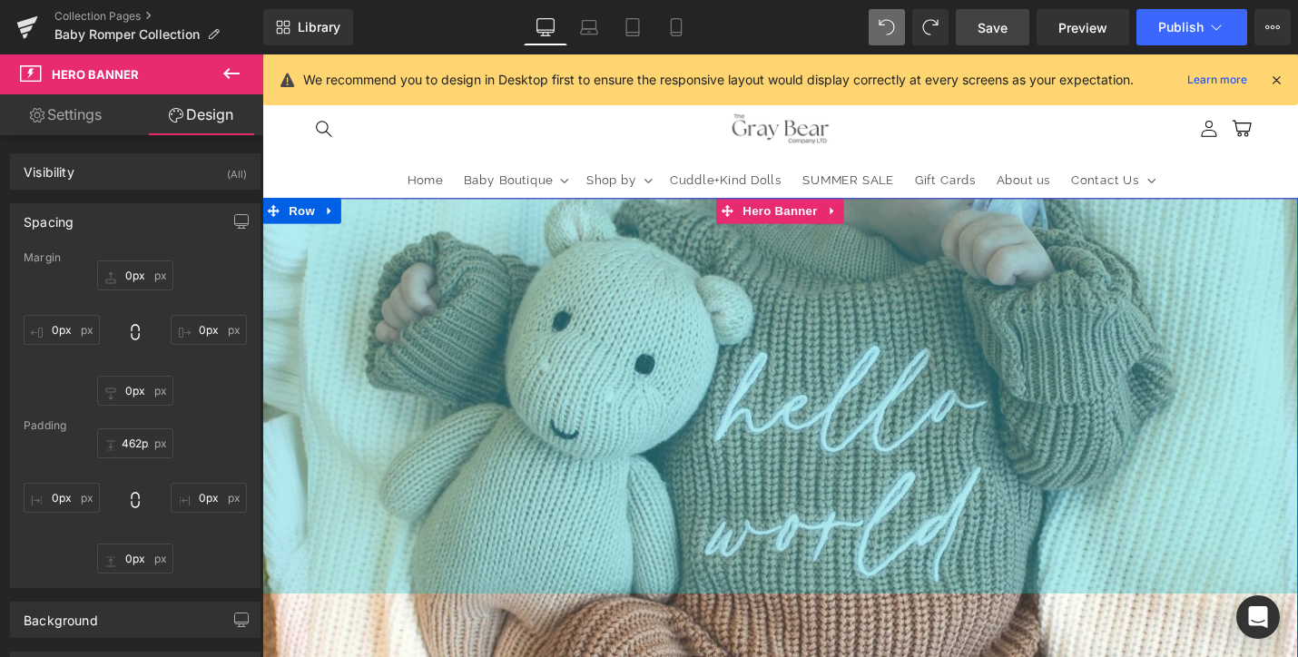
scroll to position [42, 0]
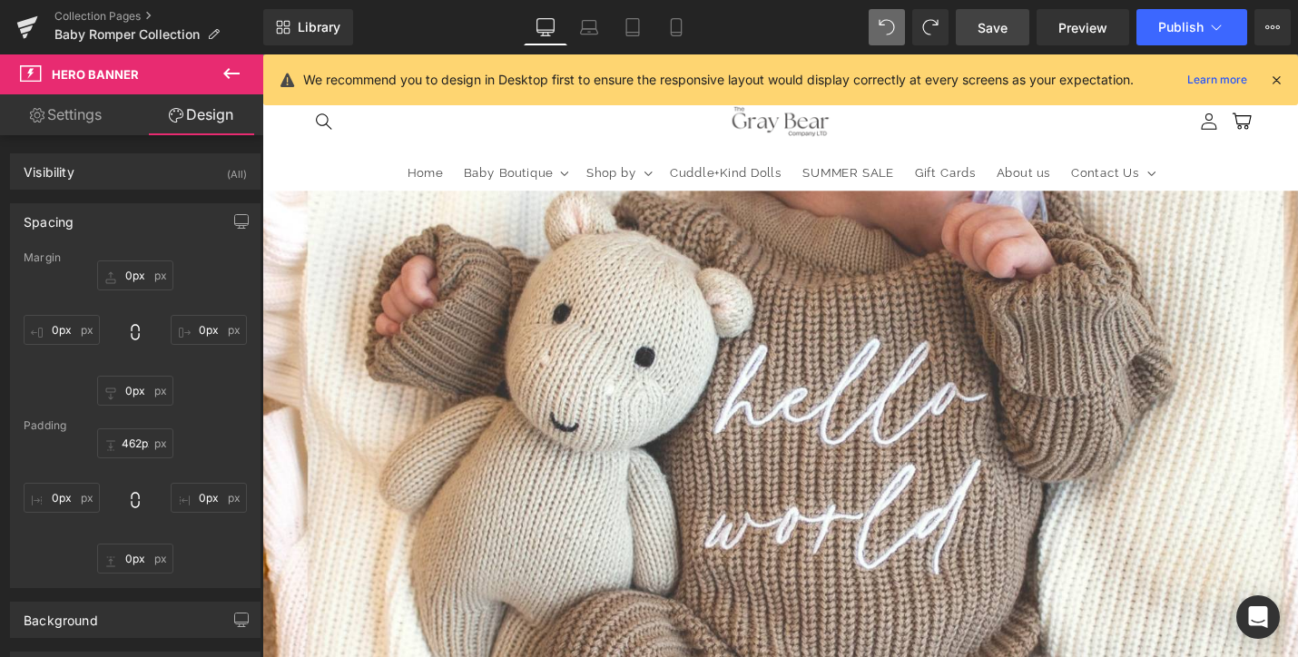
click at [999, 31] on span "Save" at bounding box center [992, 27] width 30 height 19
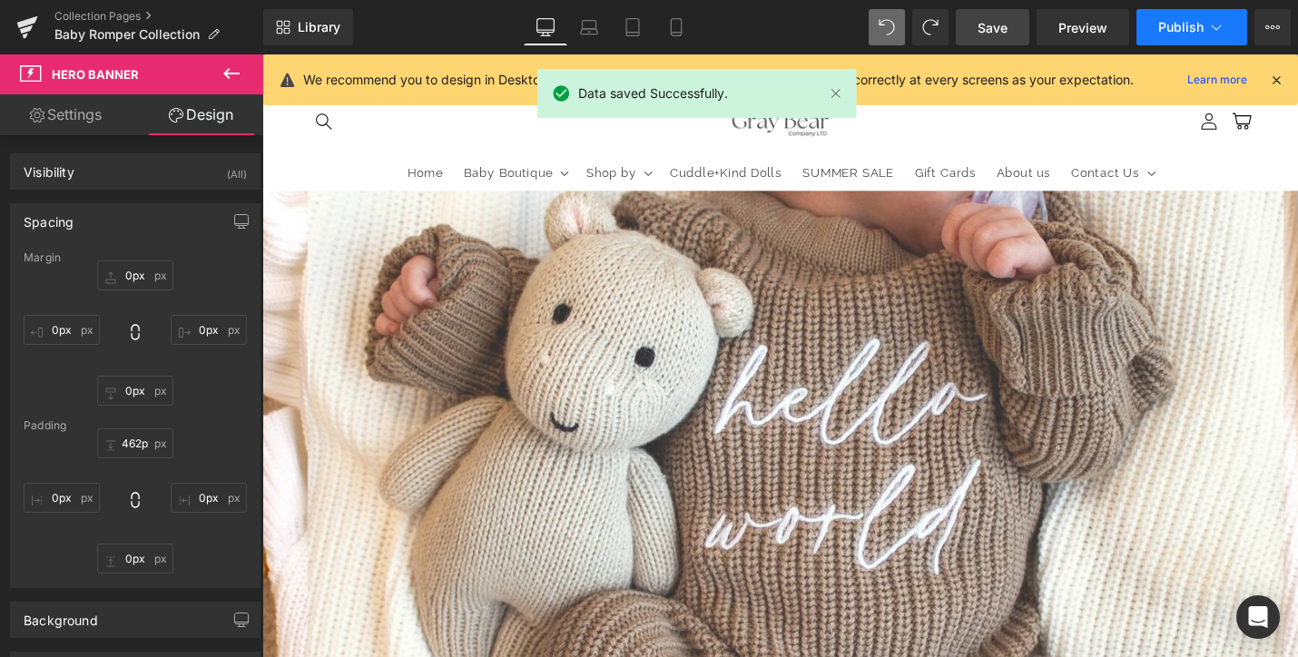
click at [1175, 22] on span "Publish" at bounding box center [1180, 27] width 45 height 15
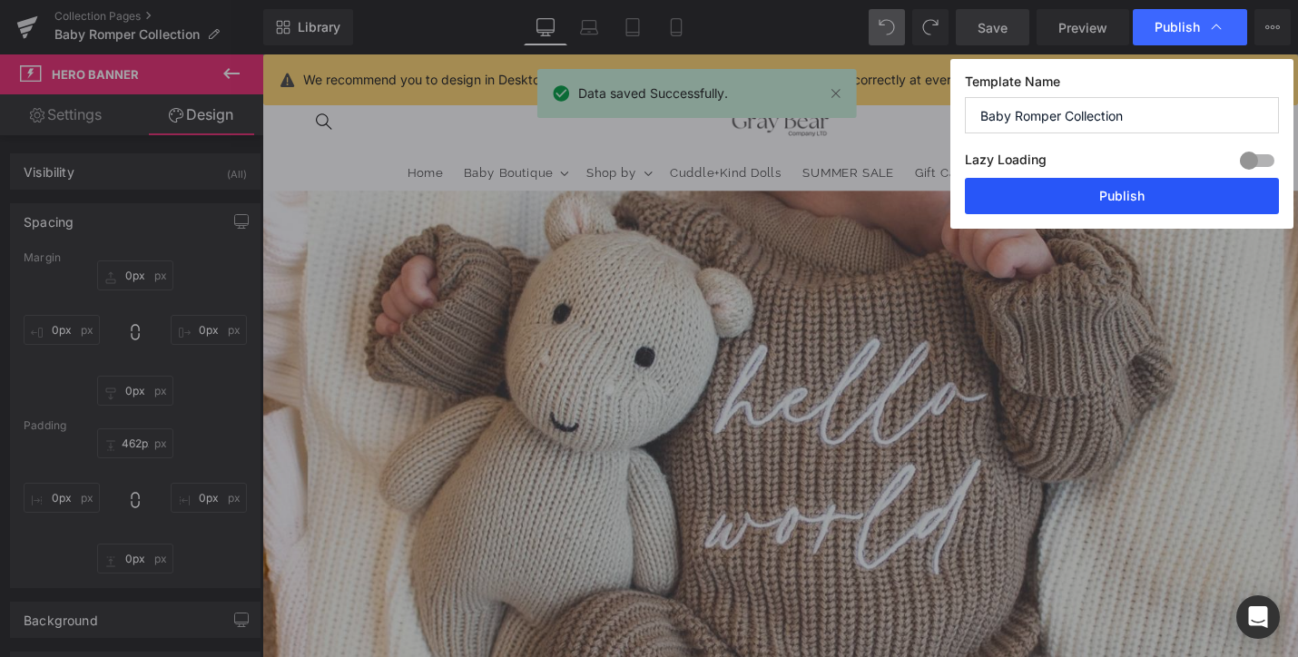
click at [1134, 198] on button "Publish" at bounding box center [1122, 196] width 314 height 36
